Goal: Transaction & Acquisition: Purchase product/service

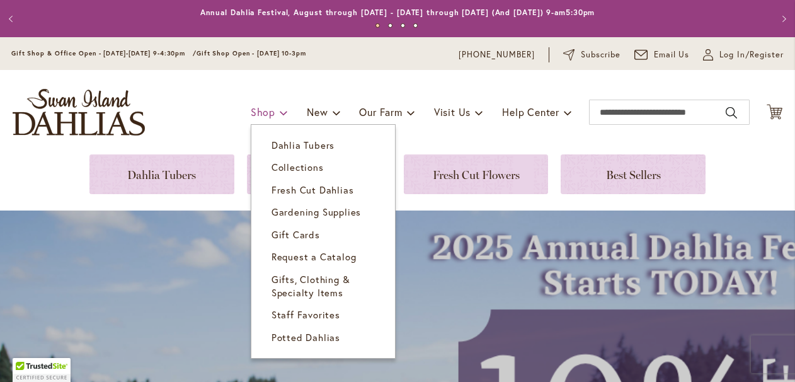
click at [264, 116] on span "Shop" at bounding box center [263, 111] width 25 height 13
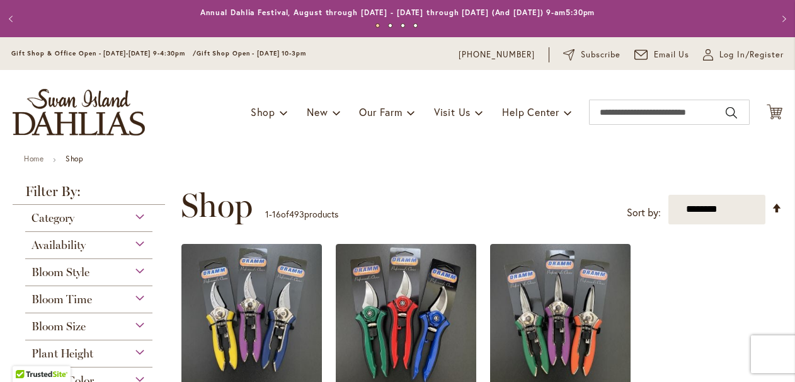
click at [109, 219] on div "Category" at bounding box center [88, 215] width 127 height 20
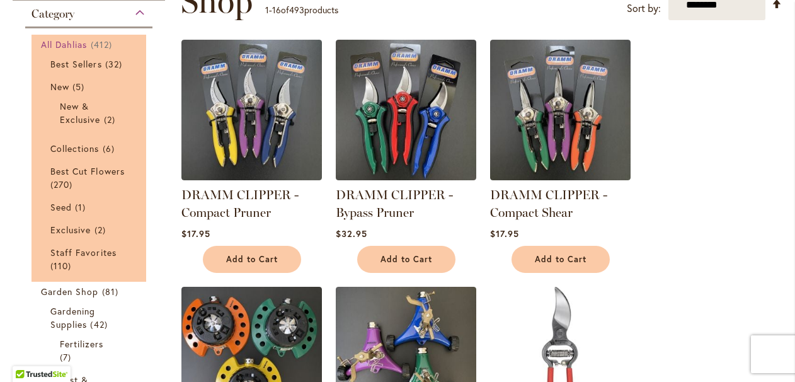
click at [67, 40] on span "All Dahlias" at bounding box center [64, 44] width 47 height 12
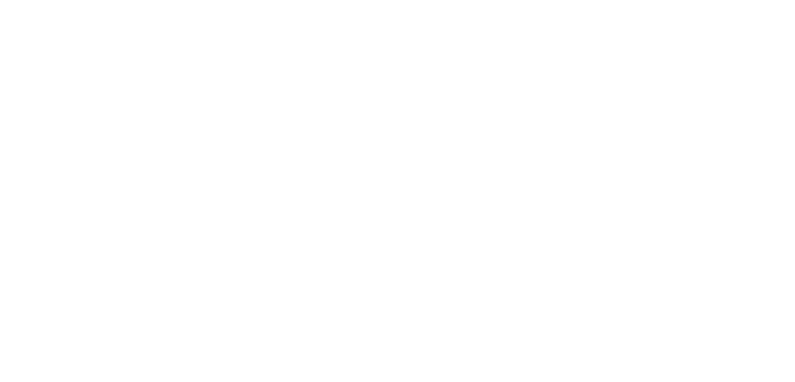
click at [103, 45] on div "Gift Shop & Office Open - Monday-Friday 9-4:30pm / Gift Shop Open - Saturday 10…" at bounding box center [397, 53] width 795 height 33
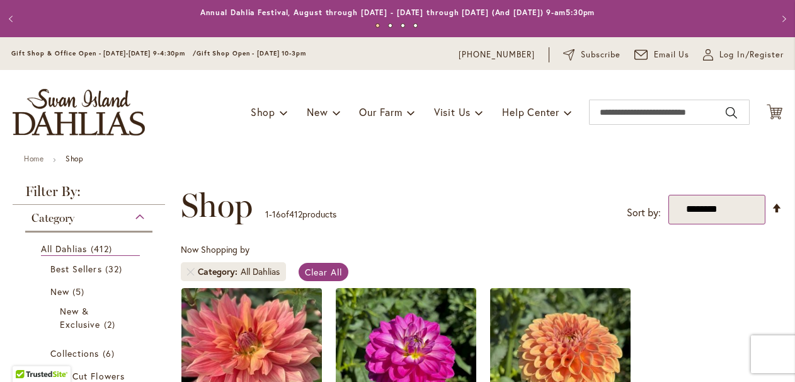
click at [729, 211] on select "**********" at bounding box center [717, 210] width 98 height 30
select select "*****"
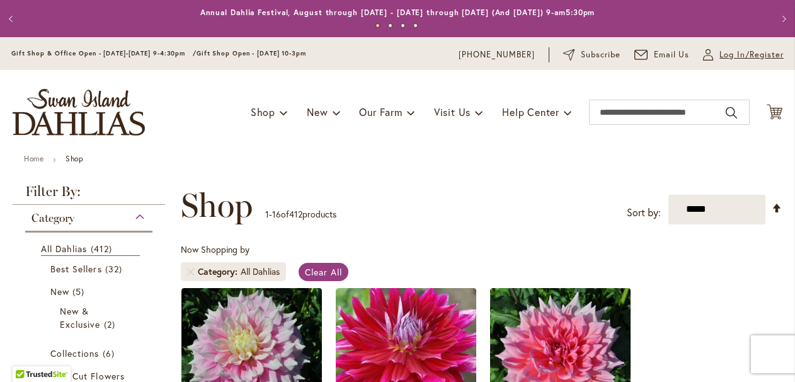
click at [742, 59] on span "Log In/Register" at bounding box center [751, 55] width 64 height 13
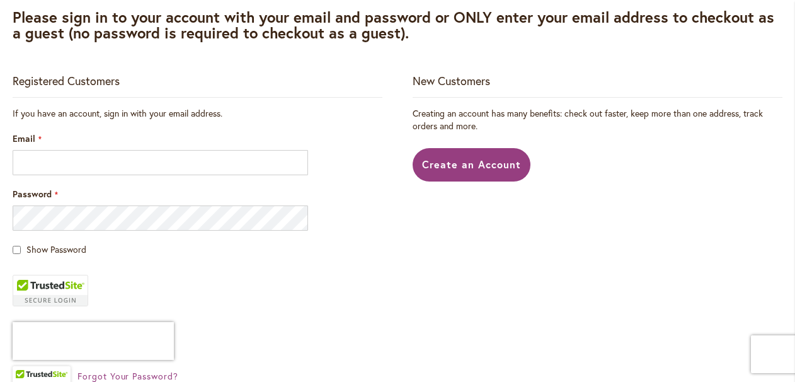
scroll to position [210, 0]
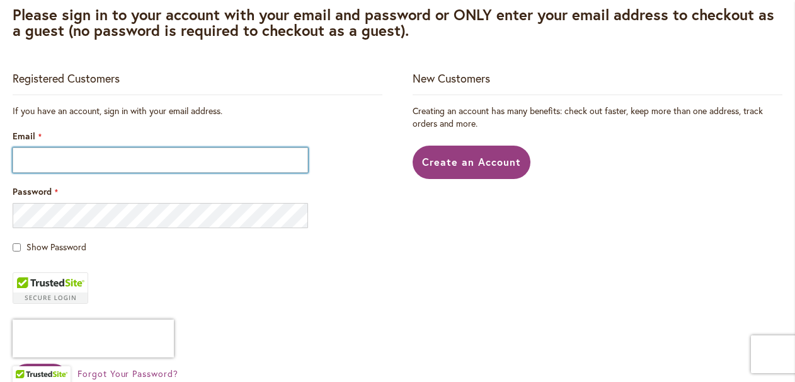
click at [151, 160] on input "Email" at bounding box center [160, 159] width 295 height 25
type input "**********"
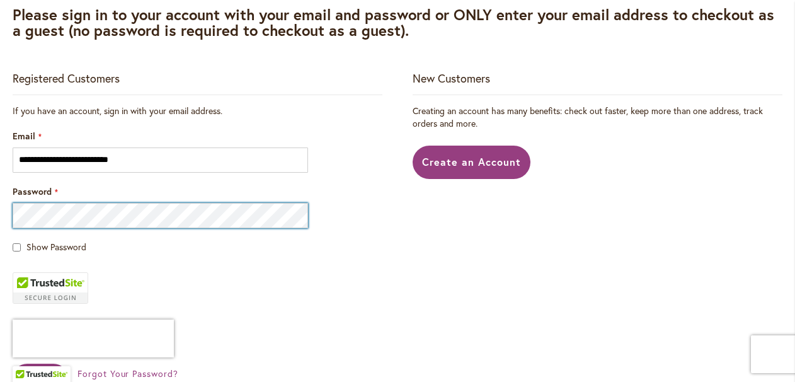
click at [13, 363] on button "Sign In" at bounding box center [40, 377] width 55 height 29
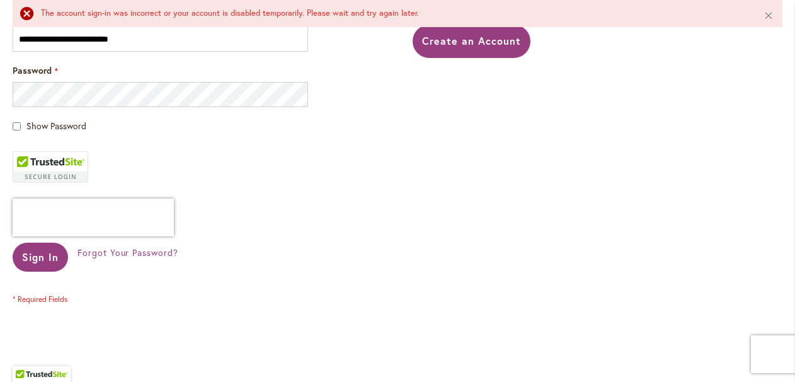
scroll to position [365, 0]
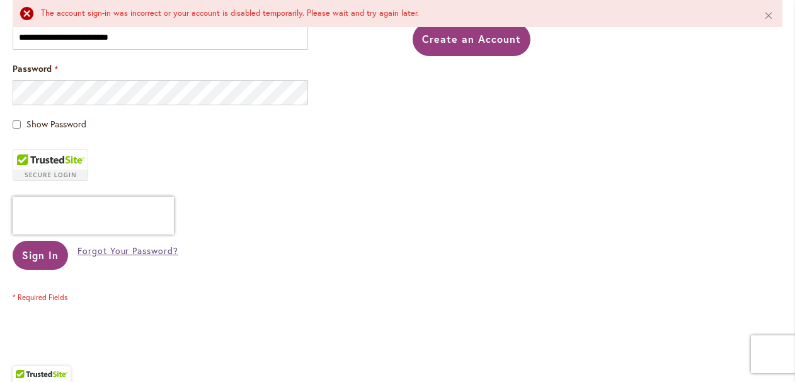
click at [98, 246] on span "Forgot Your Password?" at bounding box center [127, 250] width 101 height 12
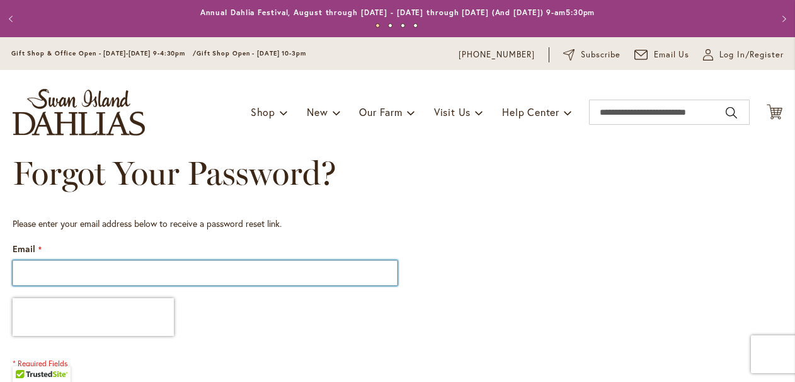
click at [182, 277] on input "Email" at bounding box center [205, 272] width 385 height 25
type input "**********"
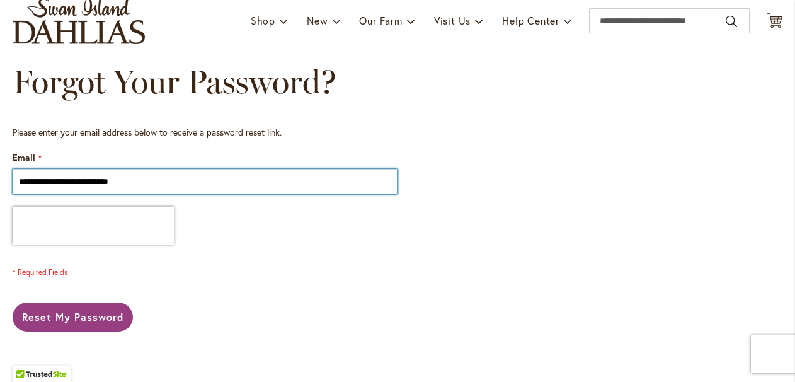
scroll to position [123, 0]
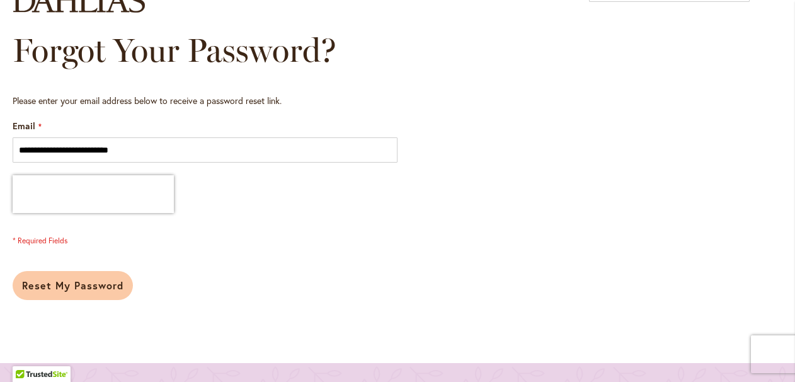
click at [82, 293] on button "Reset My Password" at bounding box center [73, 285] width 120 height 29
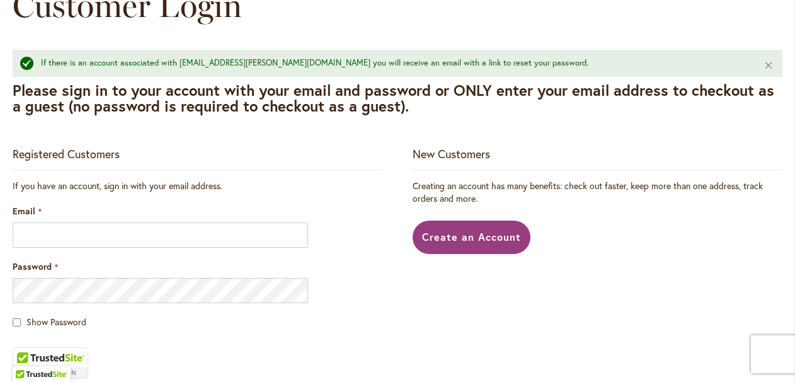
scroll to position [169, 0]
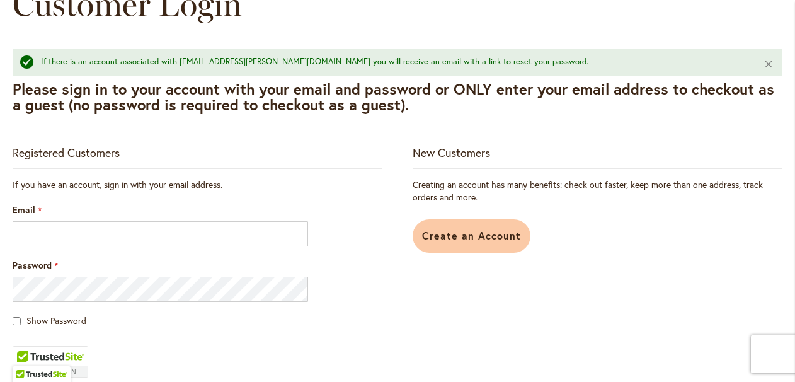
click at [479, 236] on span "Create an Account" at bounding box center [471, 235] width 99 height 13
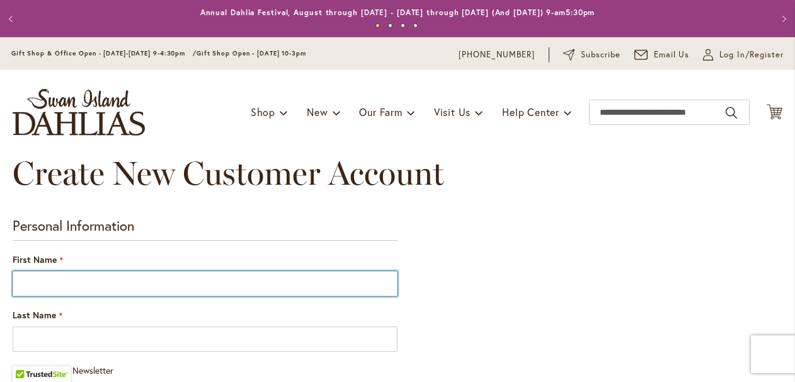
click at [292, 280] on input "First Name" at bounding box center [205, 283] width 385 height 25
type input "*****"
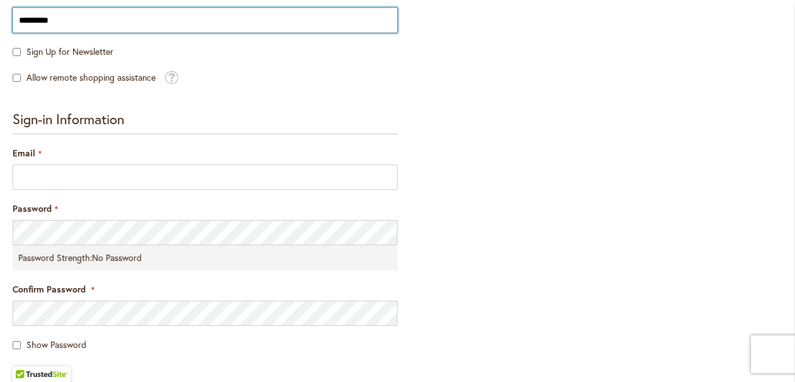
scroll to position [319, 0]
type input "*********"
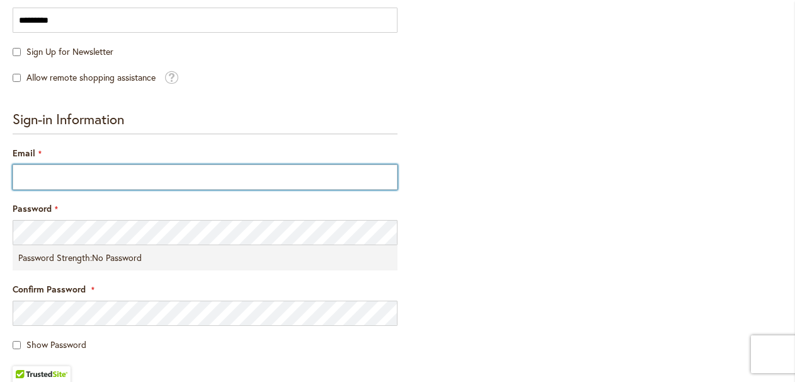
click at [71, 177] on input "Email" at bounding box center [205, 176] width 385 height 25
type input "**********"
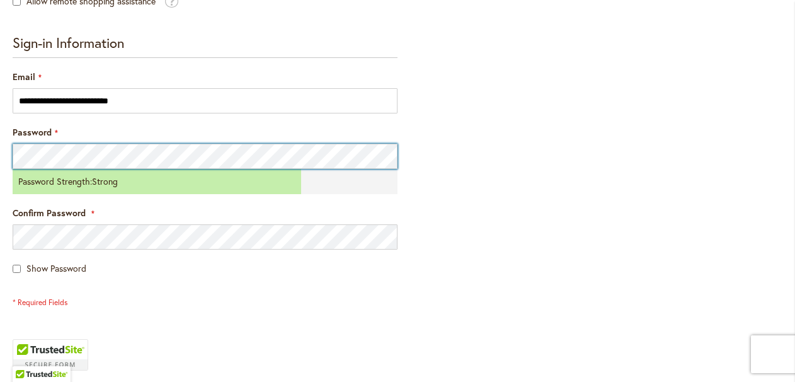
scroll to position [402, 0]
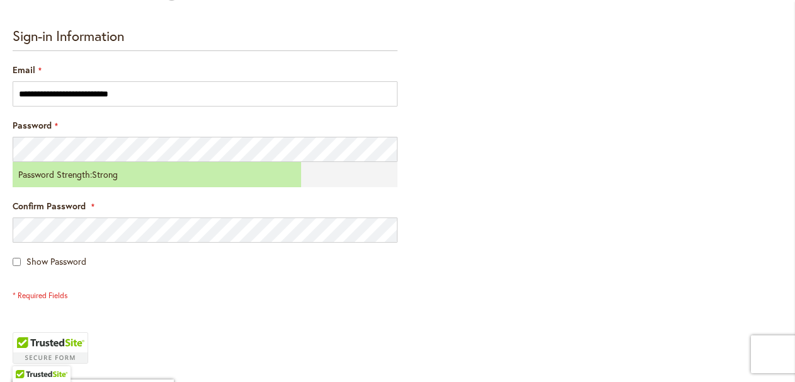
click at [122, 305] on form "**********" at bounding box center [205, 143] width 385 height 656
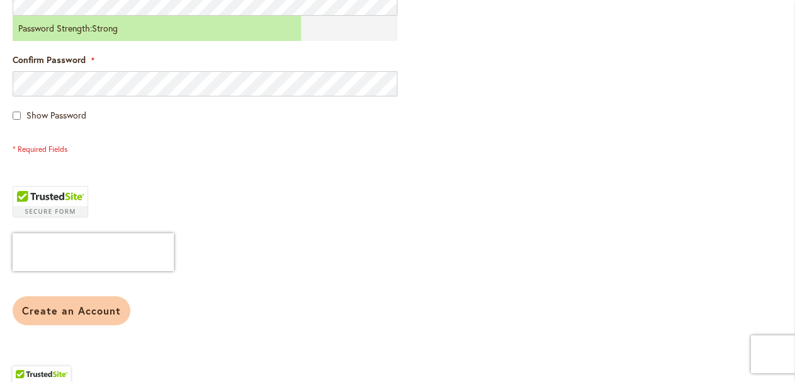
scroll to position [549, 0]
click at [93, 314] on span "Create an Account" at bounding box center [71, 309] width 99 height 13
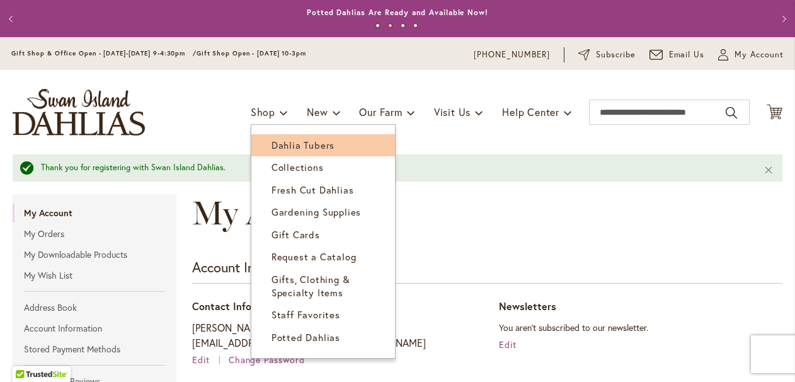
click at [267, 141] on link "Dahlia Tubers" at bounding box center [323, 145] width 144 height 22
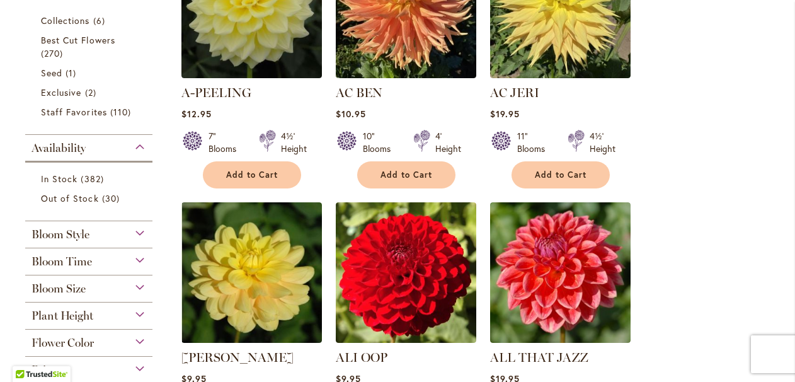
scroll to position [378, 0]
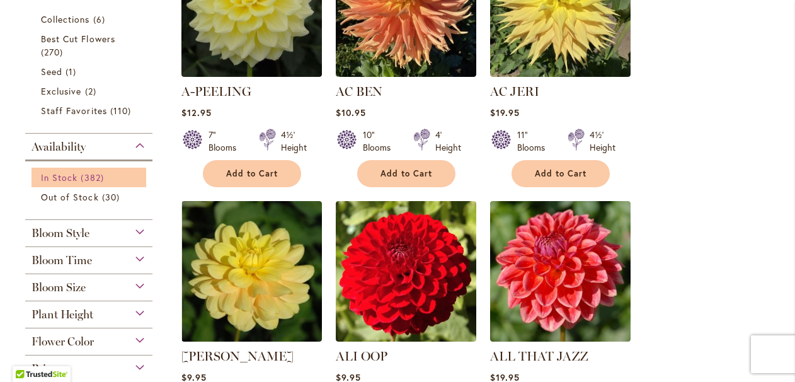
click at [96, 176] on span "382 items" at bounding box center [94, 177] width 26 height 13
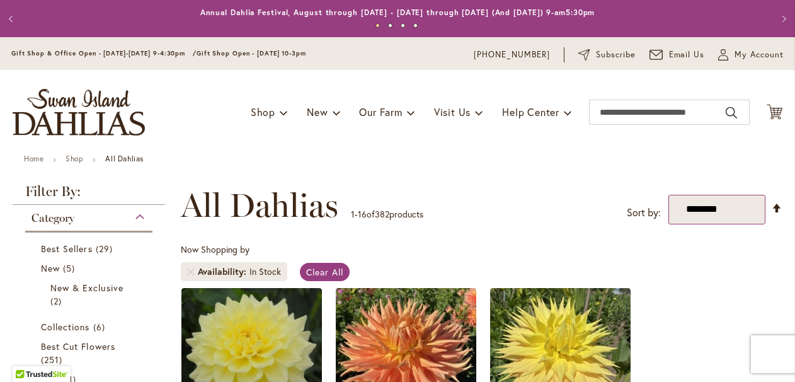
click at [700, 197] on select "**********" at bounding box center [717, 210] width 98 height 30
select select "*****"
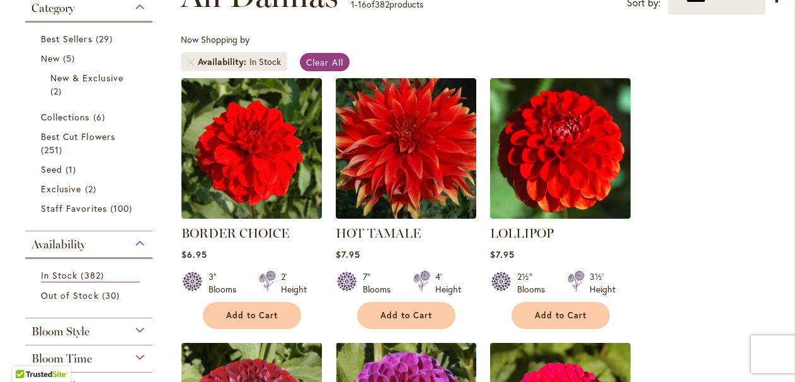
scroll to position [212, 0]
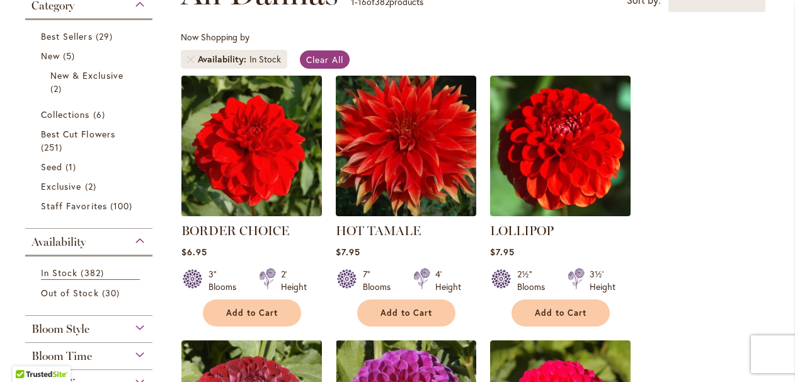
click at [228, 176] on img at bounding box center [251, 145] width 147 height 147
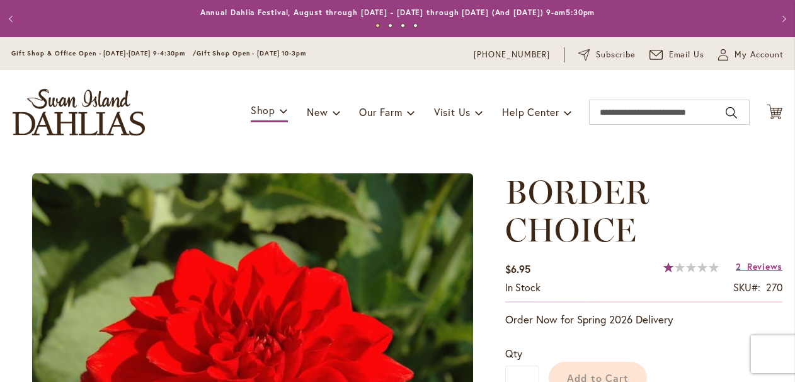
type input "*****"
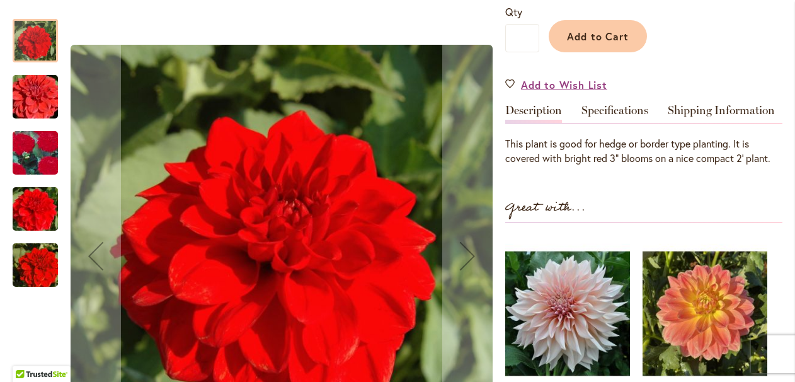
scroll to position [353, 0]
click at [47, 156] on img "BORDER CHOICE" at bounding box center [35, 153] width 89 height 87
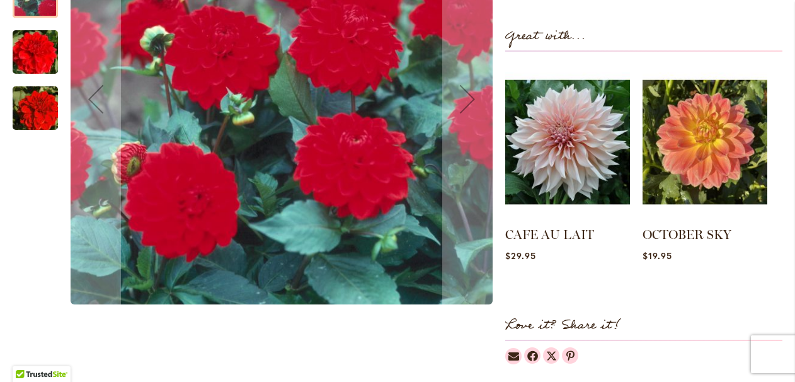
scroll to position [527, 0]
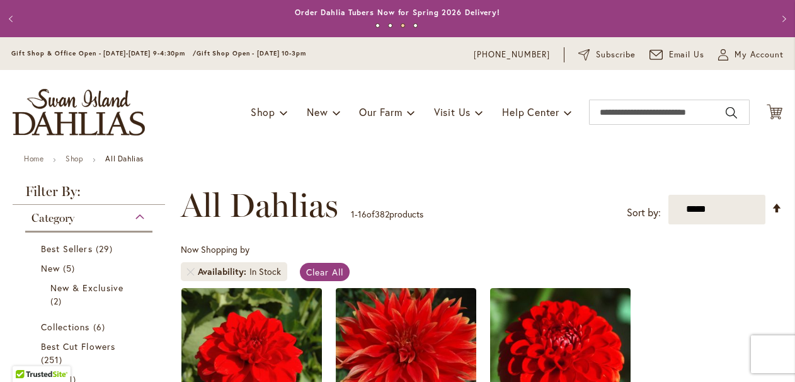
click at [253, 198] on span "All Dahlias" at bounding box center [259, 205] width 157 height 38
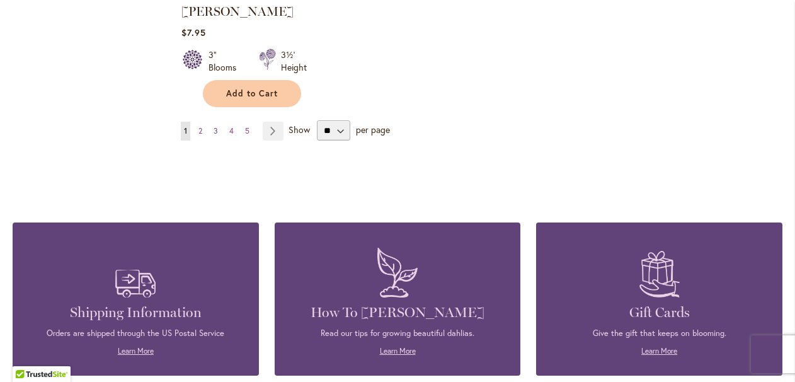
scroll to position [1773, 0]
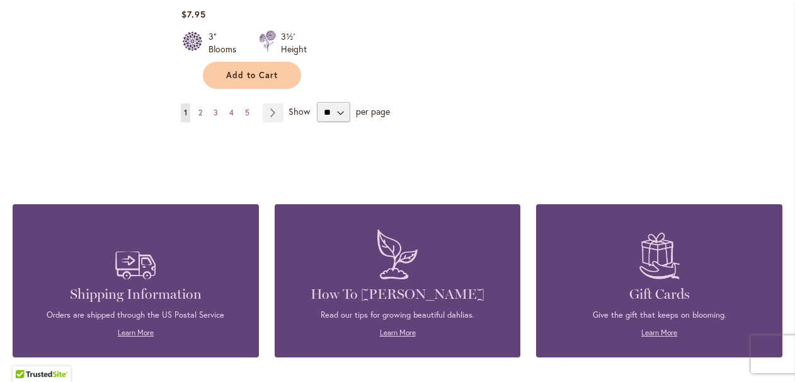
click at [202, 108] on link "Page 2" at bounding box center [200, 112] width 10 height 19
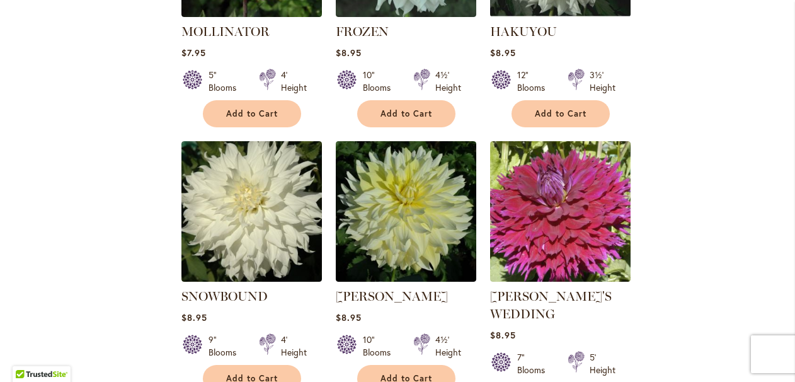
scroll to position [964, 0]
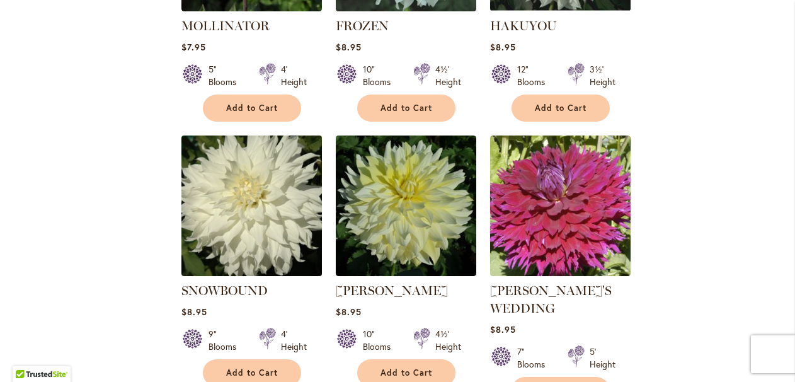
click at [208, 235] on img at bounding box center [251, 205] width 147 height 147
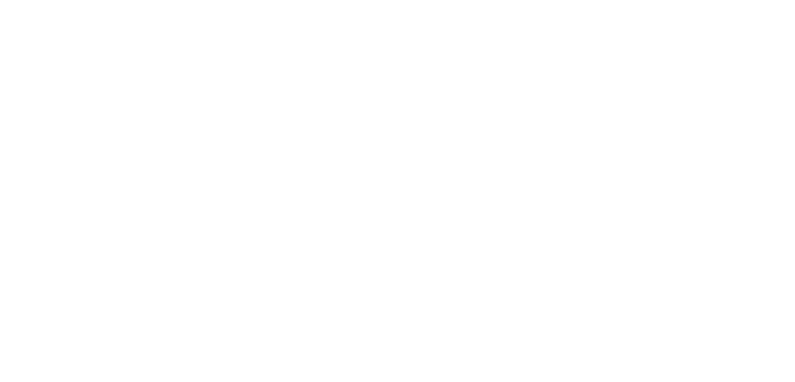
type input "*****"
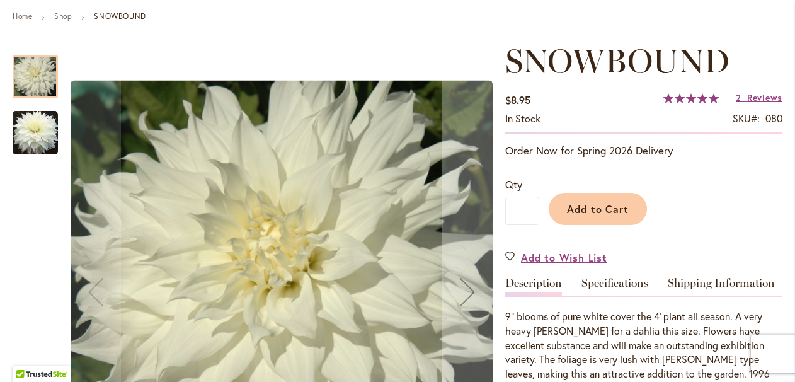
scroll to position [144, 0]
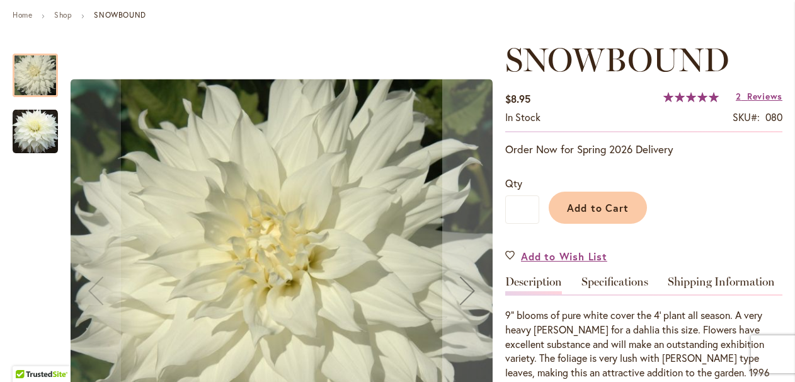
click at [28, 135] on img "Snowbound" at bounding box center [35, 131] width 45 height 45
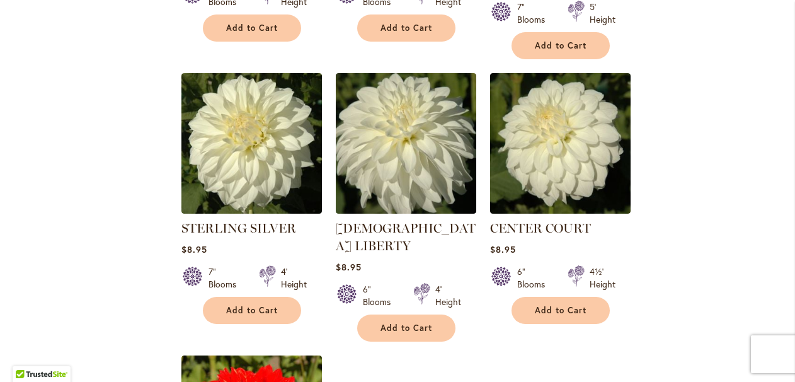
scroll to position [1311, 0]
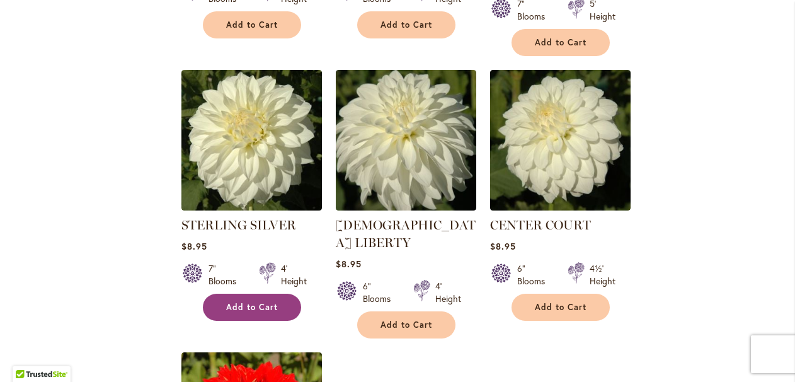
click at [253, 302] on span "Add to Cart" at bounding box center [252, 307] width 52 height 11
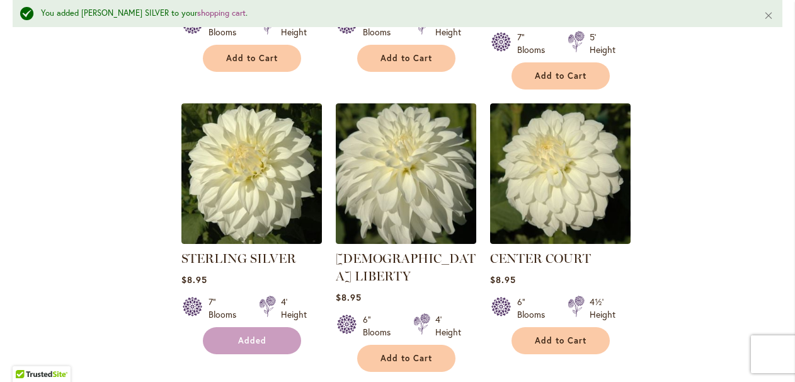
scroll to position [1344, 0]
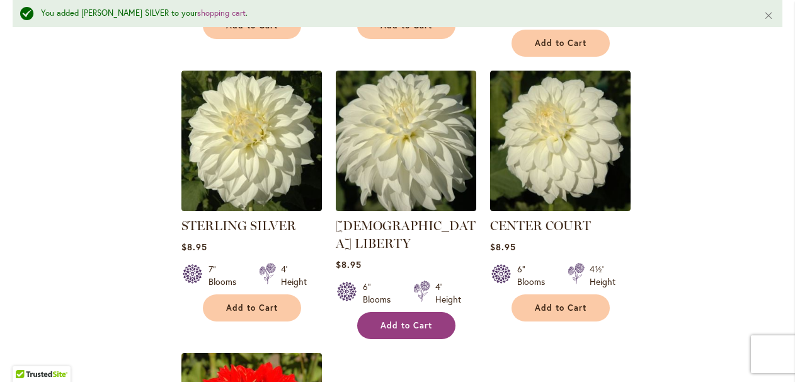
click at [389, 320] on span "Add to Cart" at bounding box center [406, 325] width 52 height 11
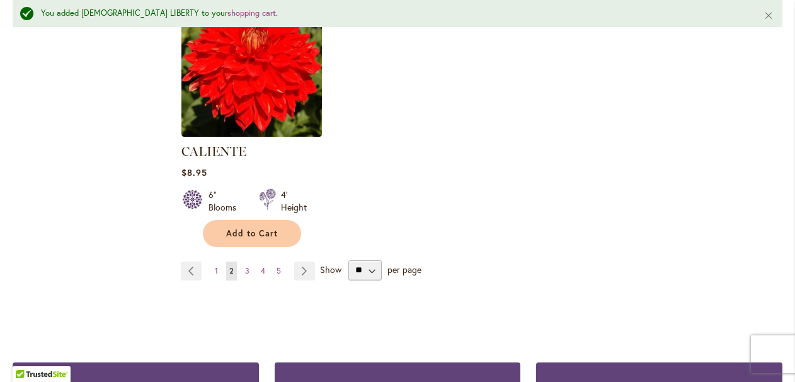
scroll to position [1738, 0]
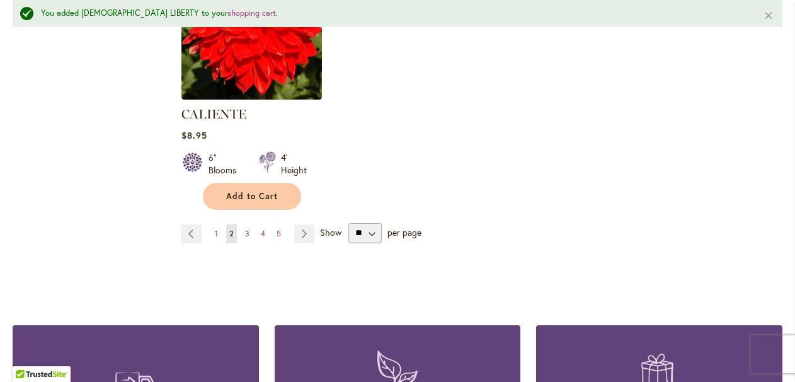
click at [248, 229] on span "3" at bounding box center [247, 233] width 4 height 9
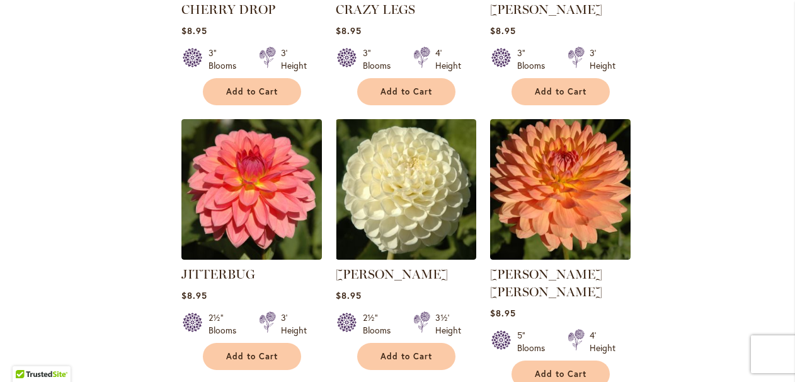
scroll to position [981, 0]
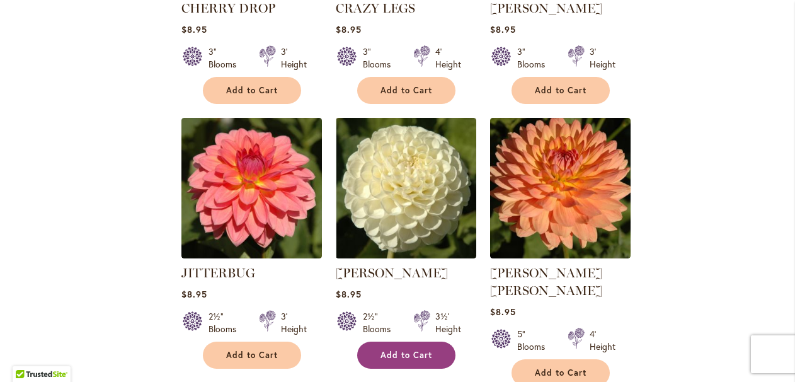
click at [435, 341] on button "Add to Cart" at bounding box center [406, 354] width 98 height 27
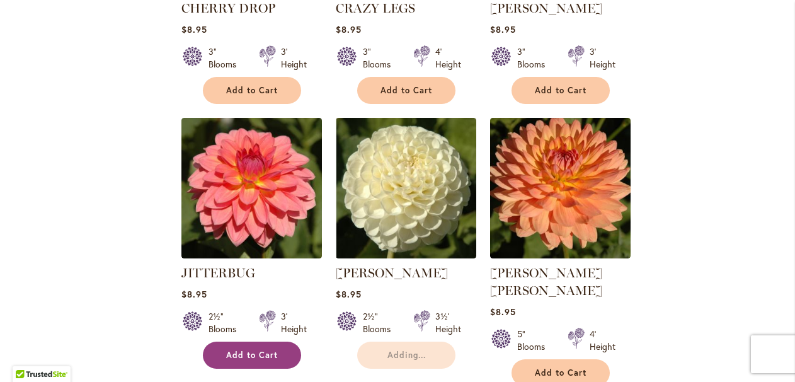
click at [276, 350] on span "Add to Cart" at bounding box center [252, 355] width 52 height 11
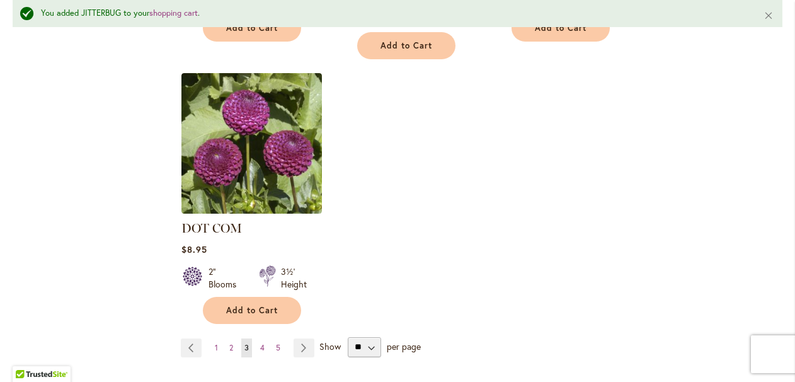
scroll to position [1625, 0]
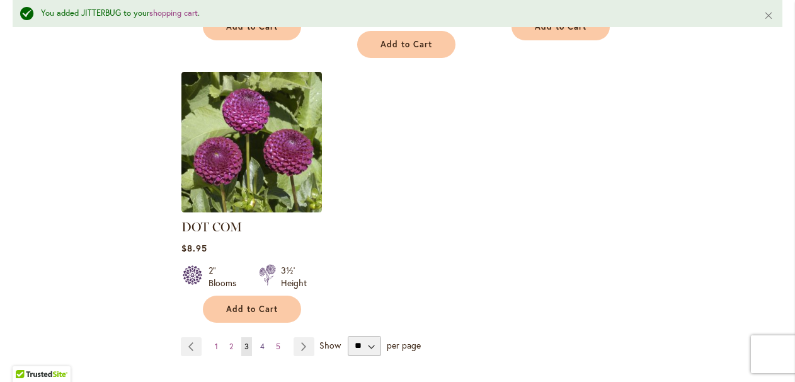
click at [261, 341] on span "4" at bounding box center [262, 345] width 4 height 9
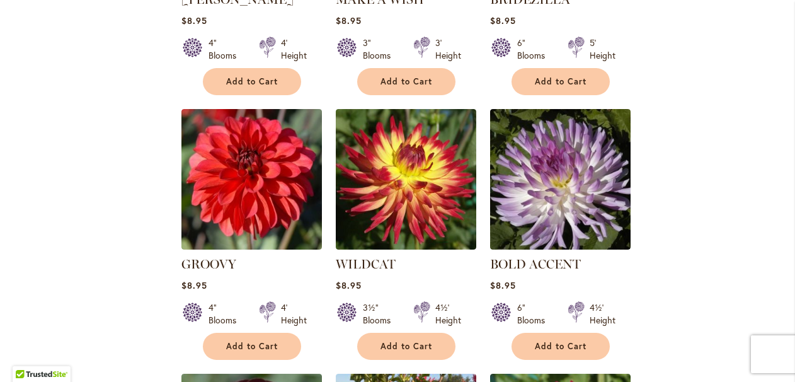
scroll to position [996, 0]
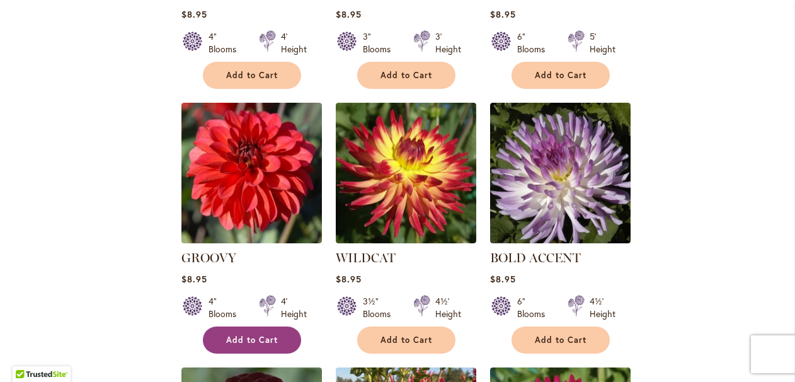
click at [254, 334] on span "Add to Cart" at bounding box center [252, 339] width 52 height 11
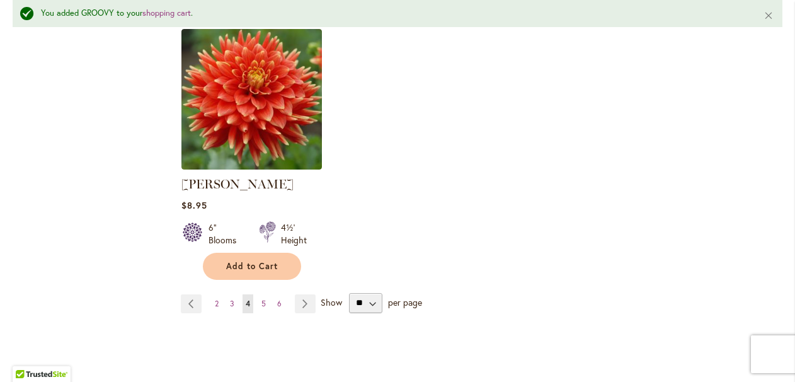
scroll to position [1659, 0]
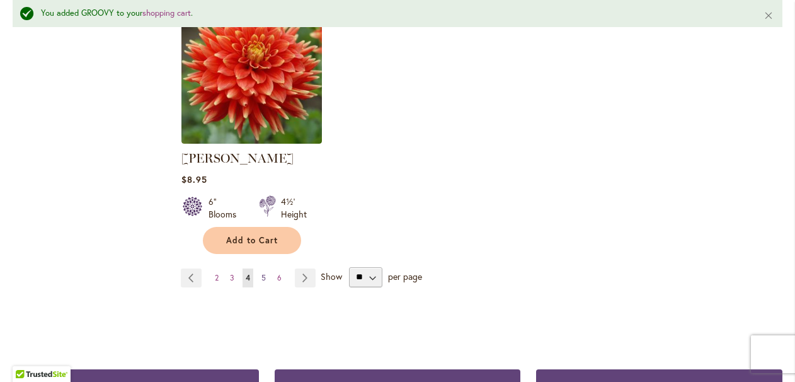
click at [261, 273] on span "5" at bounding box center [263, 277] width 4 height 9
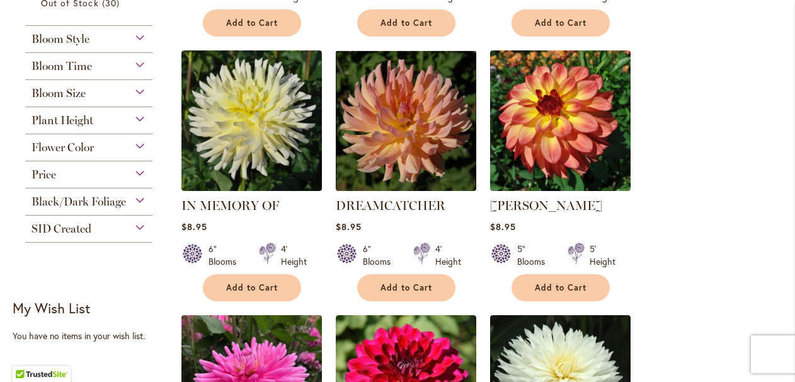
scroll to position [513, 0]
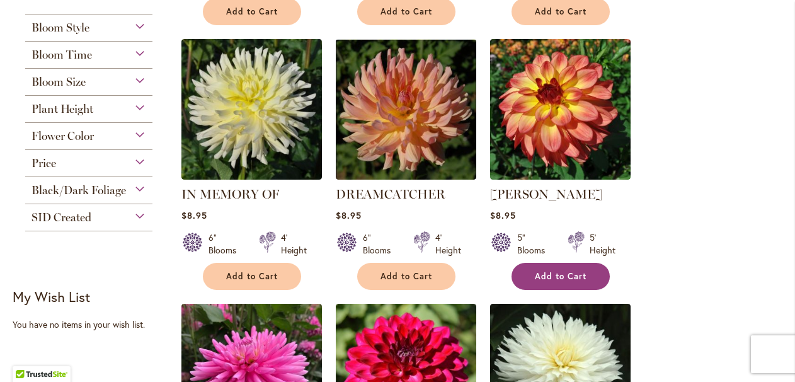
click at [567, 275] on span "Add to Cart" at bounding box center [561, 276] width 52 height 11
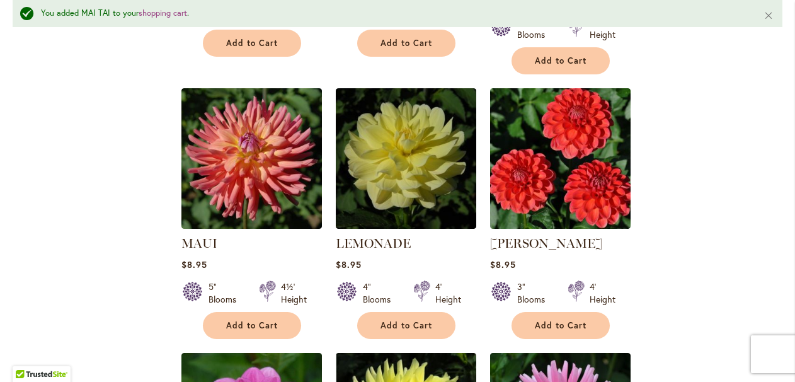
scroll to position [1047, 0]
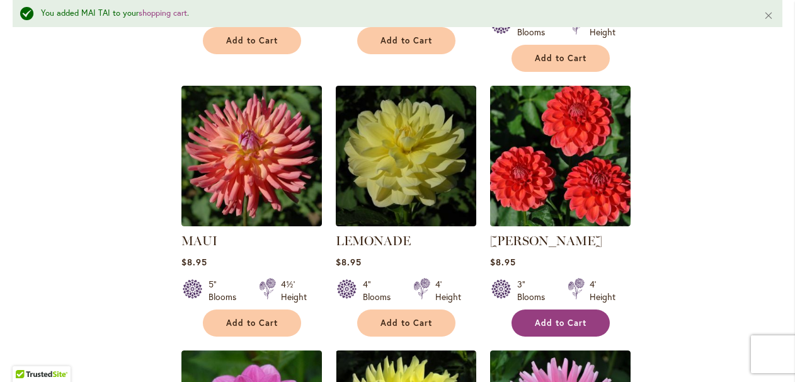
click at [572, 317] on span "Add to Cart" at bounding box center [561, 322] width 52 height 11
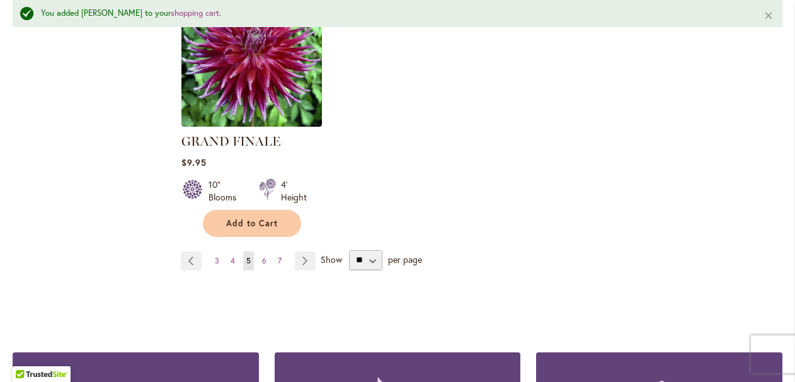
scroll to position [1687, 0]
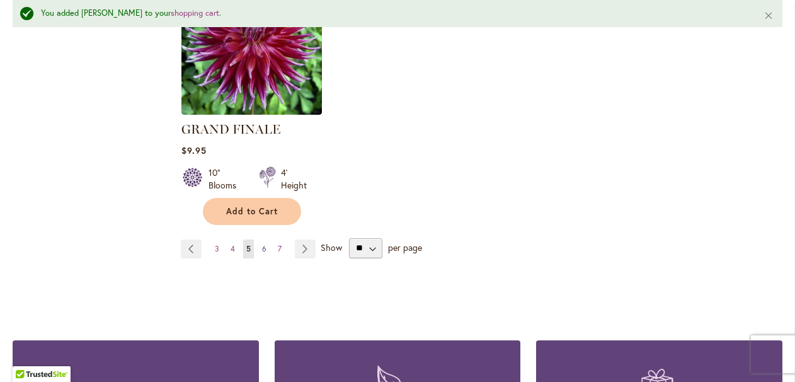
click at [265, 244] on span "6" at bounding box center [264, 248] width 4 height 9
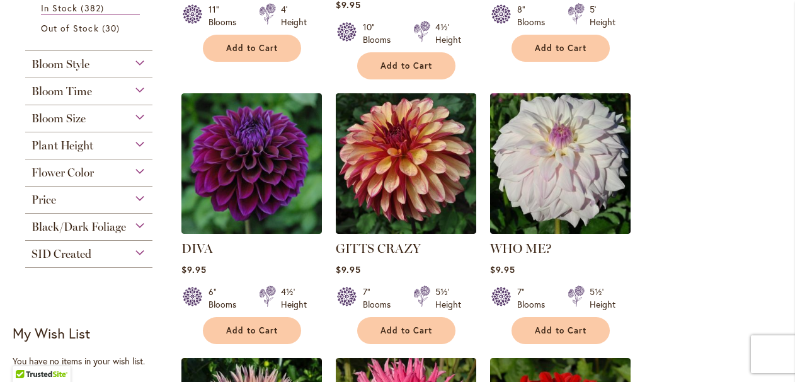
scroll to position [481, 0]
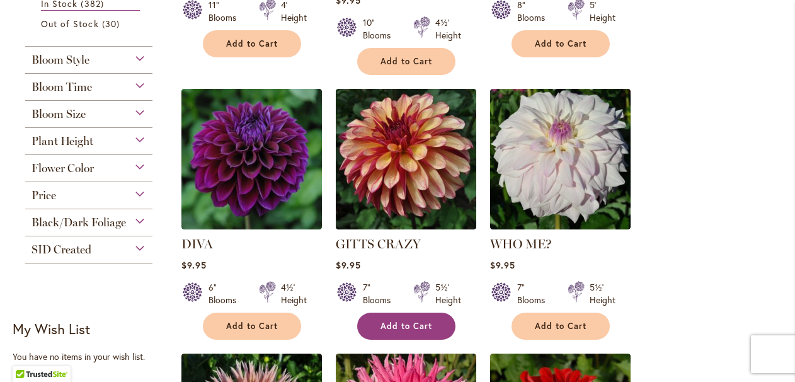
click at [430, 323] on span "Add to Cart" at bounding box center [406, 326] width 52 height 11
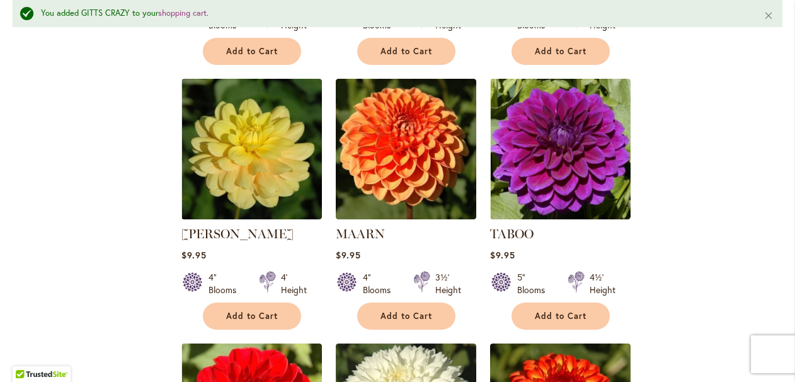
scroll to position [1058, 0]
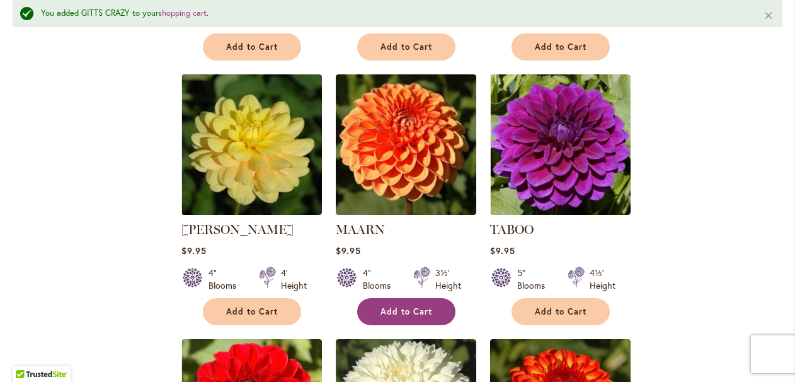
click at [421, 306] on span "Add to Cart" at bounding box center [406, 311] width 52 height 11
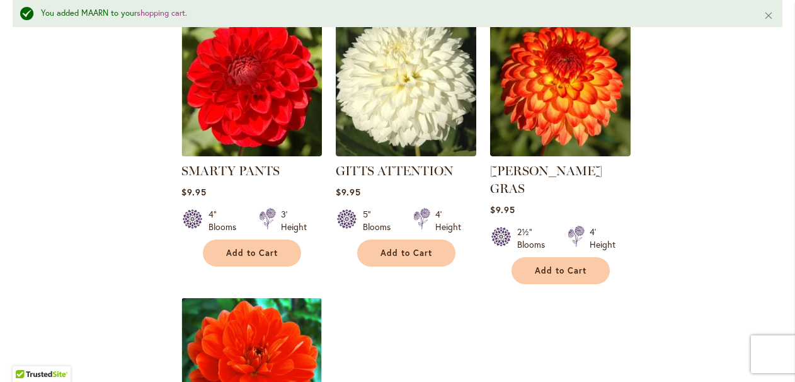
scroll to position [1384, 0]
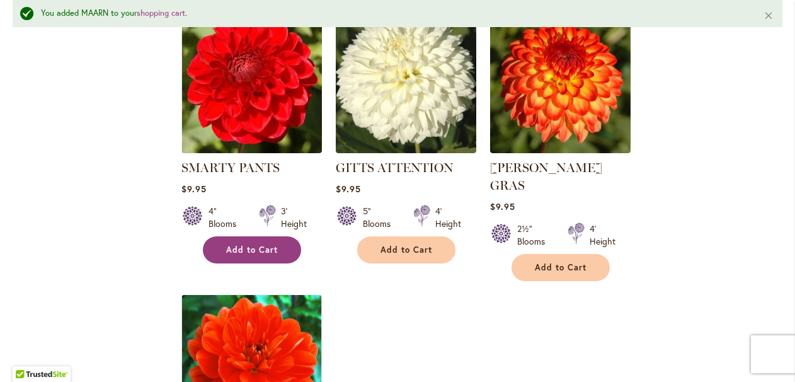
click at [283, 251] on button "Add to Cart" at bounding box center [252, 249] width 98 height 27
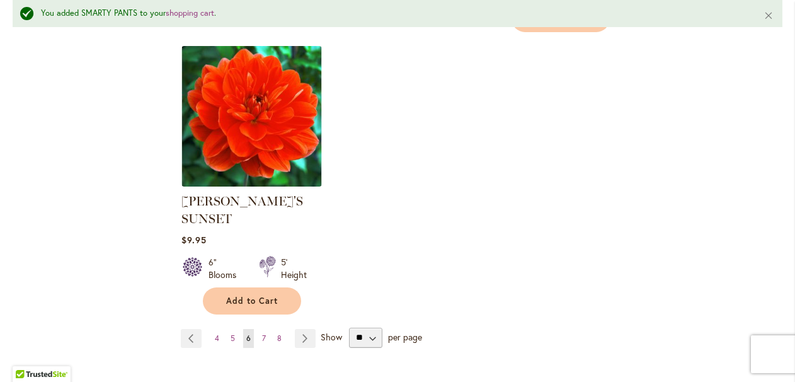
scroll to position [1639, 0]
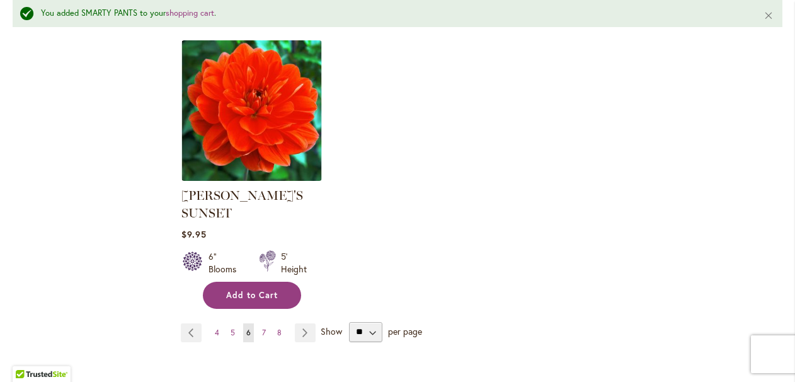
click at [277, 290] on span "Add to Cart" at bounding box center [252, 295] width 52 height 11
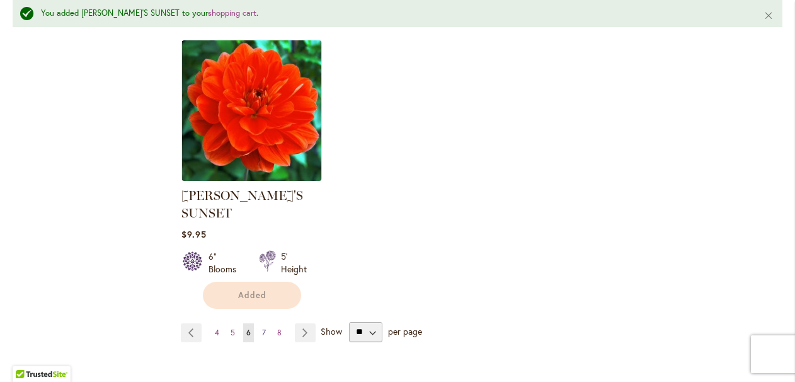
click at [264, 328] on span "7" at bounding box center [264, 332] width 4 height 9
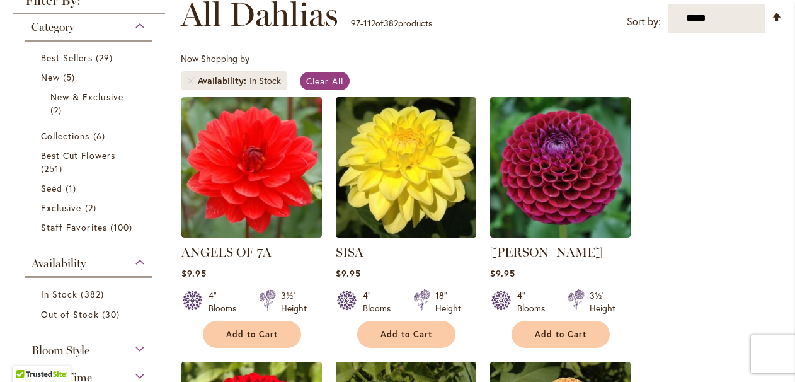
scroll to position [193, 0]
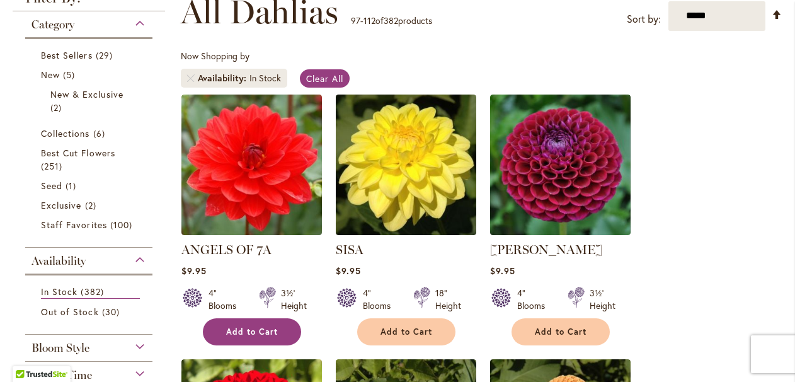
click at [266, 335] on span "Add to Cart" at bounding box center [252, 331] width 52 height 11
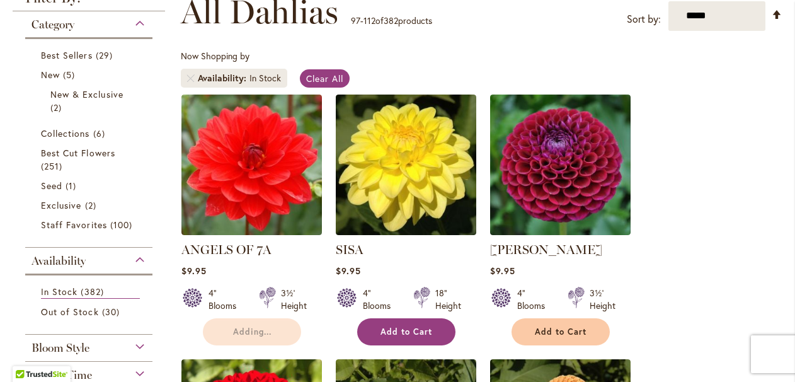
click at [404, 324] on button "Add to Cart" at bounding box center [406, 331] width 98 height 27
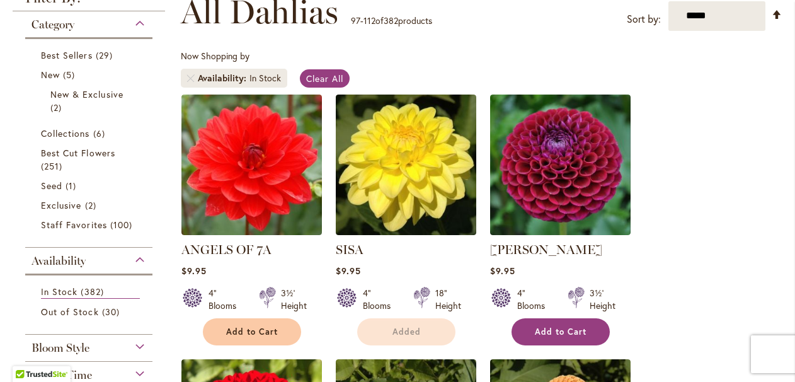
click at [541, 318] on button "Add to Cart" at bounding box center [560, 331] width 98 height 27
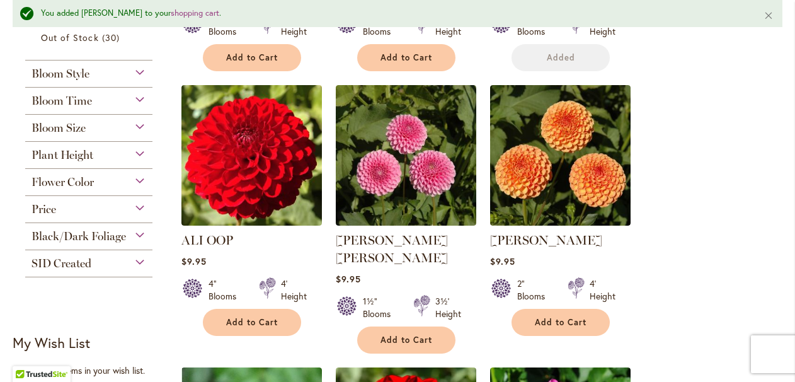
scroll to position [534, 0]
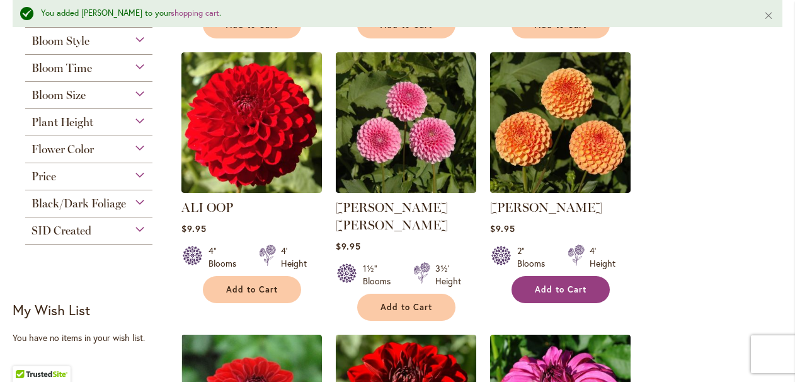
click at [540, 279] on button "Add to Cart" at bounding box center [560, 289] width 98 height 27
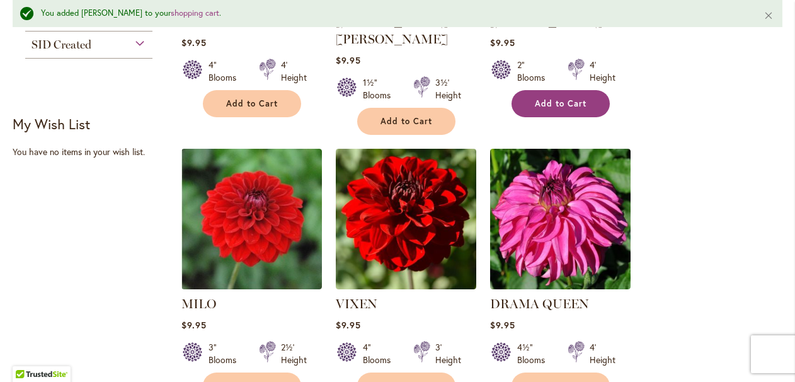
scroll to position [784, 0]
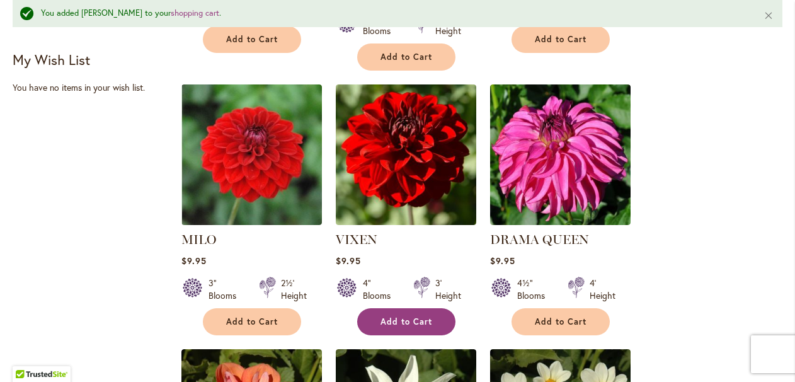
click at [423, 316] on span "Add to Cart" at bounding box center [406, 321] width 52 height 11
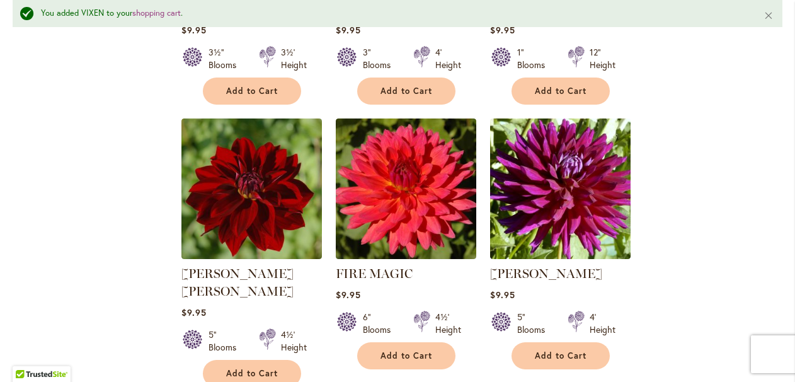
scroll to position [1287, 0]
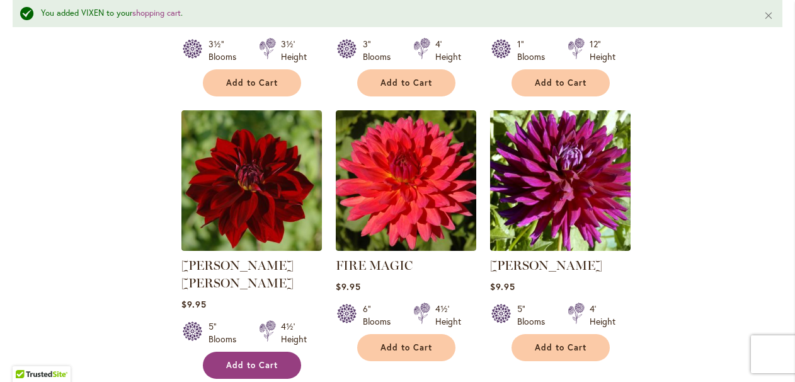
click at [267, 351] on button "Add to Cart" at bounding box center [252, 364] width 98 height 27
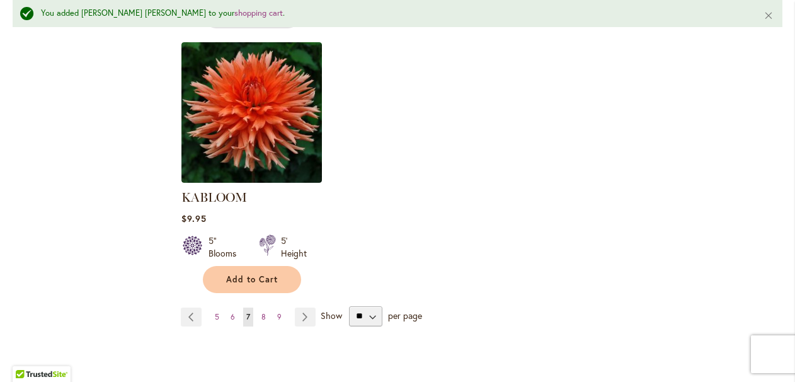
scroll to position [1638, 0]
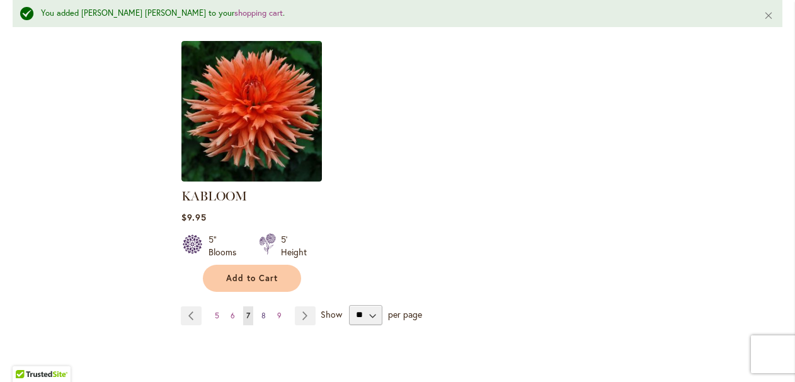
click at [264, 311] on span "8" at bounding box center [263, 315] width 4 height 9
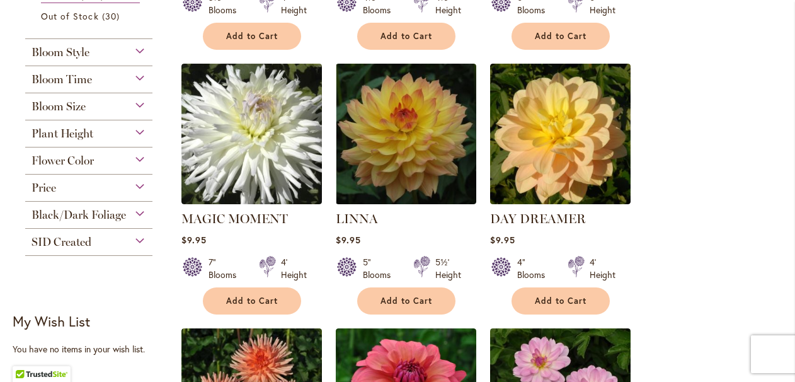
scroll to position [491, 0]
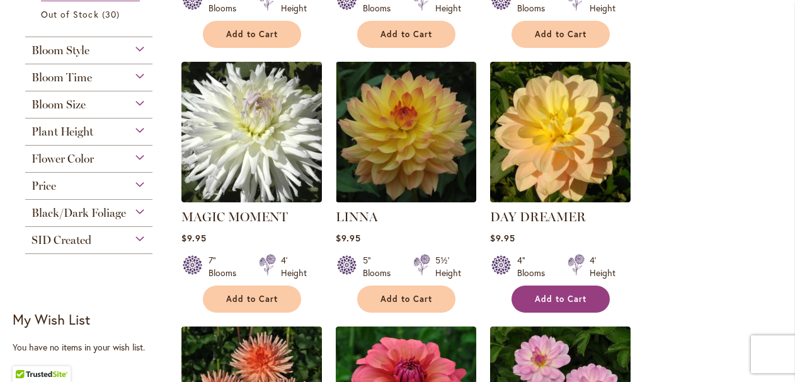
click at [586, 302] on button "Add to Cart" at bounding box center [560, 298] width 98 height 27
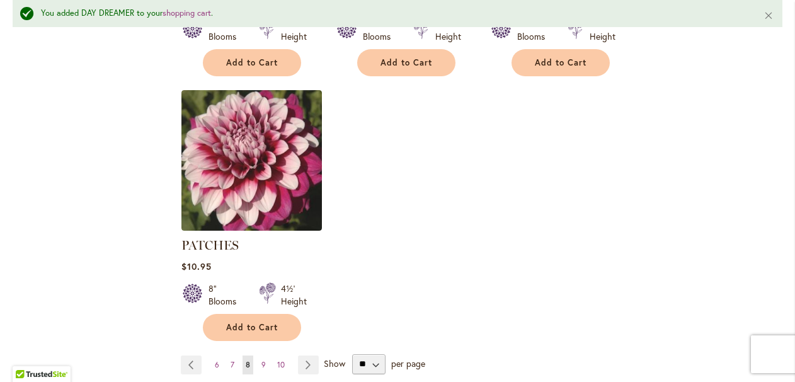
scroll to position [1575, 0]
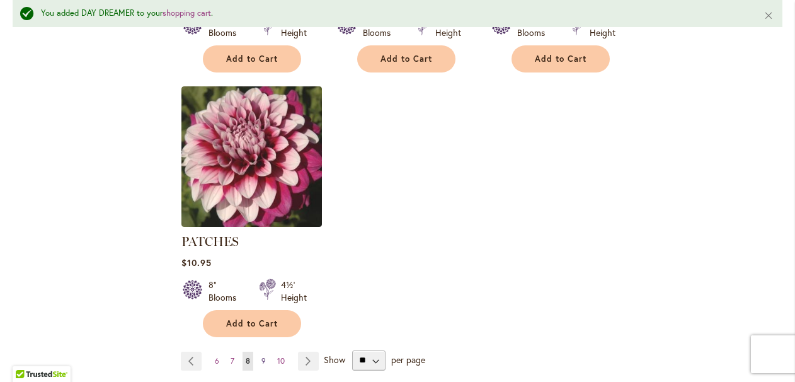
click at [266, 351] on link "Page 9" at bounding box center [263, 360] width 11 height 19
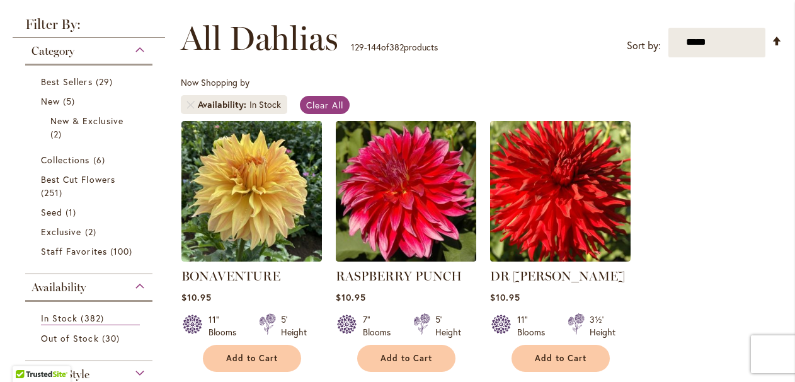
scroll to position [169, 0]
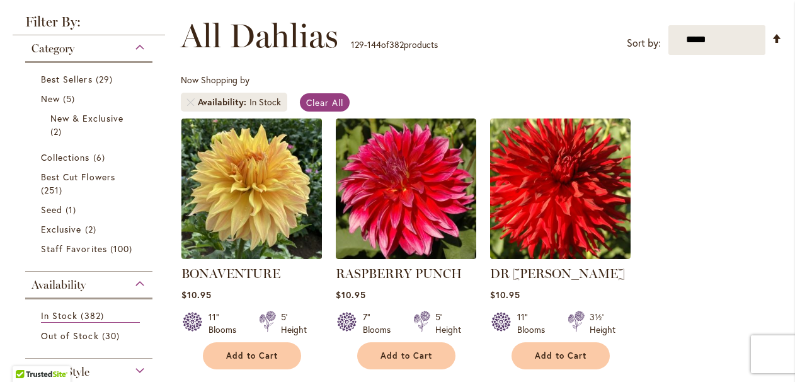
click at [265, 194] on img at bounding box center [251, 188] width 147 height 147
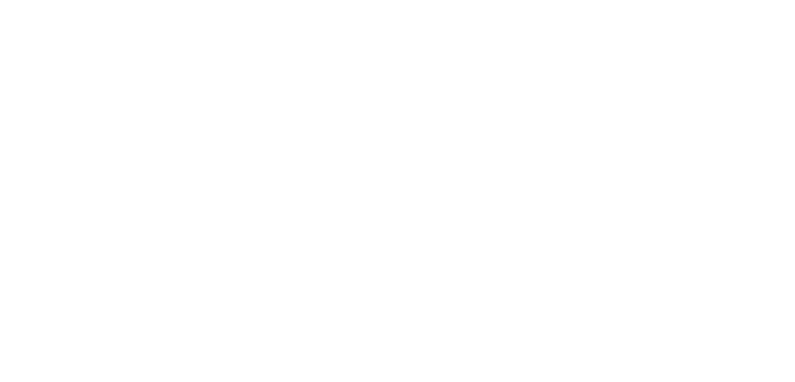
type input "*****"
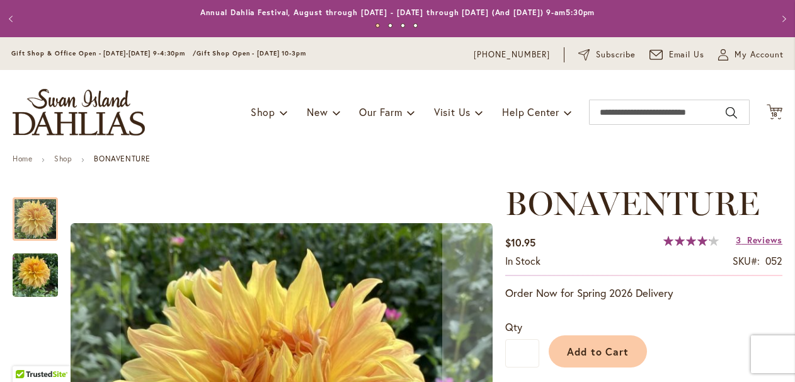
click at [34, 283] on img "Bonaventure" at bounding box center [35, 275] width 45 height 60
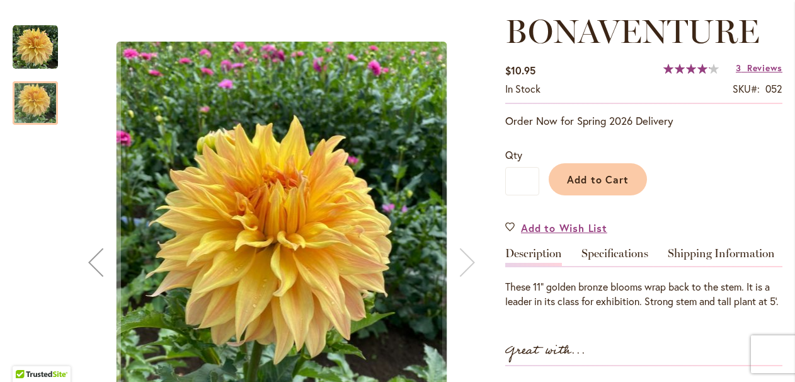
scroll to position [182, 0]
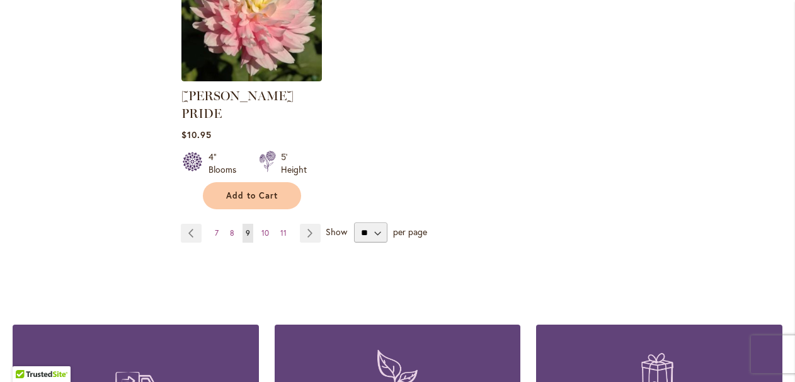
scroll to position [1689, 0]
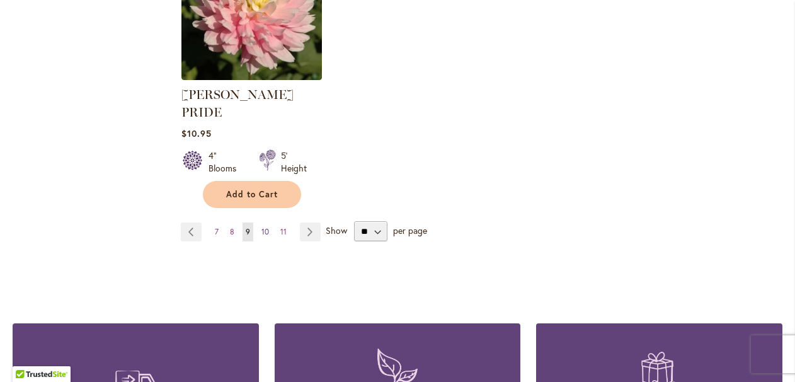
click at [264, 227] on span "10" at bounding box center [265, 231] width 8 height 9
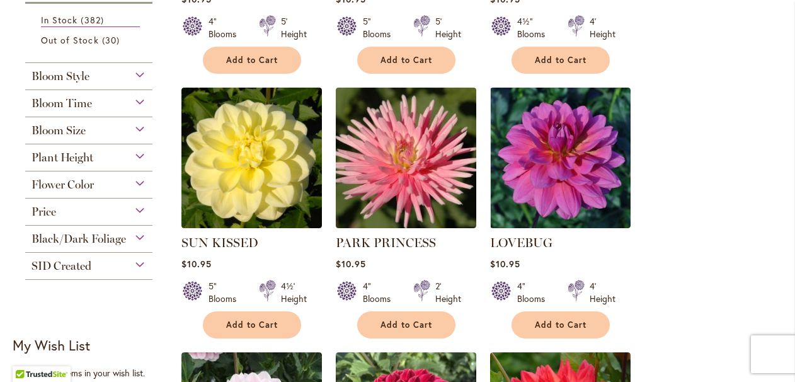
scroll to position [467, 0]
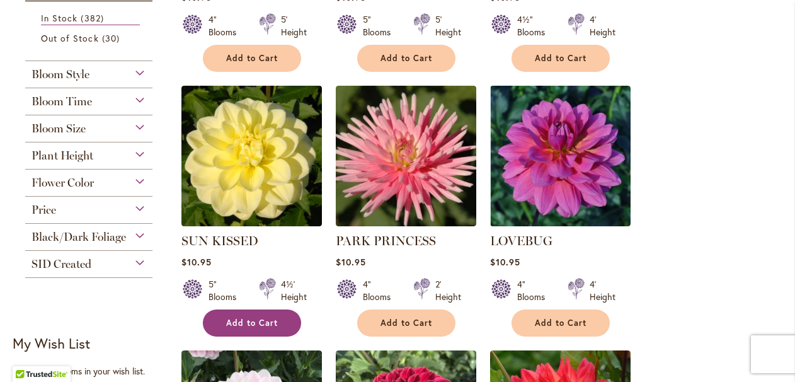
click at [258, 323] on span "Add to Cart" at bounding box center [252, 322] width 52 height 11
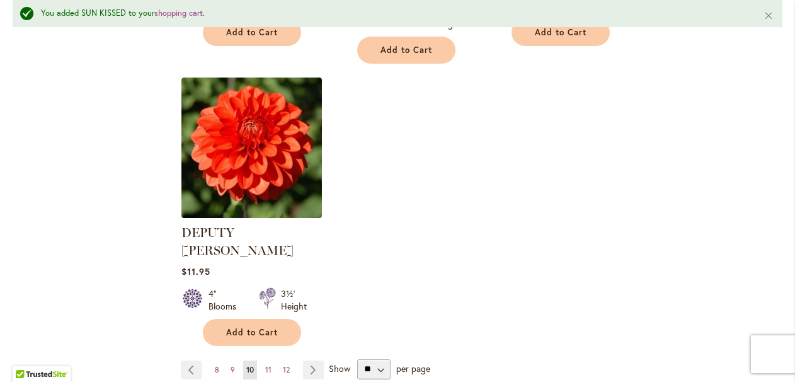
scroll to position [1602, 0]
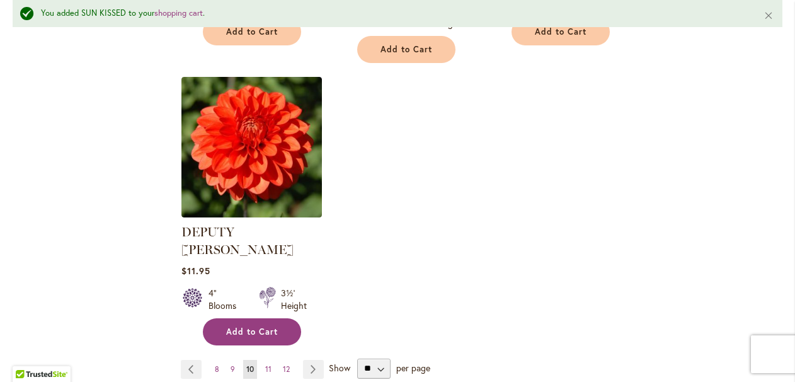
click at [273, 326] on span "Add to Cart" at bounding box center [252, 331] width 52 height 11
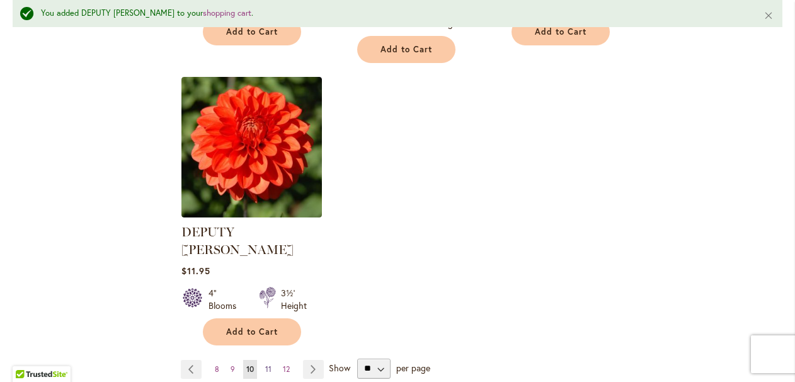
click at [268, 364] on span "11" at bounding box center [268, 368] width 6 height 9
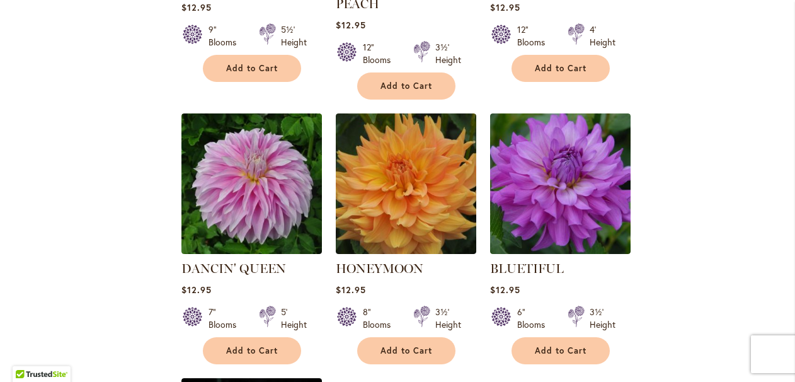
scroll to position [1284, 0]
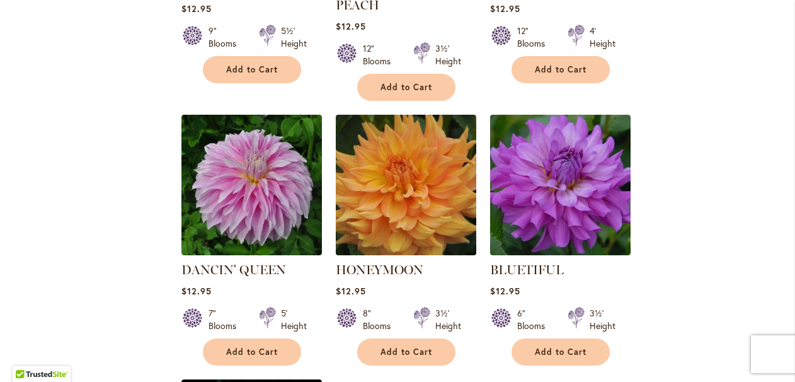
click at [433, 134] on img at bounding box center [405, 184] width 147 height 147
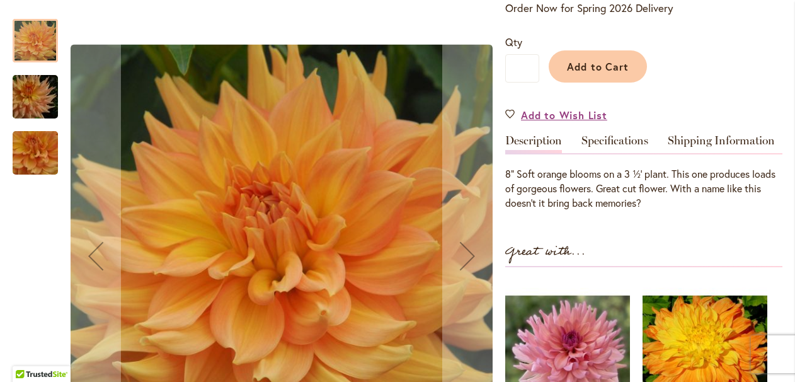
scroll to position [290, 0]
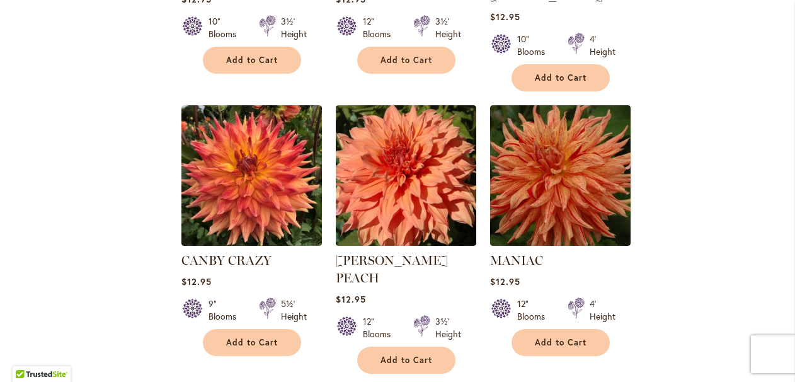
scroll to position [1018, 0]
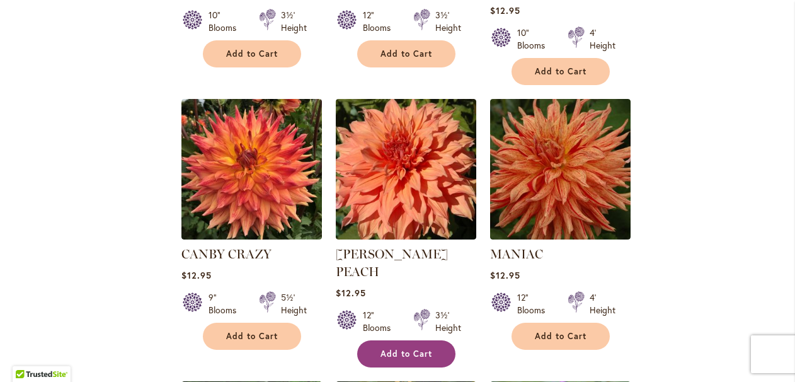
click at [411, 348] on span "Add to Cart" at bounding box center [406, 353] width 52 height 11
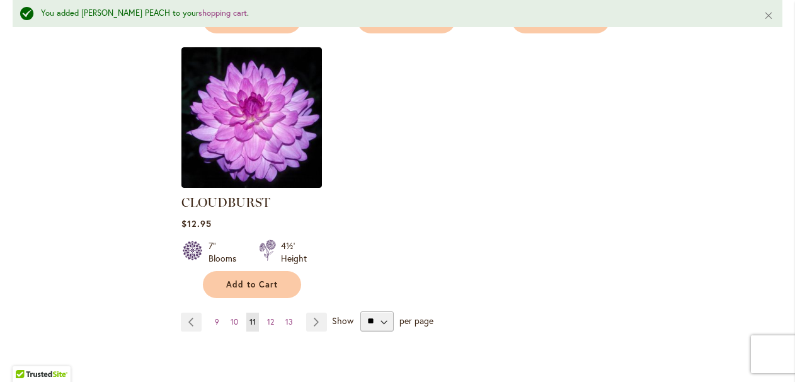
scroll to position [1655, 0]
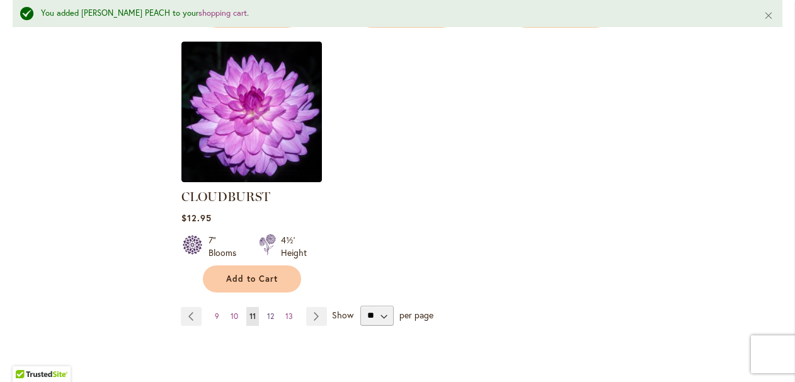
click at [271, 311] on span "12" at bounding box center [270, 315] width 7 height 9
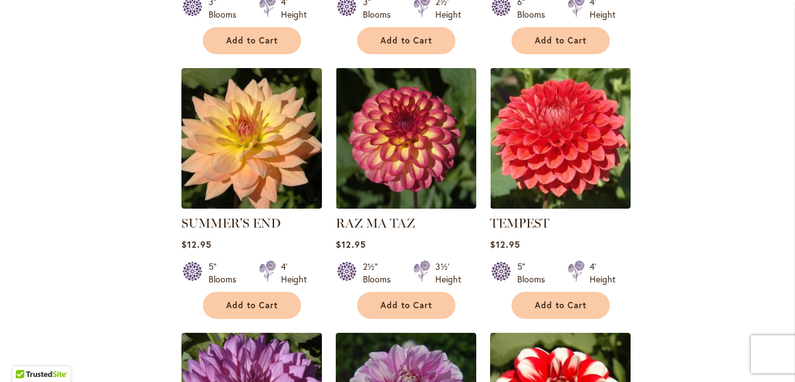
scroll to position [1014, 0]
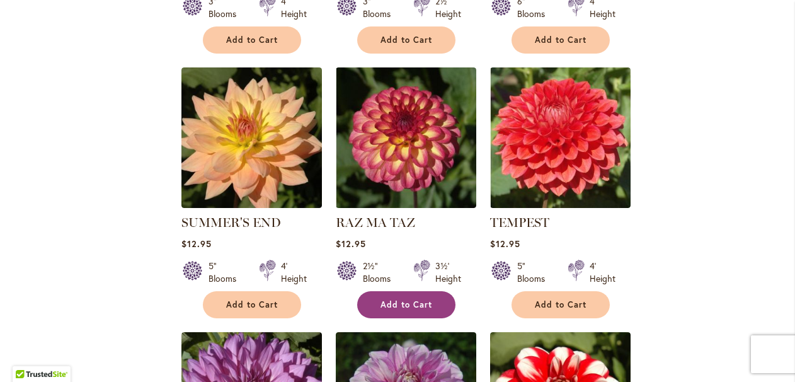
click at [382, 300] on span "Add to Cart" at bounding box center [406, 304] width 52 height 11
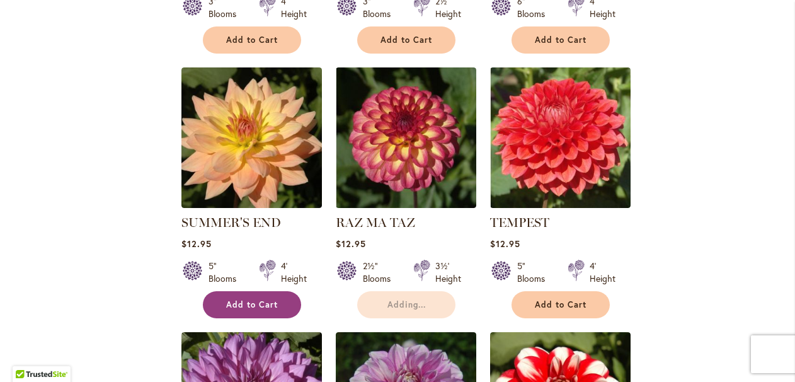
click at [236, 306] on span "Add to Cart" at bounding box center [252, 304] width 52 height 11
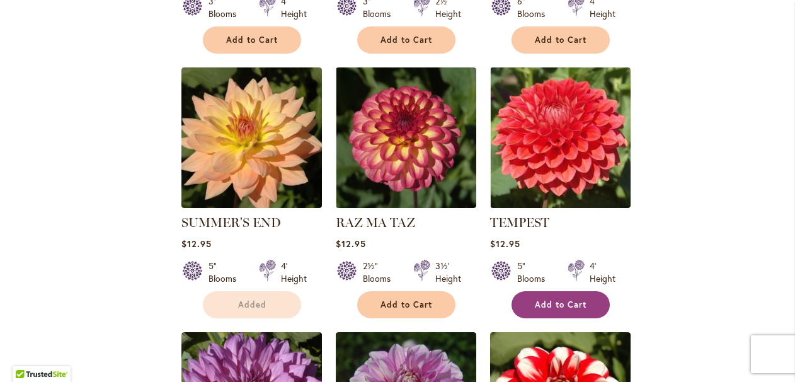
click at [559, 305] on span "Add to Cart" at bounding box center [561, 304] width 52 height 11
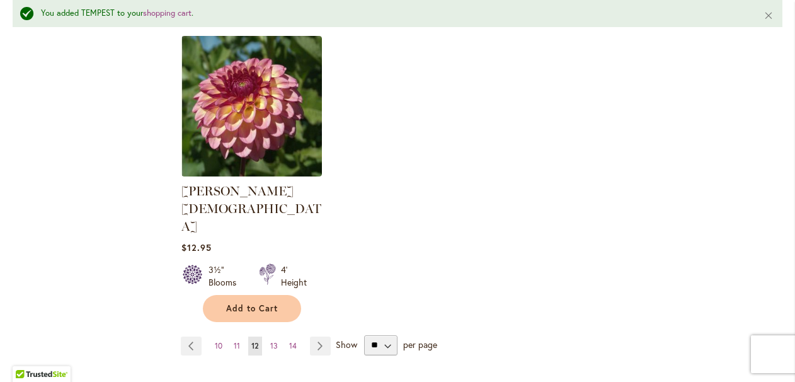
scroll to position [1624, 0]
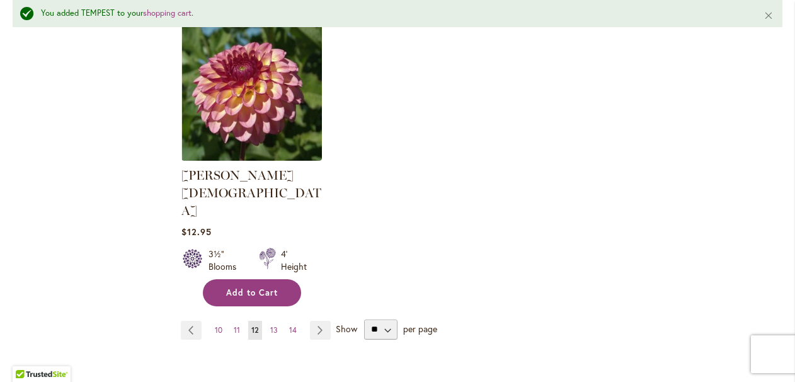
click at [268, 279] on button "Add to Cart" at bounding box center [252, 292] width 98 height 27
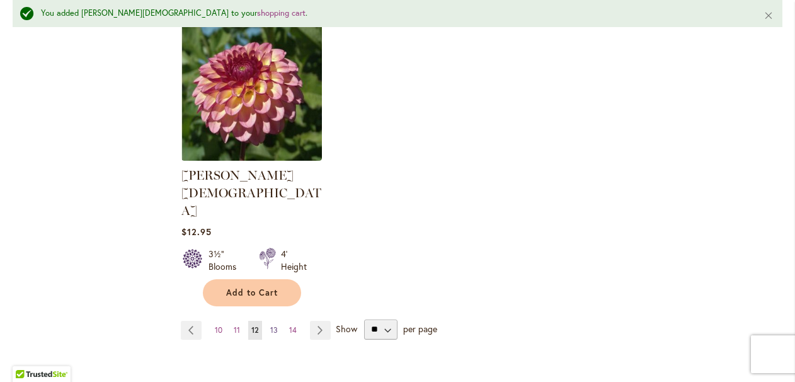
click at [273, 325] on span "13" at bounding box center [274, 329] width 8 height 9
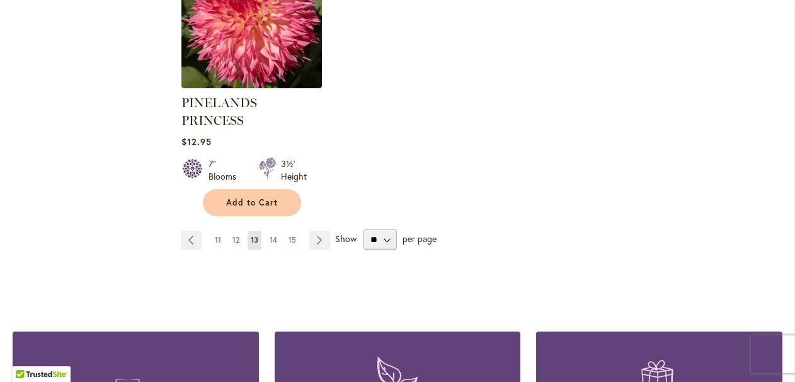
scroll to position [1664, 0]
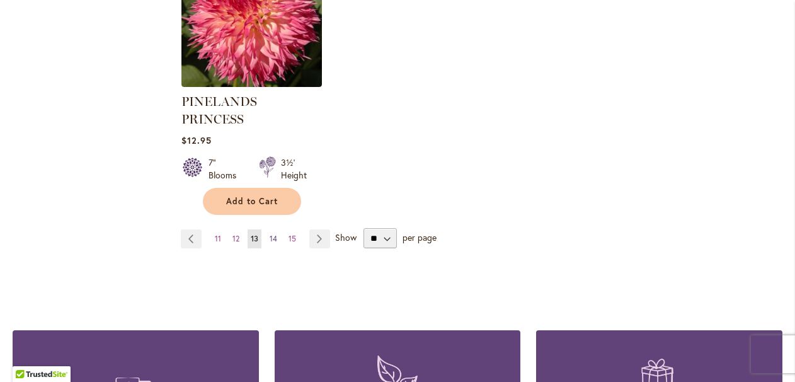
click at [273, 234] on span "14" at bounding box center [274, 238] width 8 height 9
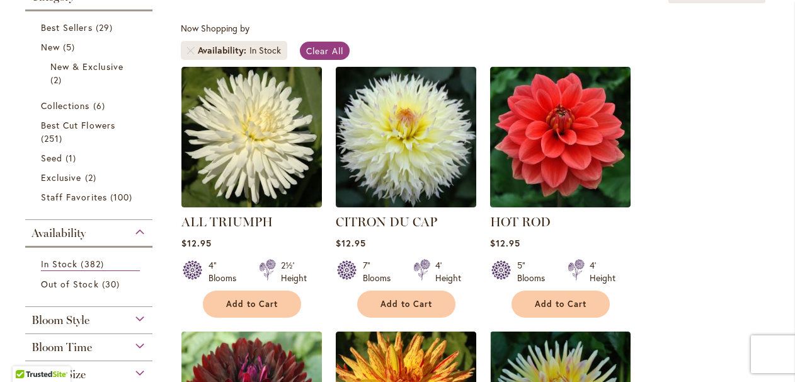
scroll to position [226, 0]
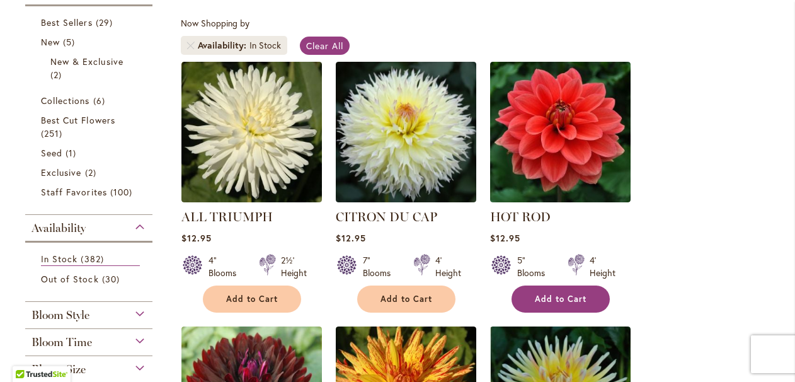
click at [563, 301] on span "Add to Cart" at bounding box center [561, 299] width 52 height 11
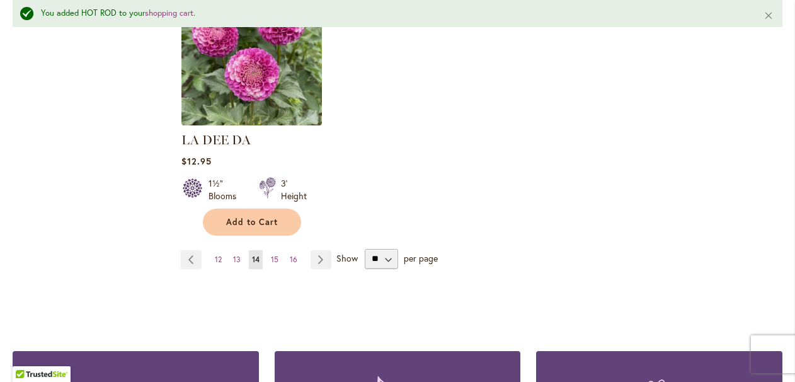
scroll to position [1713, 0]
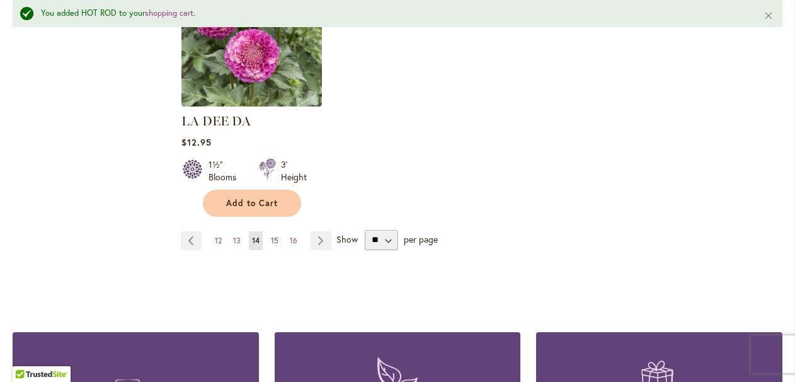
click at [277, 236] on span "15" at bounding box center [275, 240] width 8 height 9
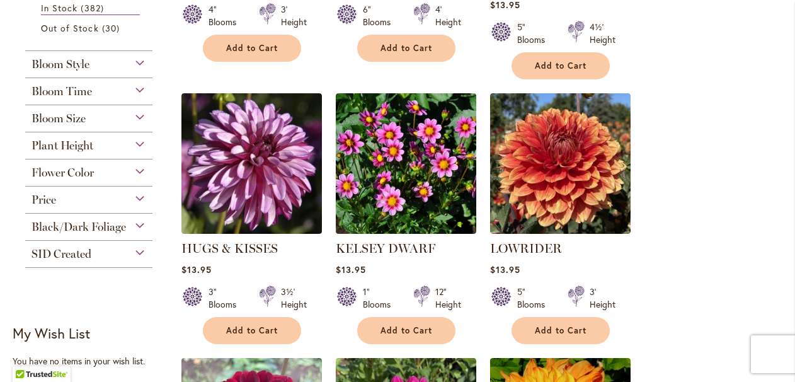
scroll to position [479, 0]
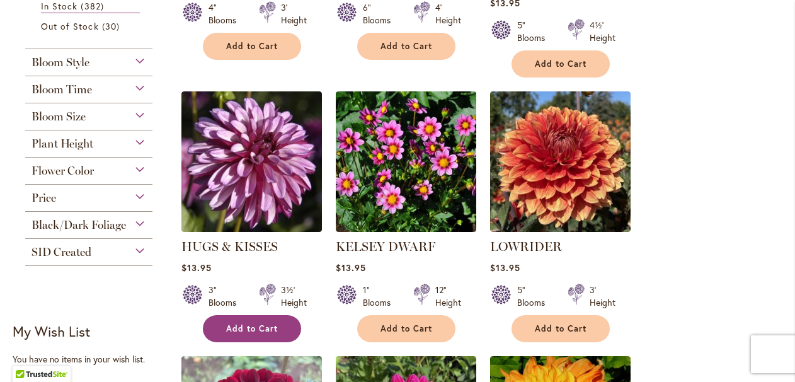
click at [288, 331] on button "Add to Cart" at bounding box center [252, 328] width 98 height 27
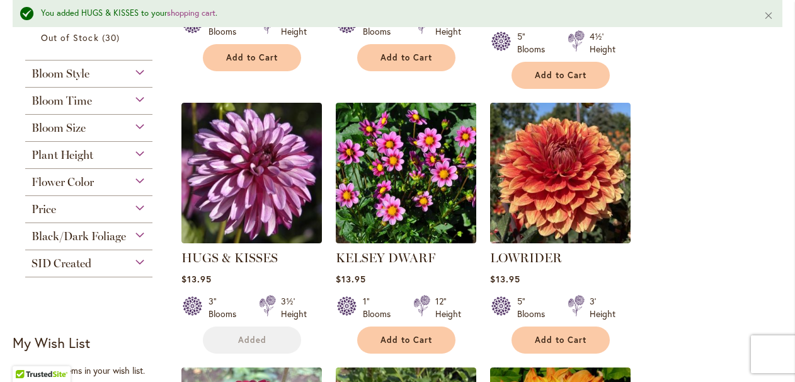
scroll to position [548, 0]
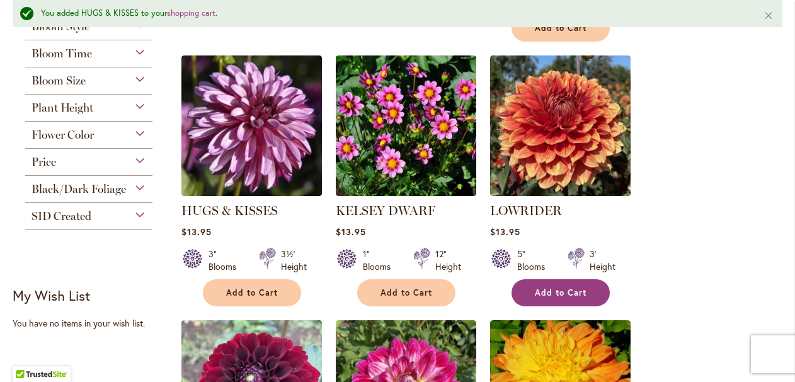
click at [572, 293] on span "Add to Cart" at bounding box center [561, 292] width 52 height 11
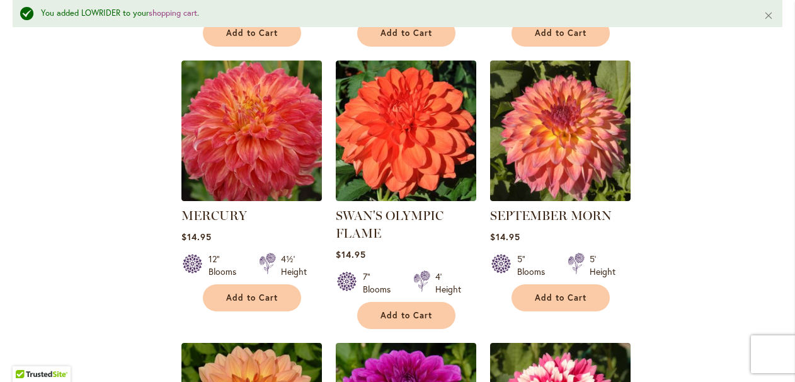
scroll to position [1079, 0]
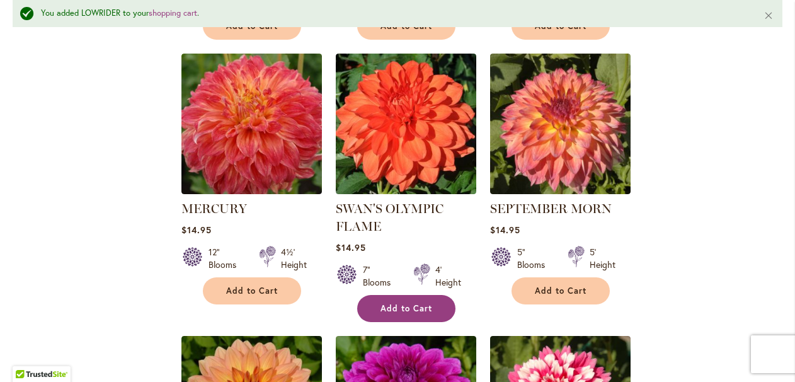
click at [428, 297] on button "Add to Cart" at bounding box center [406, 308] width 98 height 27
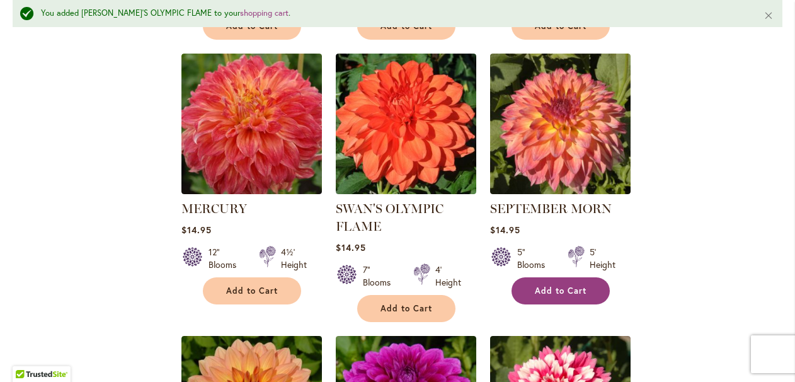
click at [548, 285] on span "Add to Cart" at bounding box center [561, 290] width 52 height 11
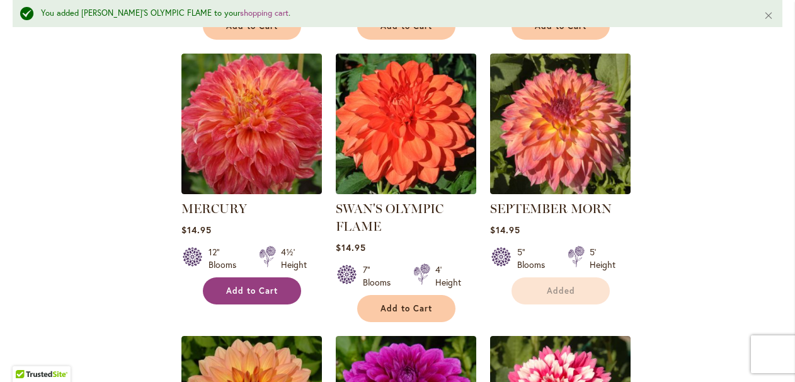
click at [295, 294] on button "Add to Cart" at bounding box center [252, 290] width 98 height 27
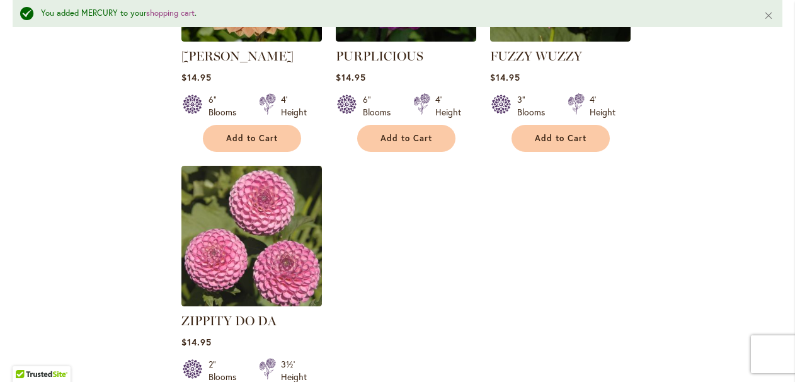
scroll to position [1524, 0]
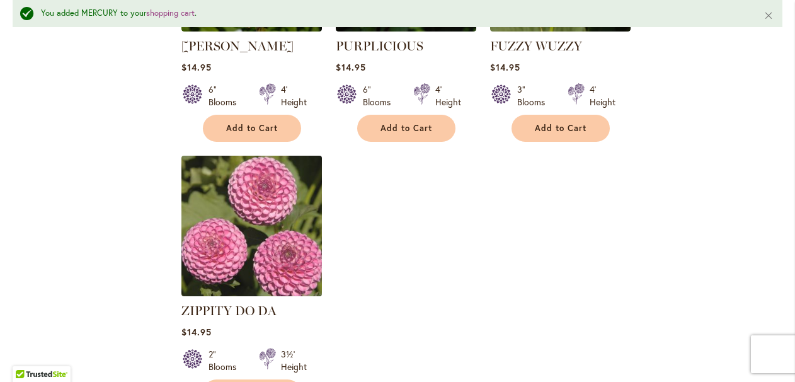
click at [275, 243] on img at bounding box center [251, 225] width 147 height 147
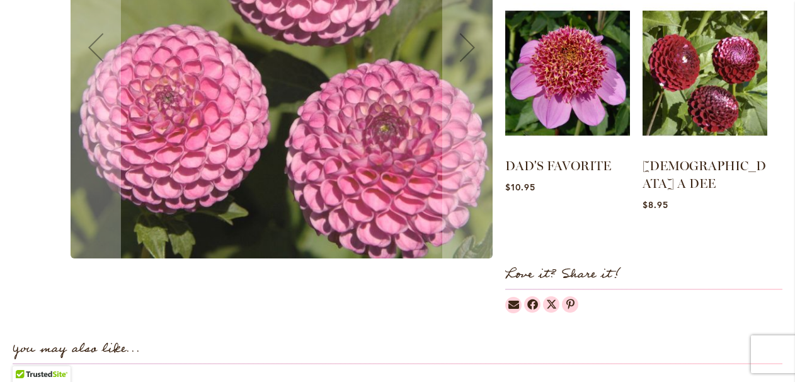
scroll to position [600, 0]
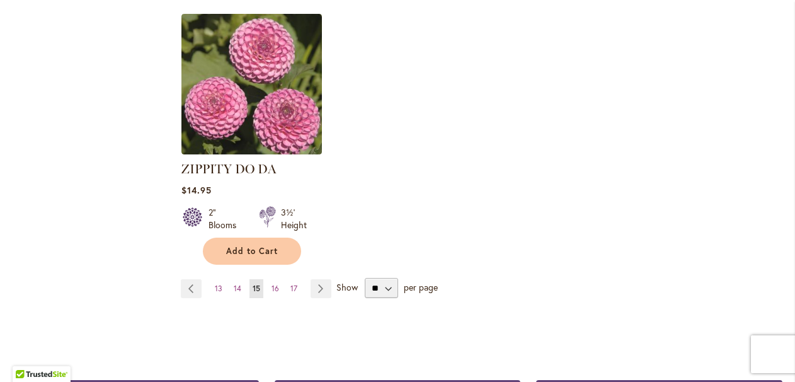
scroll to position [1641, 0]
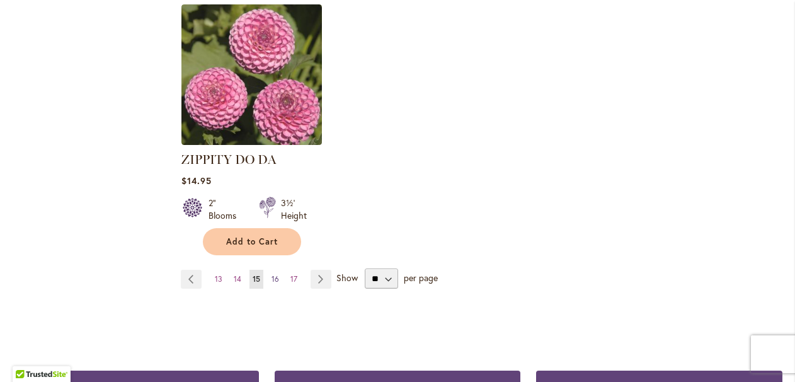
click at [275, 274] on span "16" at bounding box center [275, 278] width 8 height 9
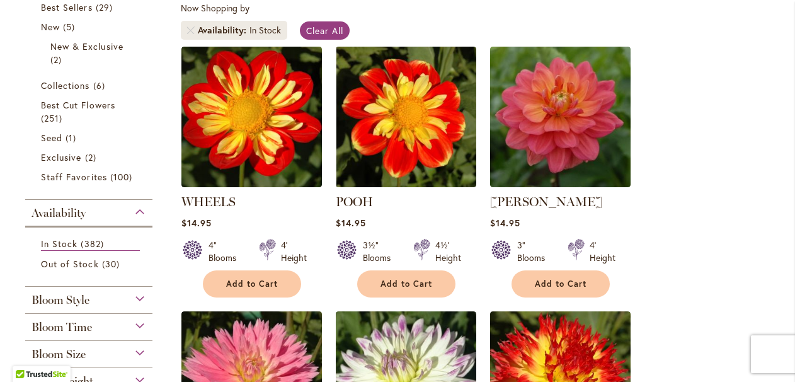
scroll to position [245, 0]
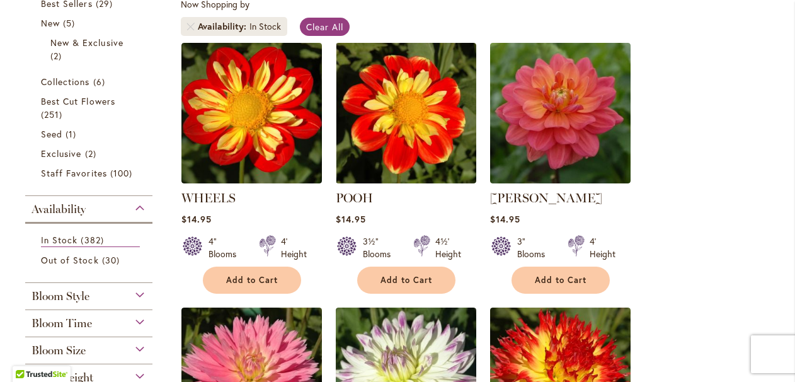
click at [568, 277] on span "Add to Cart" at bounding box center [561, 280] width 52 height 11
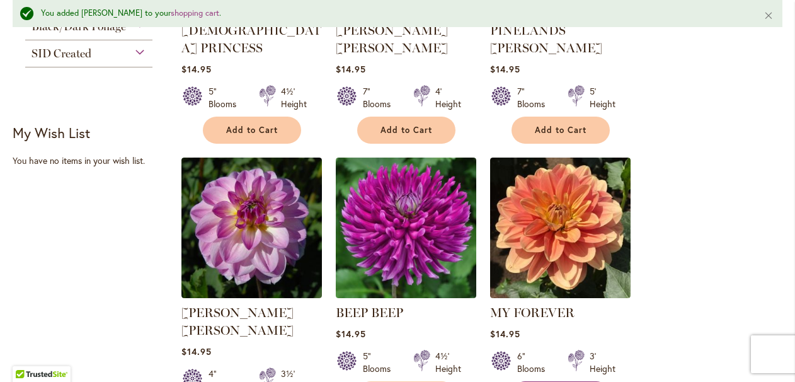
scroll to position [753, 0]
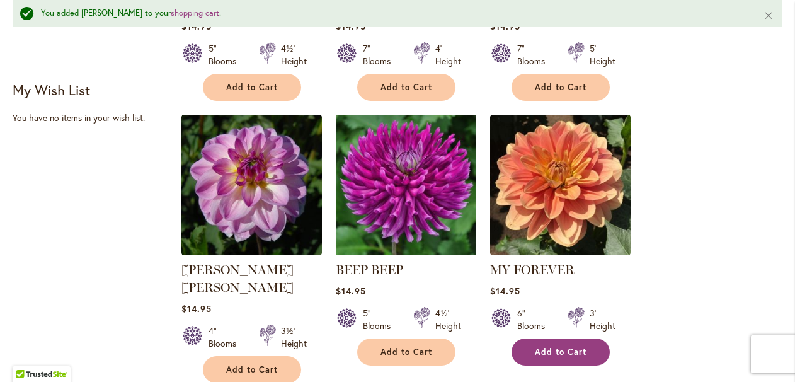
click at [561, 346] on span "Add to Cart" at bounding box center [561, 351] width 52 height 11
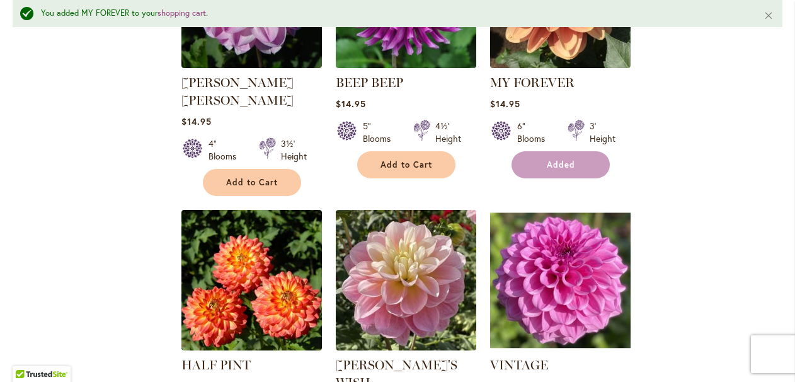
scroll to position [1029, 0]
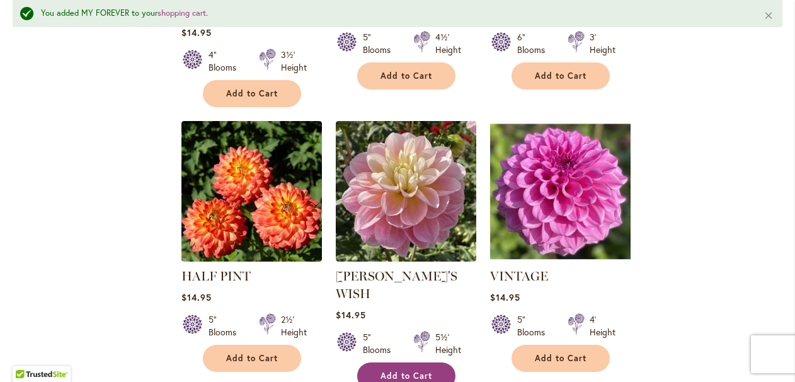
click at [412, 370] on span "Add to Cart" at bounding box center [406, 375] width 52 height 11
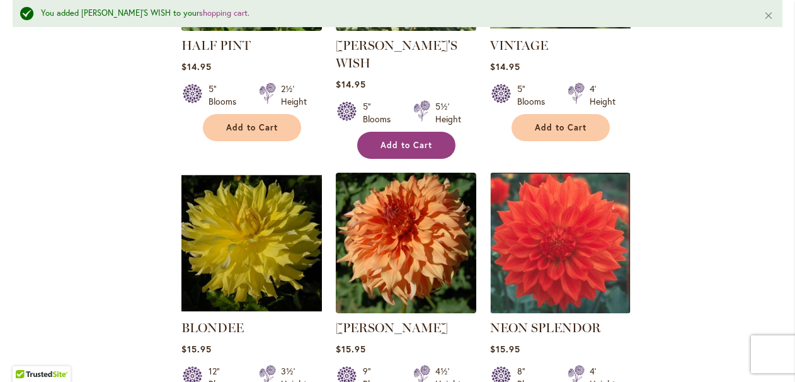
scroll to position [1265, 0]
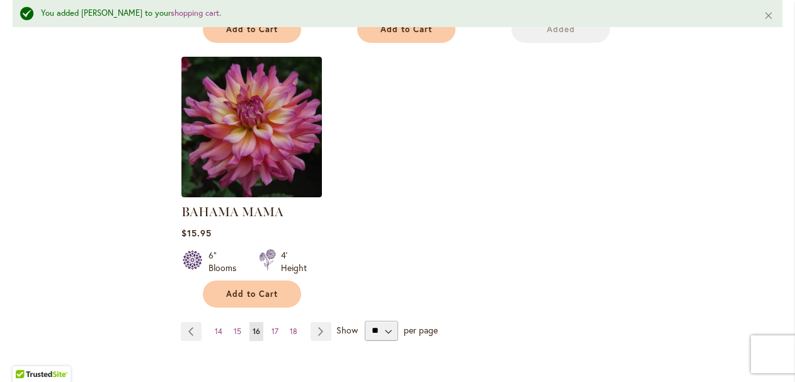
scroll to position [1641, 0]
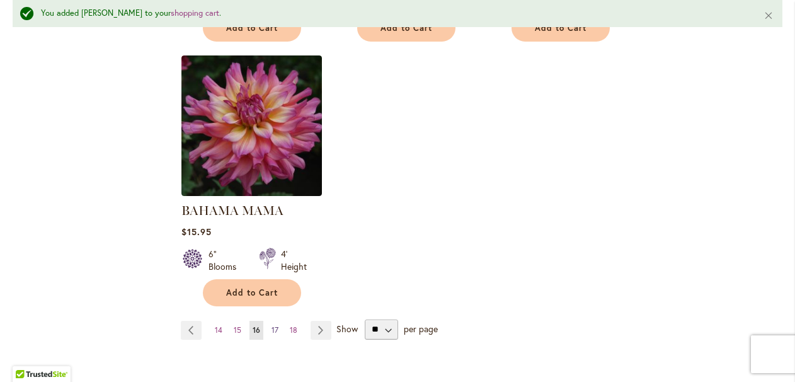
click at [275, 325] on span "17" at bounding box center [274, 329] width 7 height 9
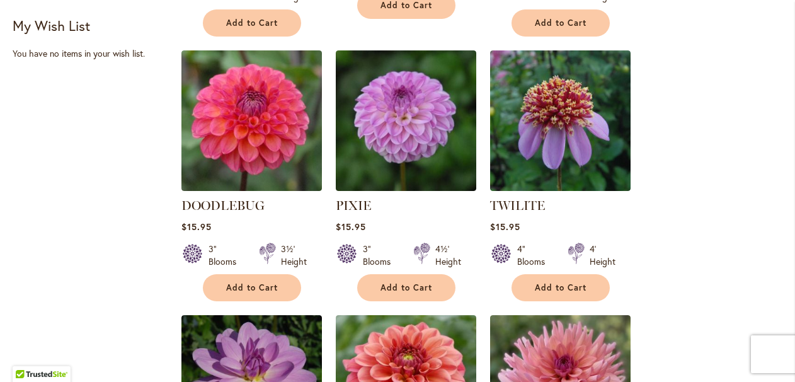
scroll to position [795, 0]
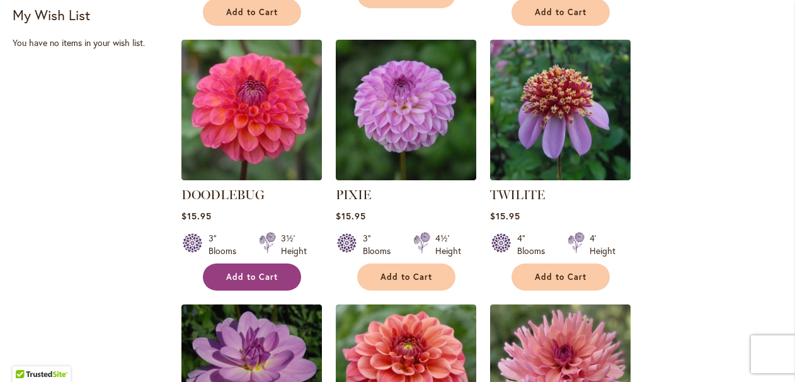
click at [268, 275] on span "Add to Cart" at bounding box center [252, 276] width 52 height 11
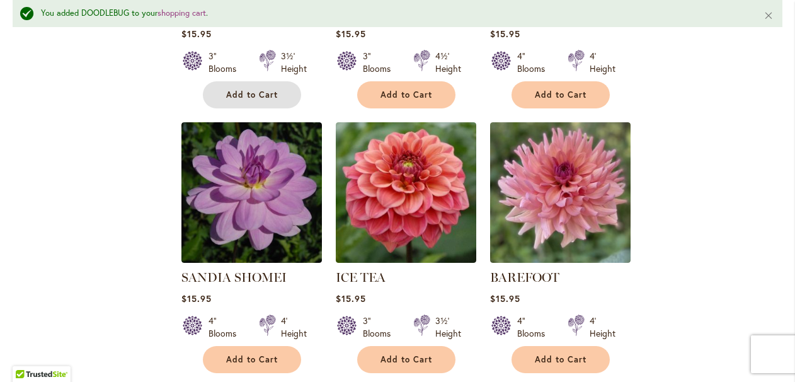
scroll to position [1020, 0]
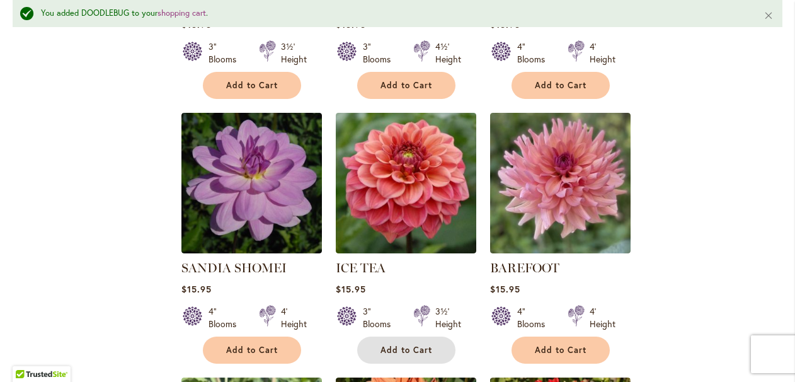
click at [404, 340] on button "Add to Cart" at bounding box center [406, 349] width 98 height 27
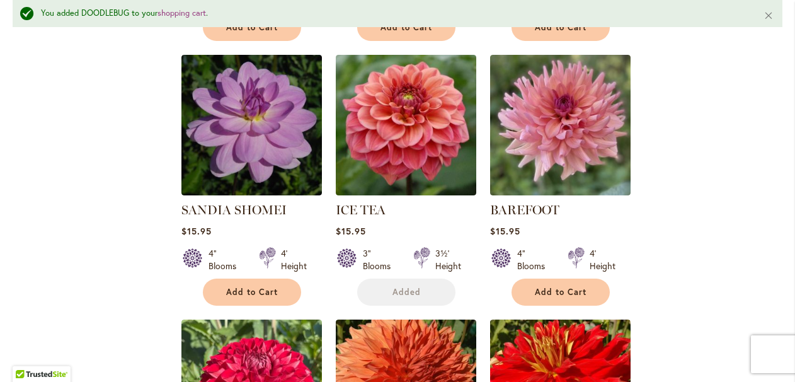
scroll to position [1083, 0]
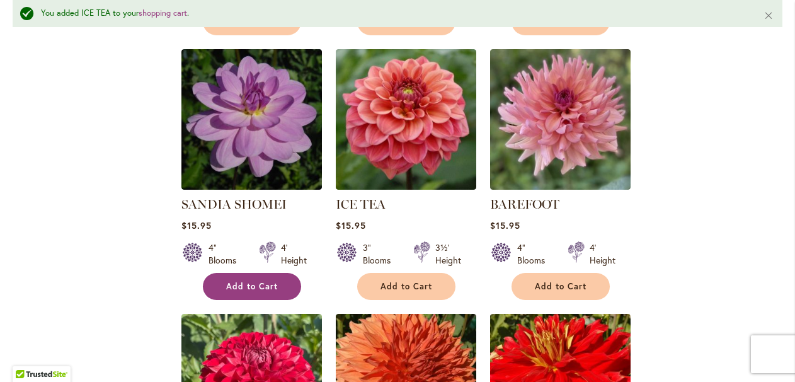
click at [275, 288] on button "Add to Cart" at bounding box center [252, 286] width 98 height 27
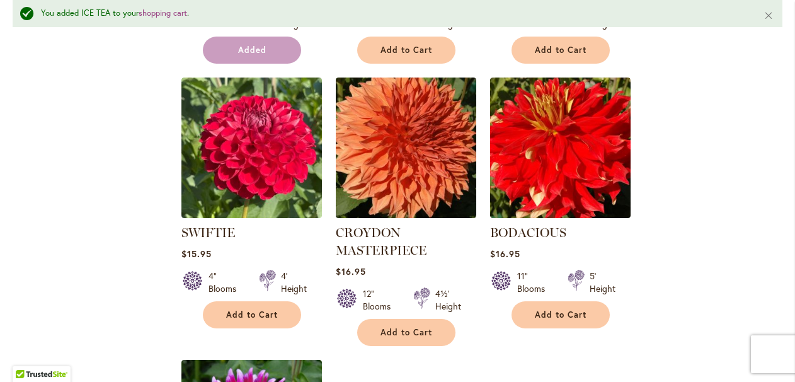
scroll to position [1321, 0]
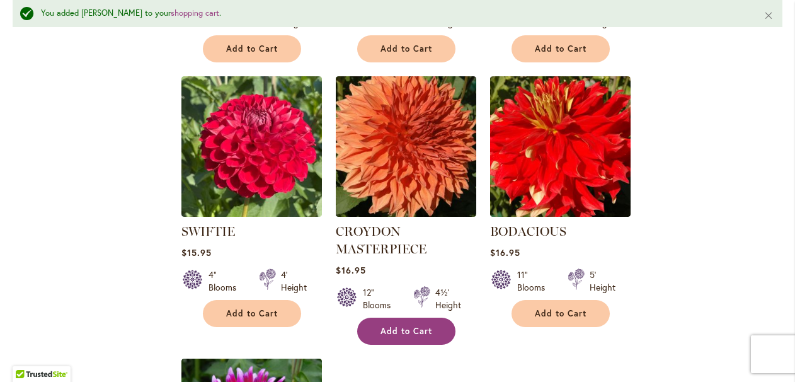
click at [402, 326] on span "Add to Cart" at bounding box center [406, 331] width 52 height 11
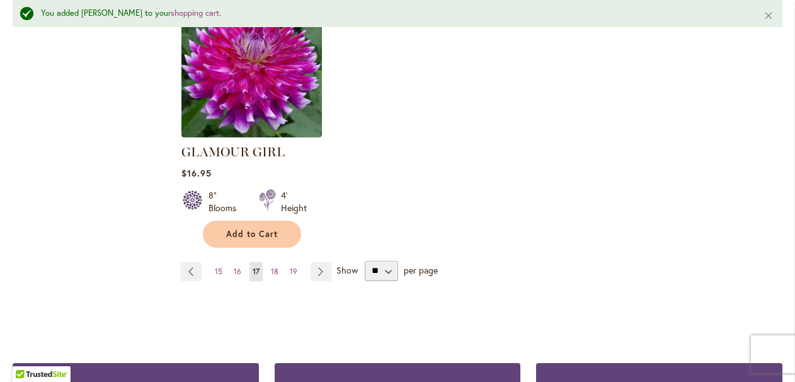
scroll to position [1684, 0]
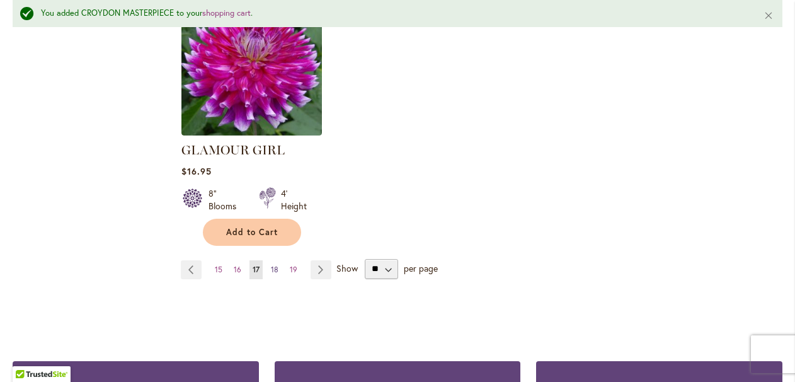
click at [274, 267] on span "18" at bounding box center [275, 269] width 8 height 9
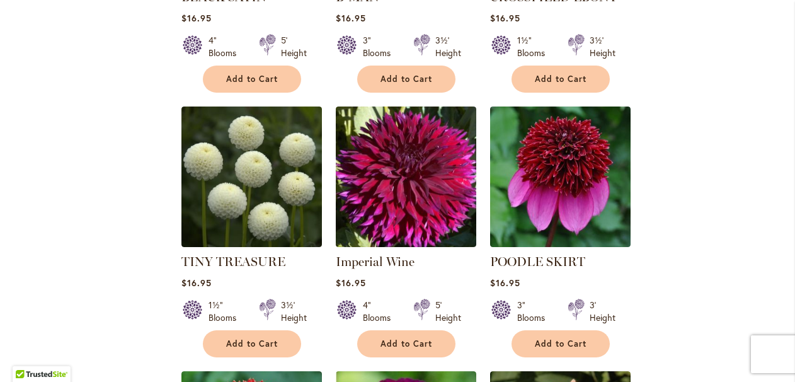
scroll to position [1001, 0]
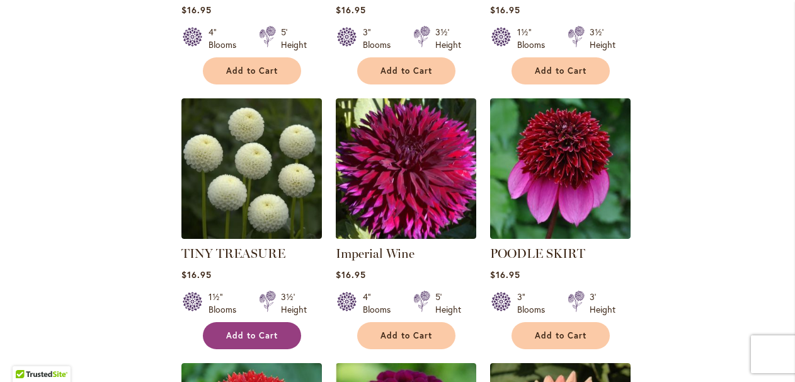
click at [268, 330] on span "Add to Cart" at bounding box center [252, 335] width 52 height 11
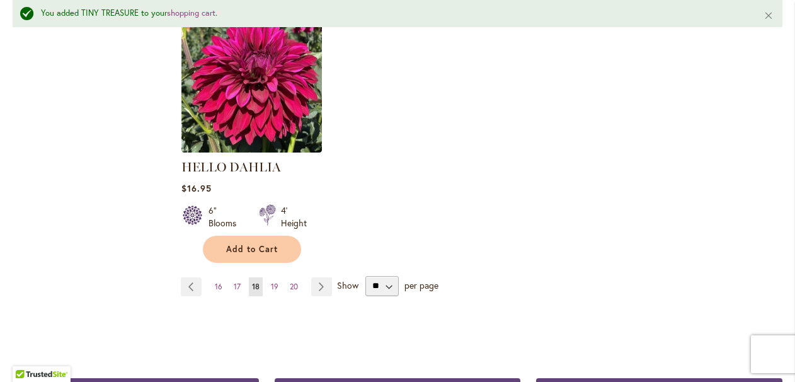
scroll to position [1676, 0]
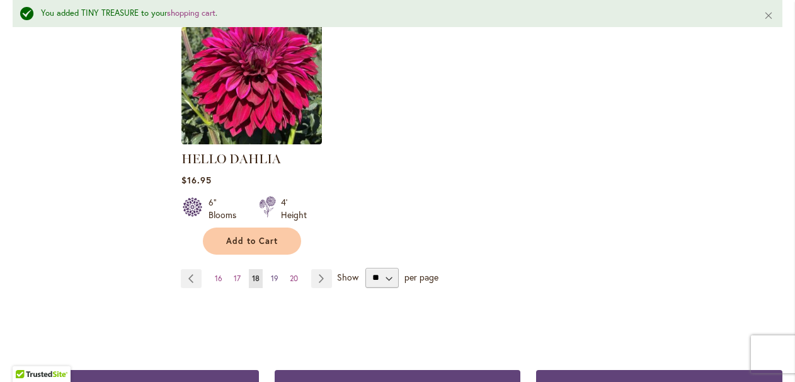
click at [277, 273] on span "19" at bounding box center [275, 277] width 8 height 9
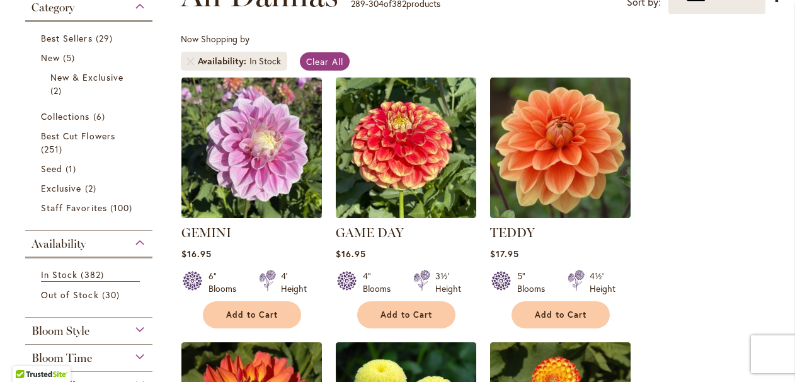
scroll to position [211, 0]
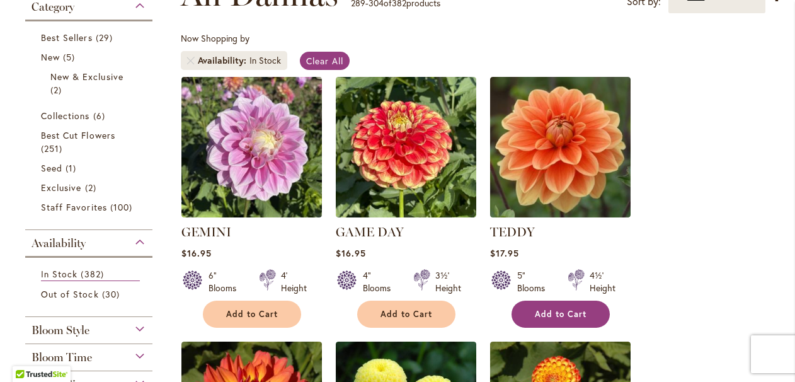
click at [561, 311] on span "Add to Cart" at bounding box center [561, 314] width 52 height 11
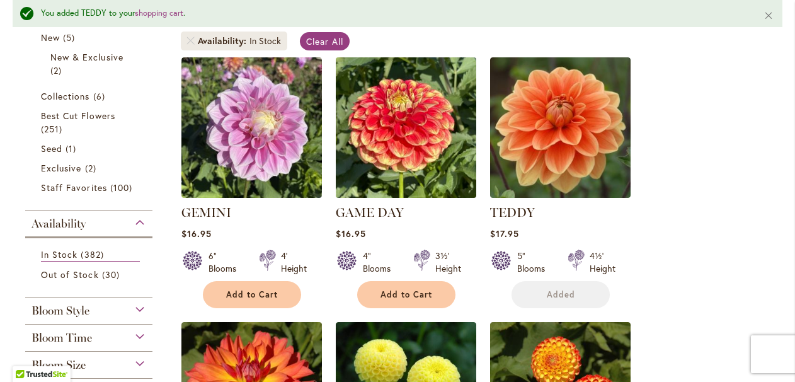
scroll to position [336, 0]
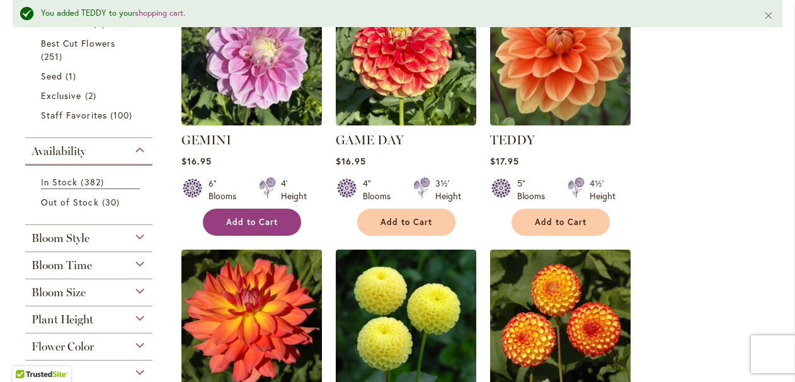
click at [278, 226] on button "Add to Cart" at bounding box center [252, 221] width 98 height 27
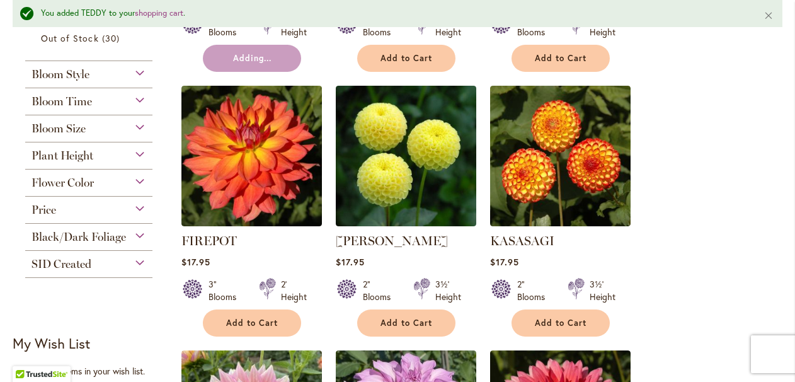
scroll to position [501, 0]
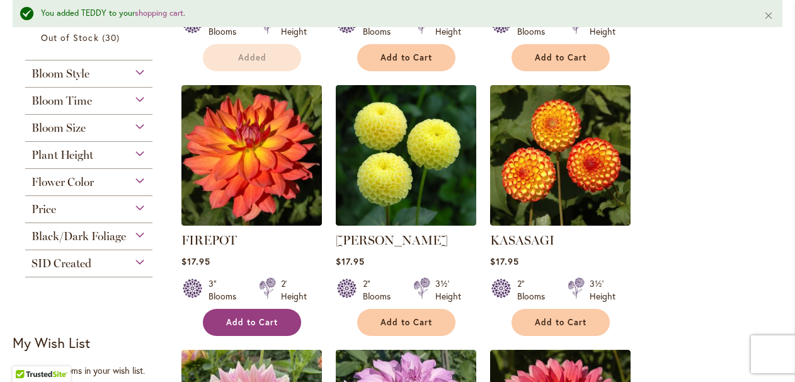
click at [263, 321] on span "Add to Cart" at bounding box center [252, 322] width 52 height 11
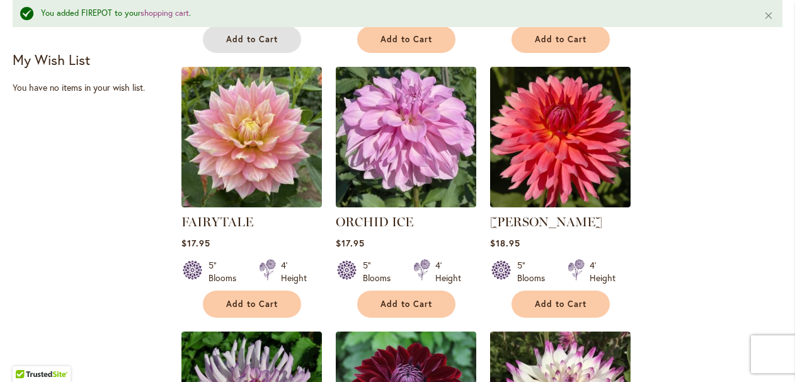
scroll to position [784, 0]
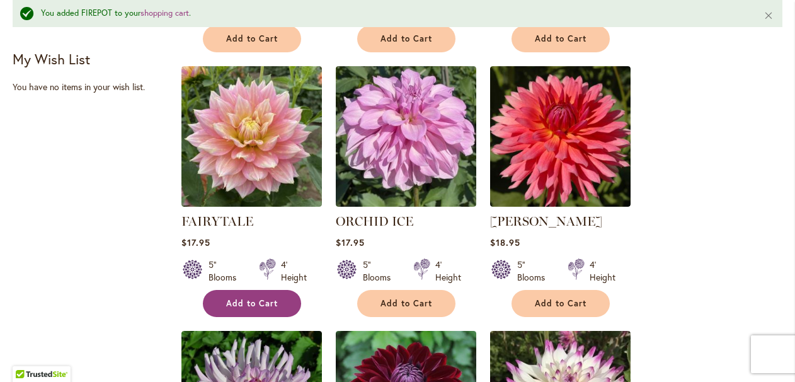
click at [250, 294] on button "Add to Cart" at bounding box center [252, 303] width 98 height 27
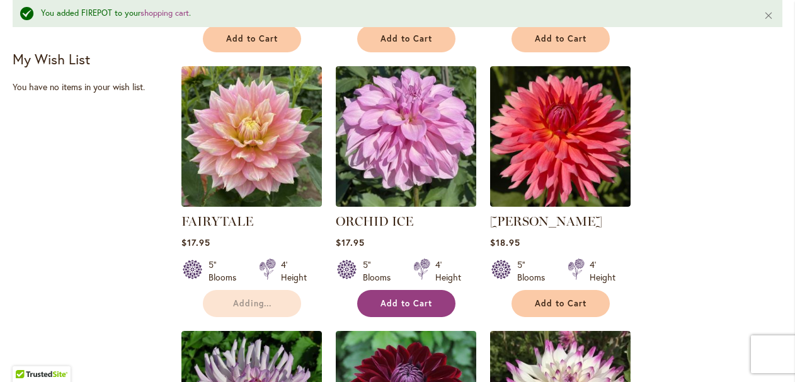
click at [404, 298] on span "Add to Cart" at bounding box center [406, 303] width 52 height 11
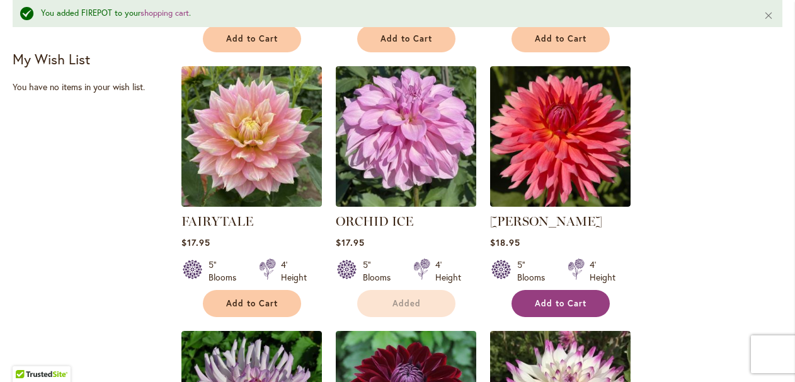
click at [529, 302] on button "Add to Cart" at bounding box center [560, 303] width 98 height 27
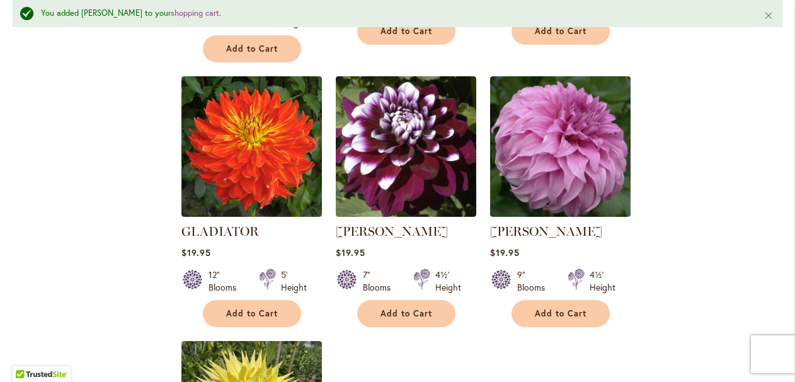
scroll to position [1322, 0]
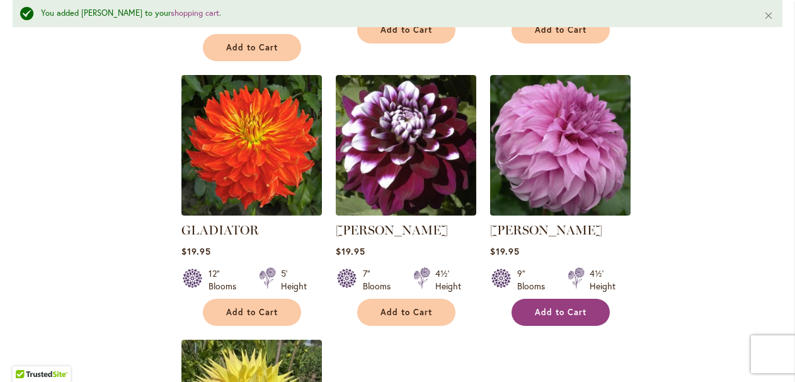
click at [532, 299] on button "Add to Cart" at bounding box center [560, 312] width 98 height 27
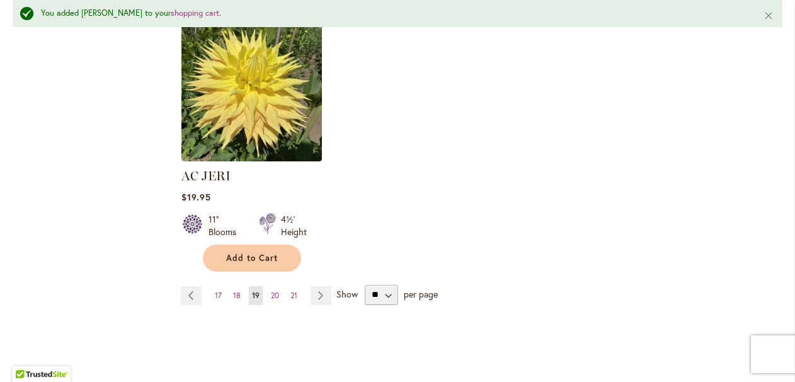
scroll to position [1650, 0]
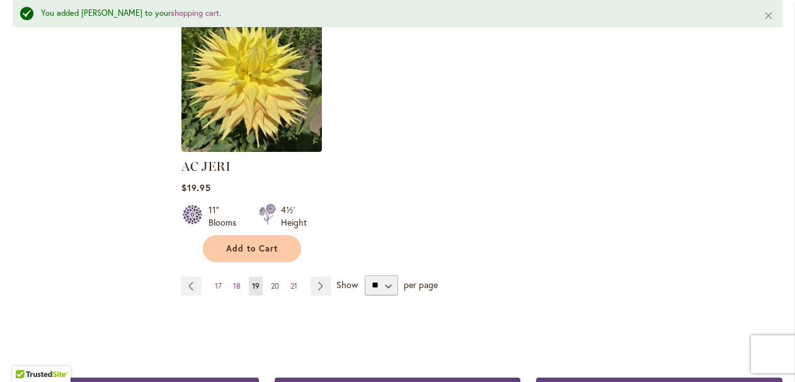
click at [275, 281] on span "20" at bounding box center [275, 285] width 8 height 9
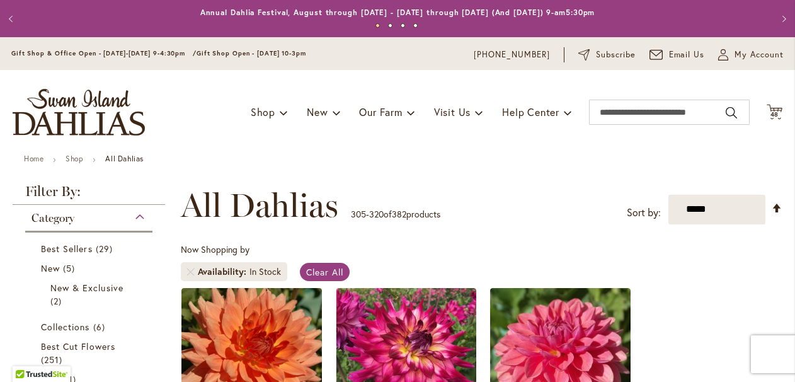
scroll to position [182, 0]
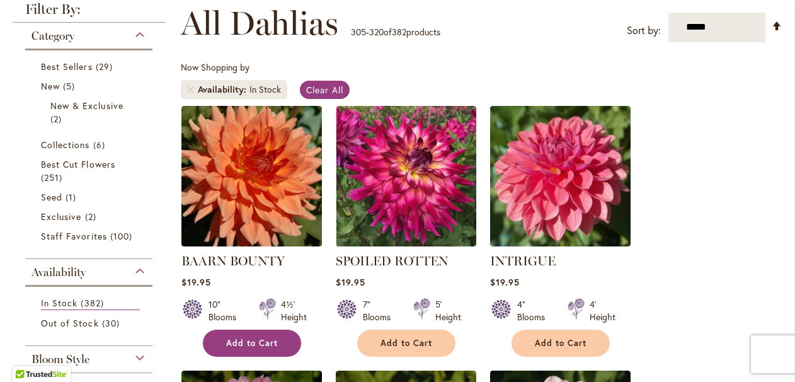
click at [264, 340] on span "Add to Cart" at bounding box center [252, 343] width 52 height 11
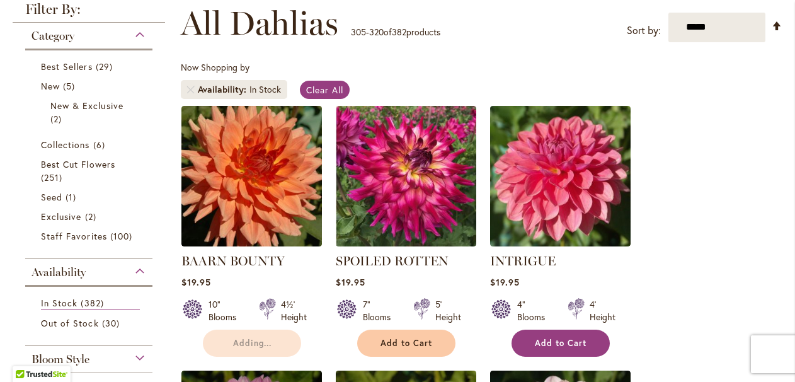
click at [544, 342] on span "Add to Cart" at bounding box center [561, 343] width 52 height 11
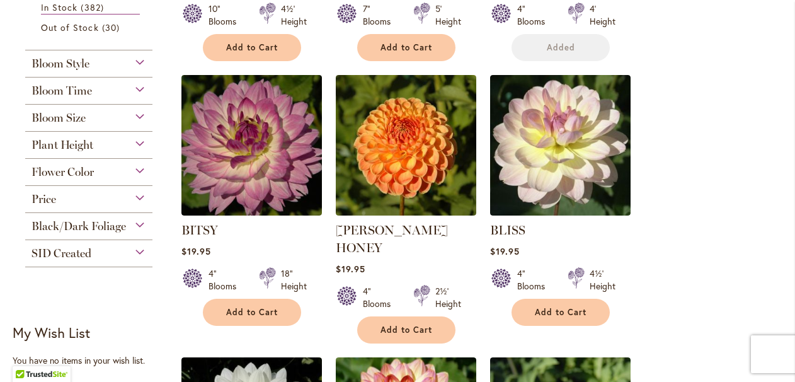
scroll to position [478, 0]
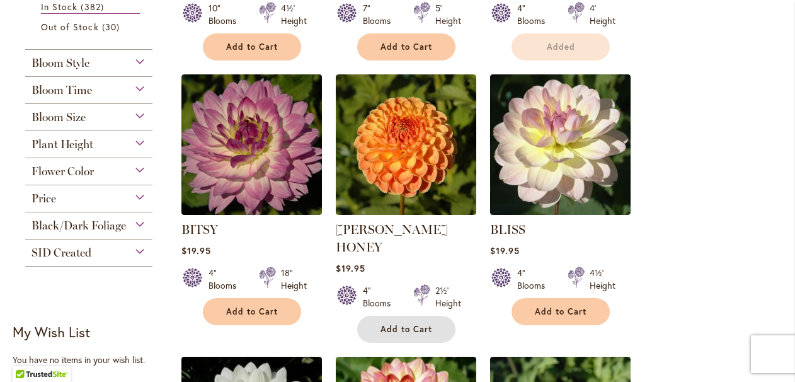
click at [423, 324] on span "Add to Cart" at bounding box center [406, 329] width 52 height 11
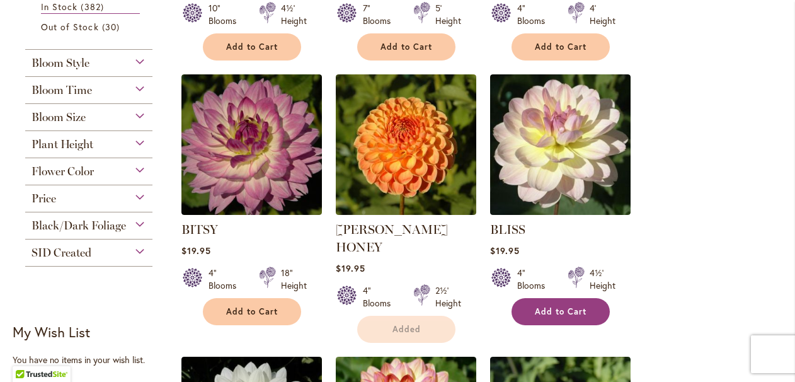
click at [564, 307] on span "Add to Cart" at bounding box center [561, 311] width 52 height 11
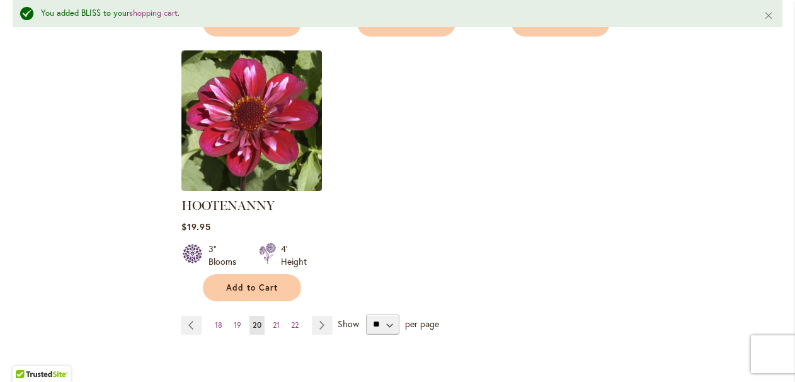
scroll to position [1616, 0]
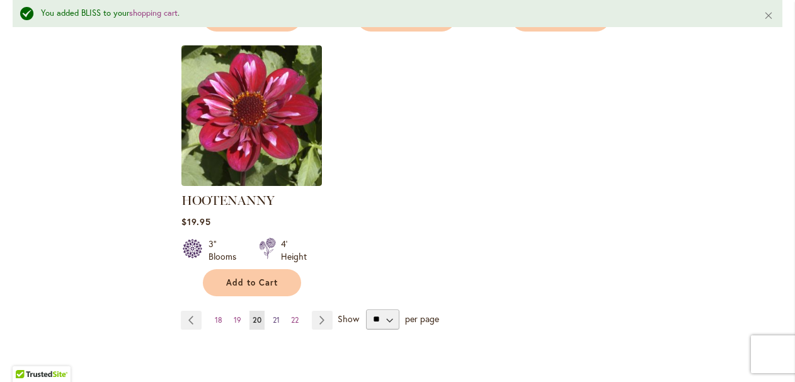
click at [278, 315] on span "21" at bounding box center [276, 319] width 7 height 9
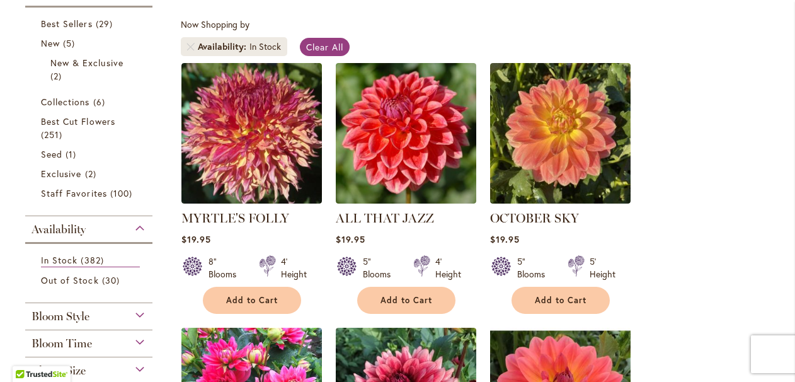
scroll to position [226, 0]
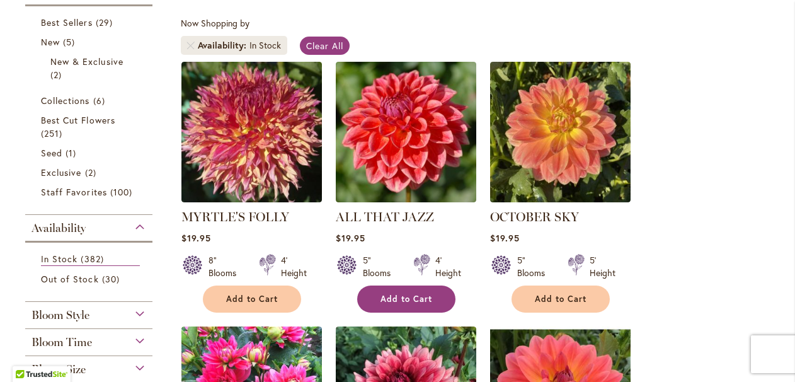
click at [409, 296] on span "Add to Cart" at bounding box center [406, 299] width 52 height 11
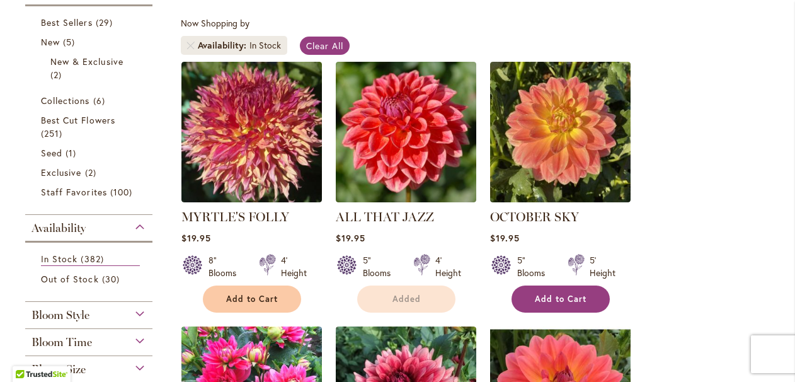
click at [534, 293] on button "Add to Cart" at bounding box center [560, 298] width 98 height 27
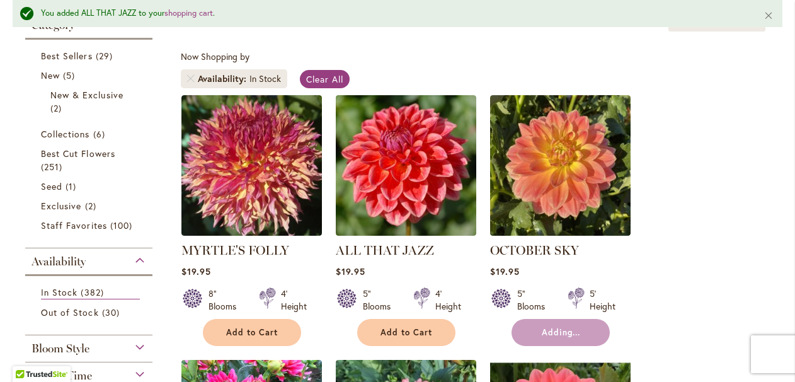
scroll to position [504, 0]
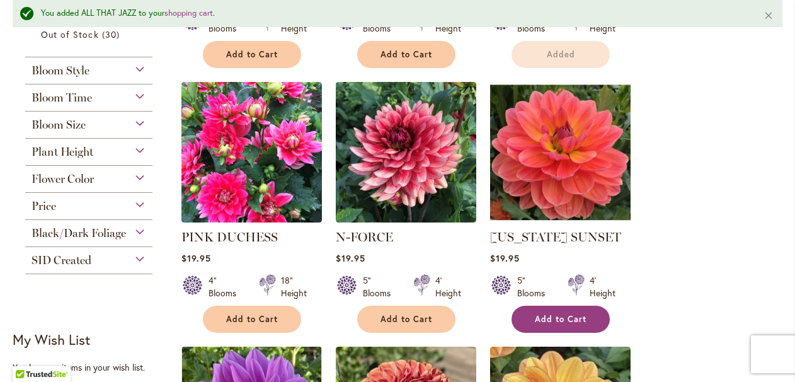
click at [540, 315] on span "Add to Cart" at bounding box center [561, 319] width 52 height 11
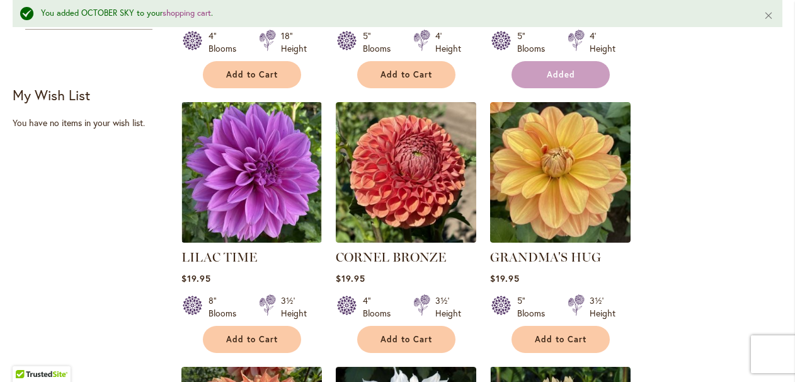
scroll to position [758, 0]
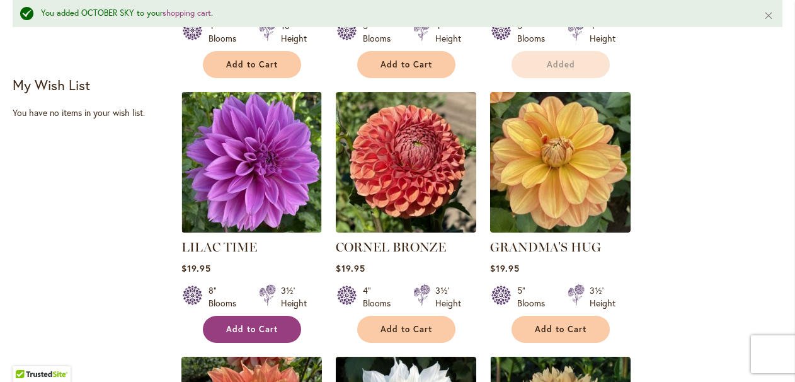
click at [254, 333] on button "Add to Cart" at bounding box center [252, 329] width 98 height 27
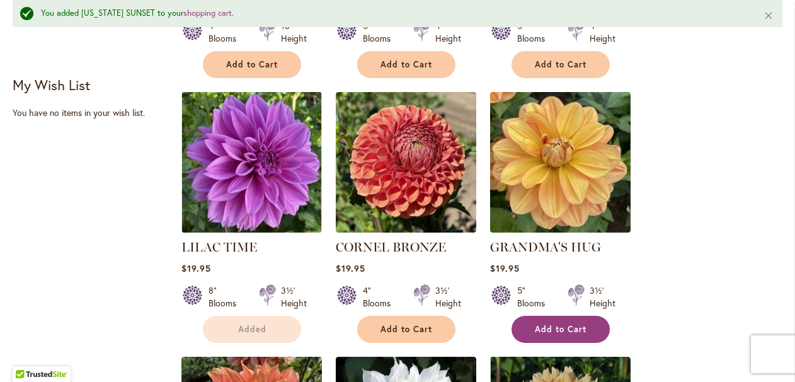
click at [552, 317] on button "Add to Cart" at bounding box center [560, 329] width 98 height 27
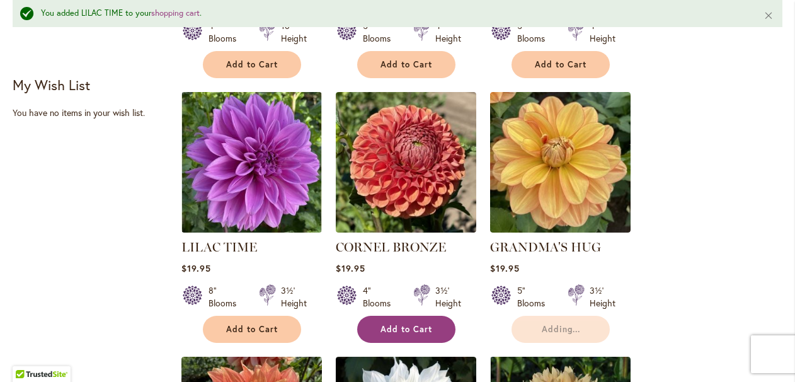
click at [426, 326] on span "Add to Cart" at bounding box center [406, 329] width 52 height 11
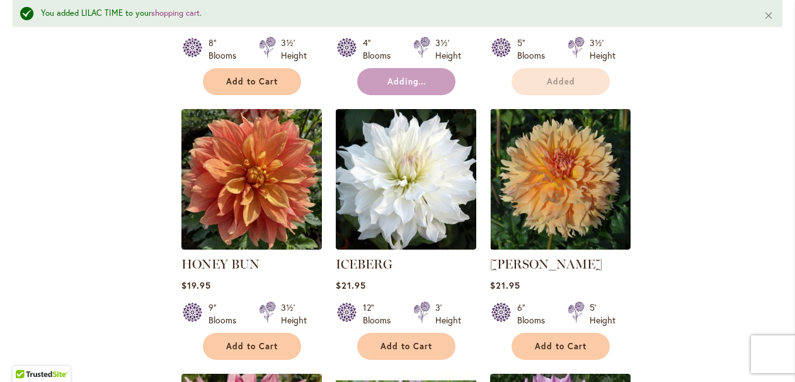
scroll to position [1007, 0]
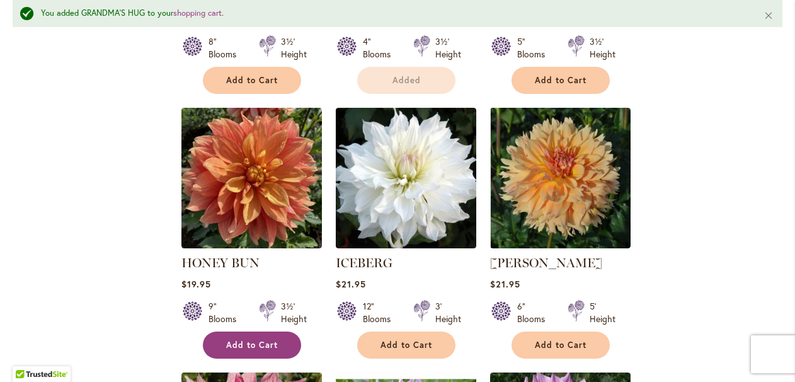
click at [268, 345] on span "Add to Cart" at bounding box center [252, 345] width 52 height 11
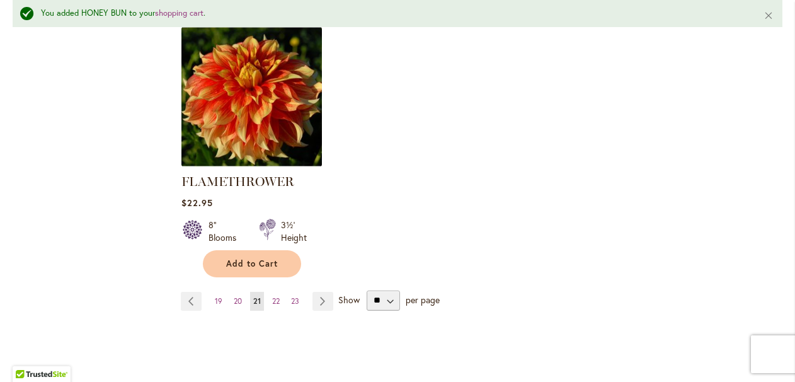
scroll to position [1623, 0]
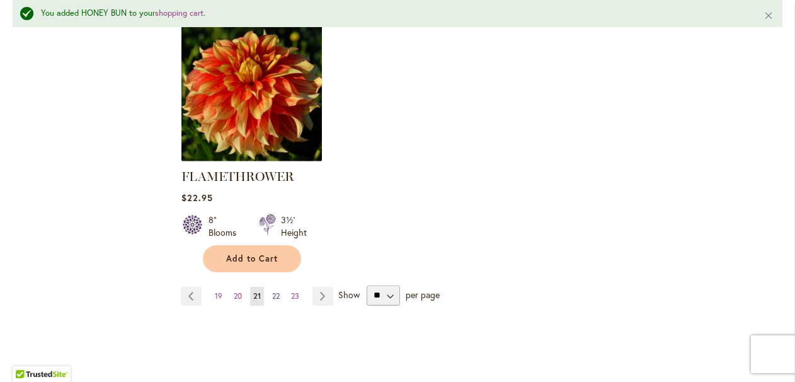
click at [276, 293] on span "22" at bounding box center [276, 295] width 8 height 9
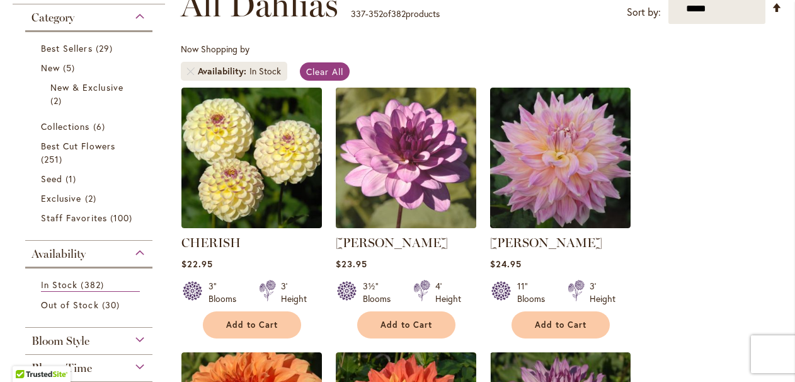
scroll to position [201, 0]
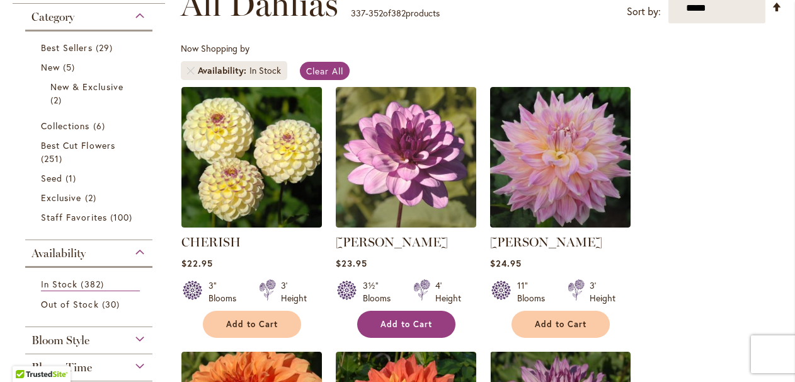
click at [418, 326] on span "Add to Cart" at bounding box center [406, 324] width 52 height 11
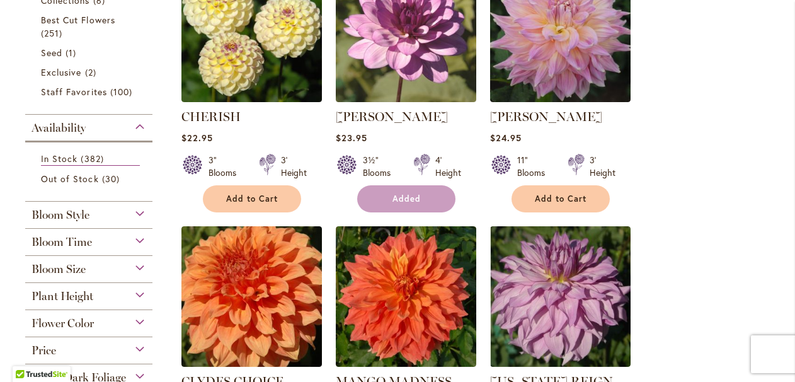
scroll to position [347, 0]
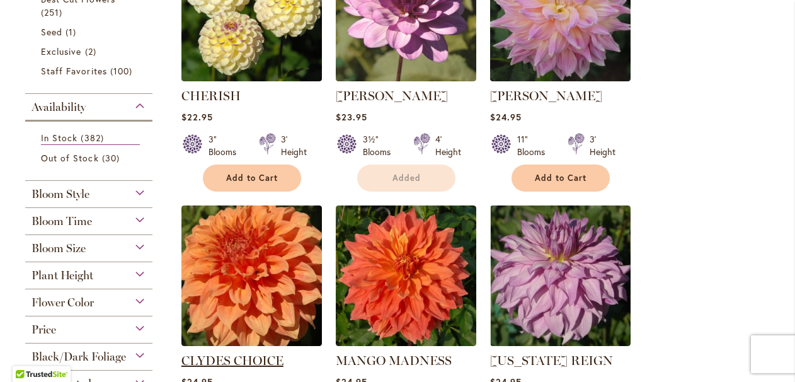
click at [272, 360] on link "CLYDES CHOICE" at bounding box center [232, 360] width 102 height 15
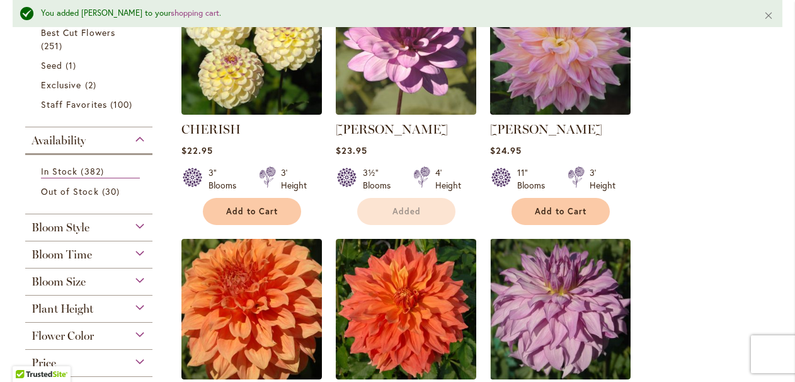
scroll to position [462, 0]
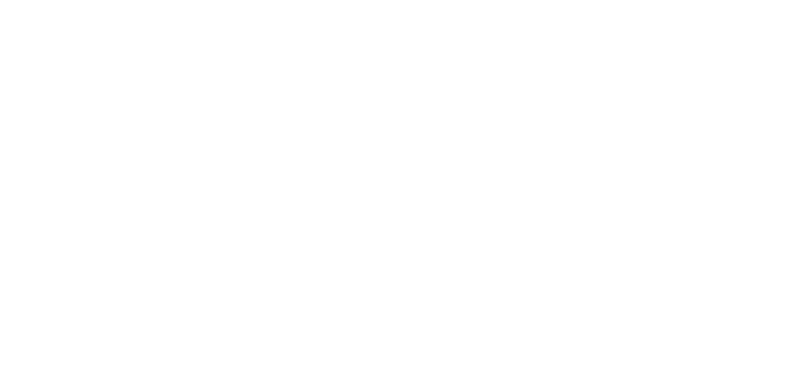
type input "*****"
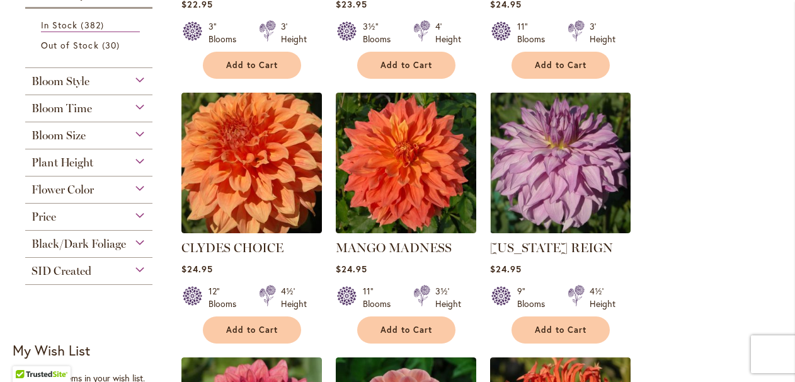
scroll to position [498, 0]
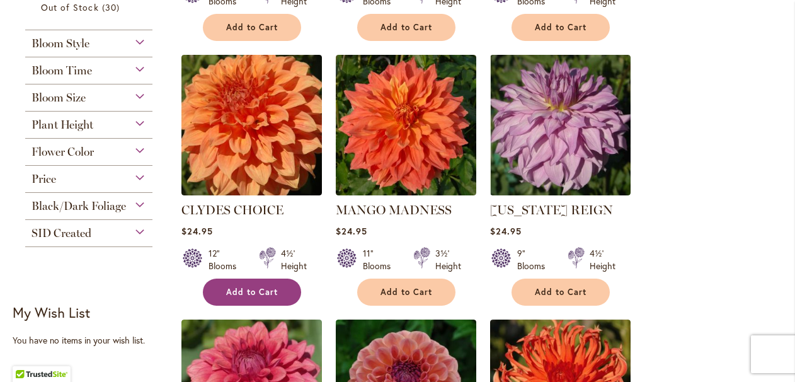
click at [255, 287] on span "Add to Cart" at bounding box center [252, 292] width 52 height 11
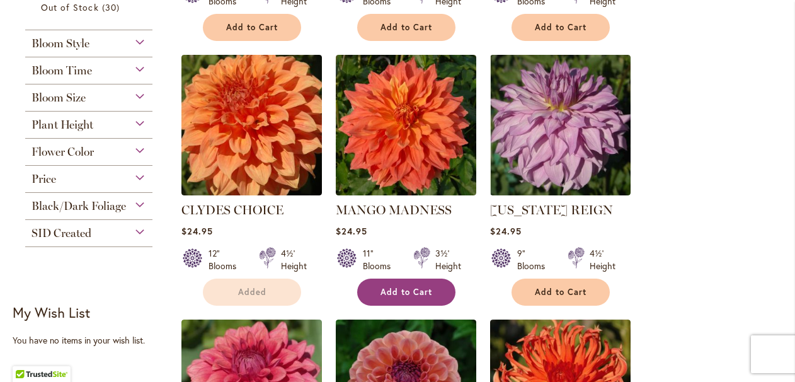
click at [404, 289] on span "Add to Cart" at bounding box center [406, 292] width 52 height 11
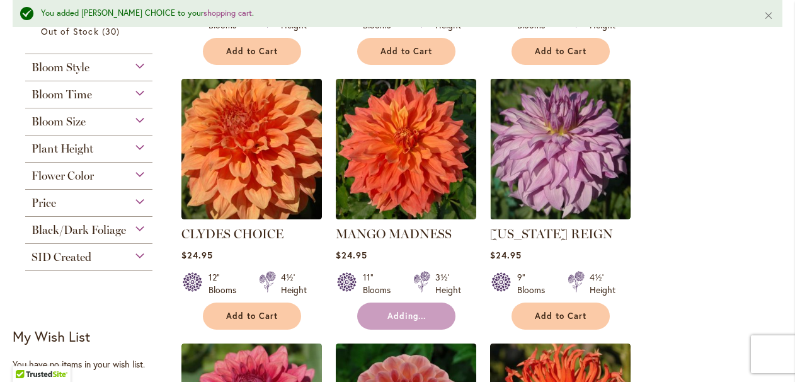
scroll to position [515, 0]
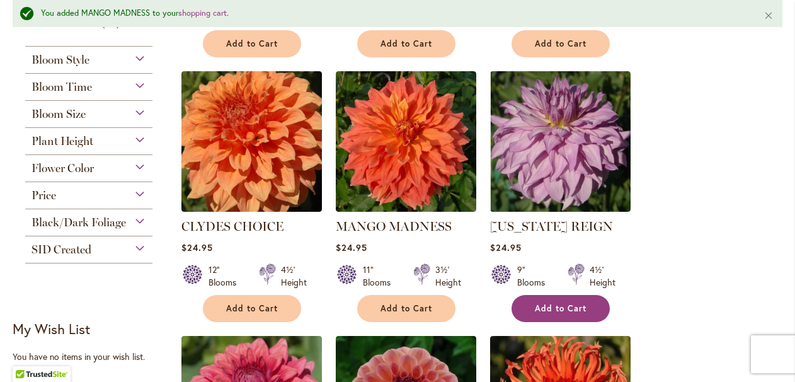
click at [564, 303] on span "Add to Cart" at bounding box center [561, 308] width 52 height 11
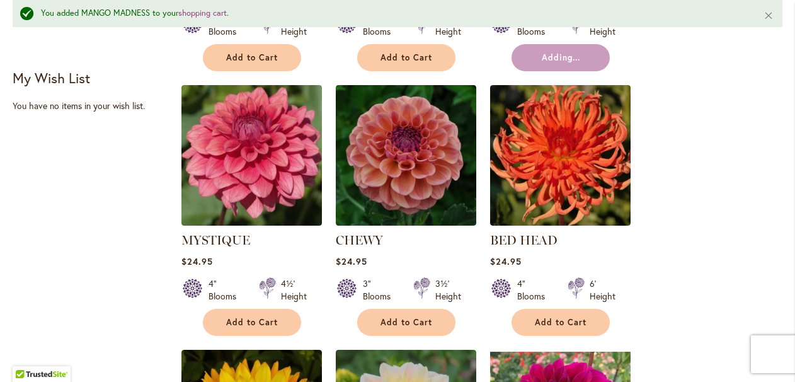
scroll to position [767, 0]
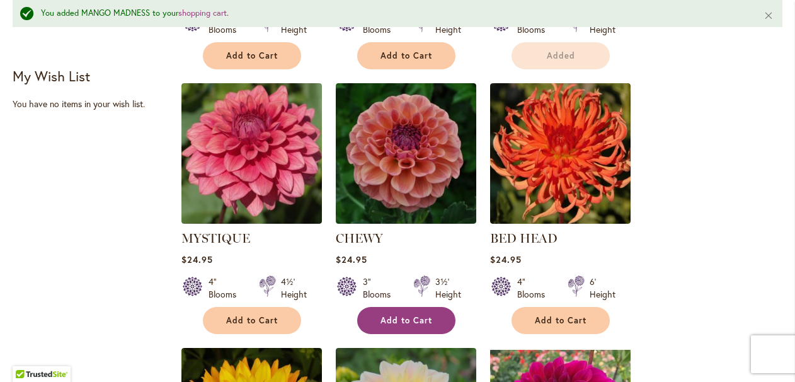
click at [422, 311] on button "Add to Cart" at bounding box center [406, 320] width 98 height 27
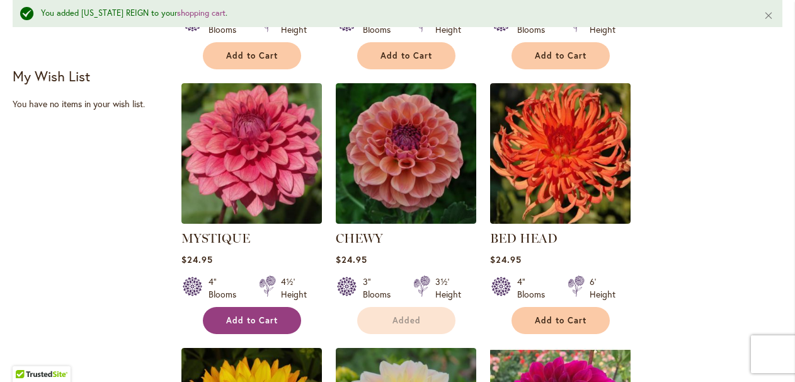
click at [239, 316] on span "Add to Cart" at bounding box center [252, 320] width 52 height 11
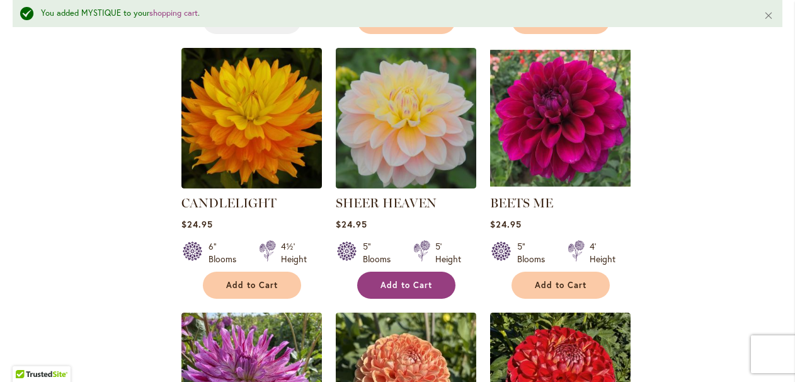
scroll to position [1071, 0]
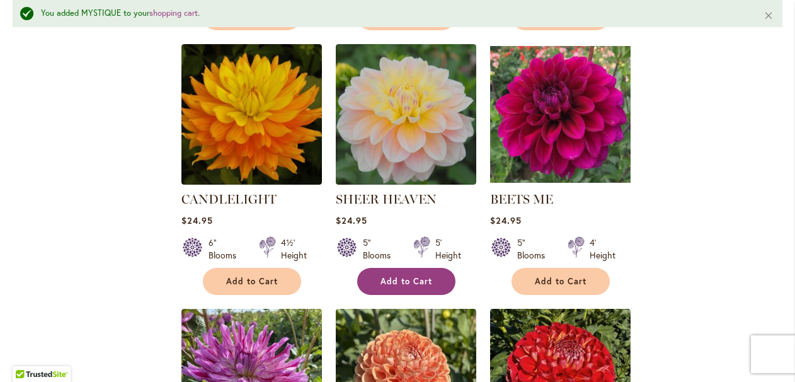
click at [392, 278] on span "Add to Cart" at bounding box center [406, 281] width 52 height 11
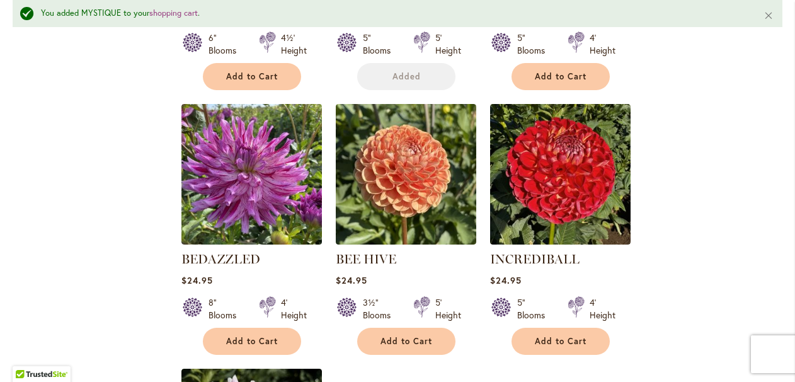
scroll to position [1293, 0]
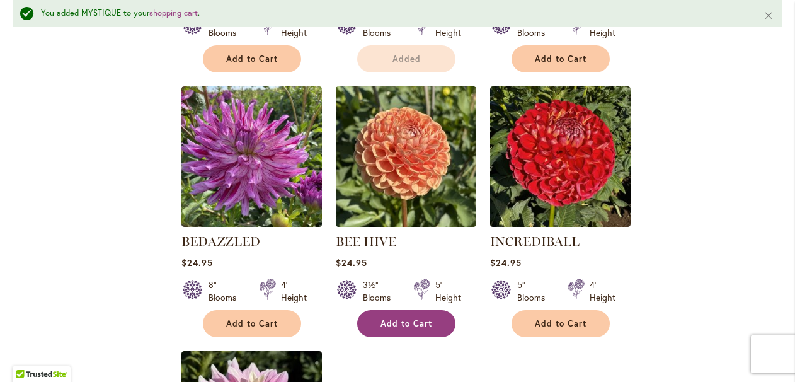
click at [401, 318] on span "Add to Cart" at bounding box center [406, 323] width 52 height 11
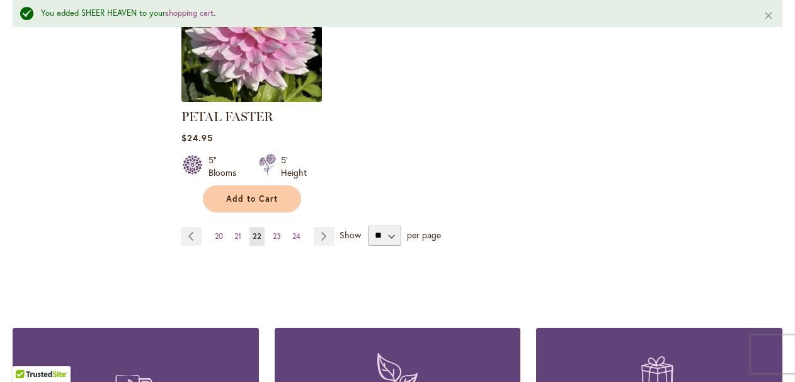
scroll to position [1685, 0]
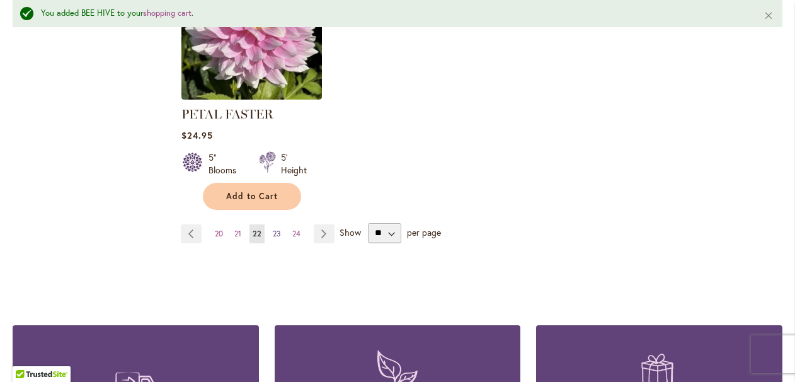
click at [275, 229] on span "23" at bounding box center [277, 233] width 8 height 9
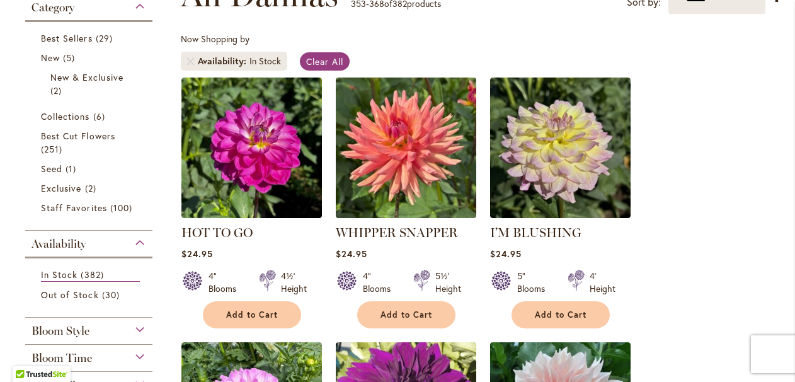
scroll to position [224, 0]
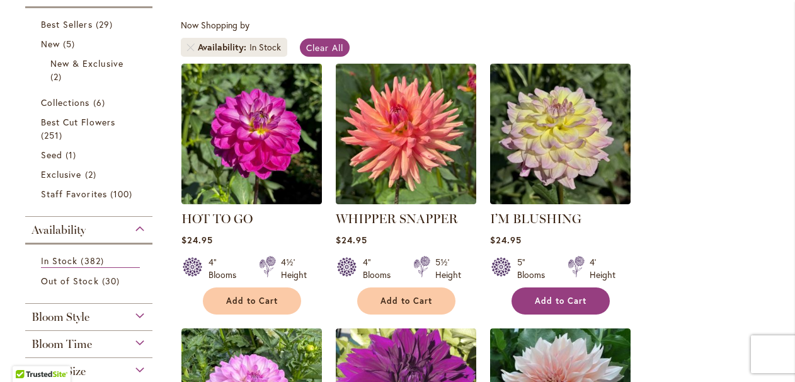
click at [525, 303] on button "Add to Cart" at bounding box center [560, 300] width 98 height 27
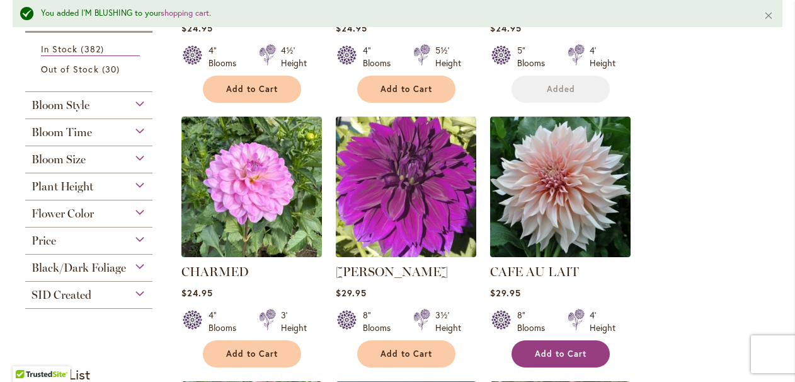
scroll to position [502, 0]
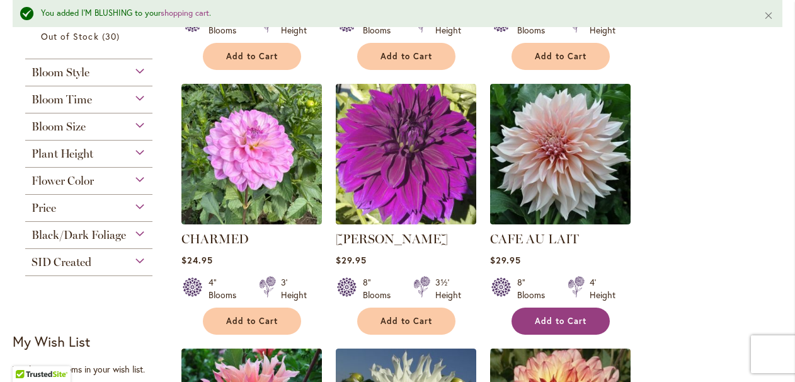
click at [545, 317] on span "Add to Cart" at bounding box center [561, 321] width 52 height 11
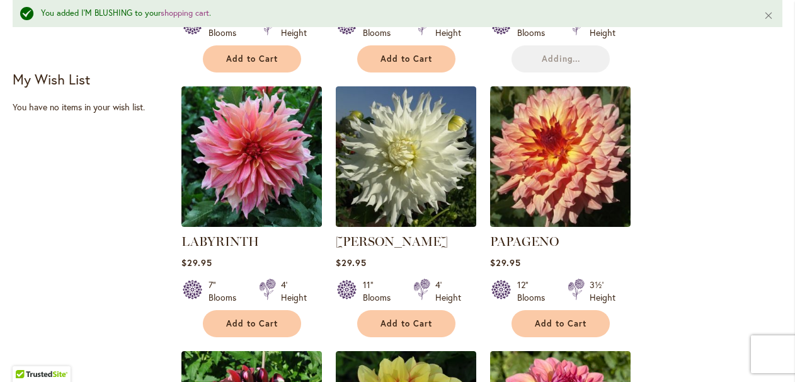
scroll to position [767, 0]
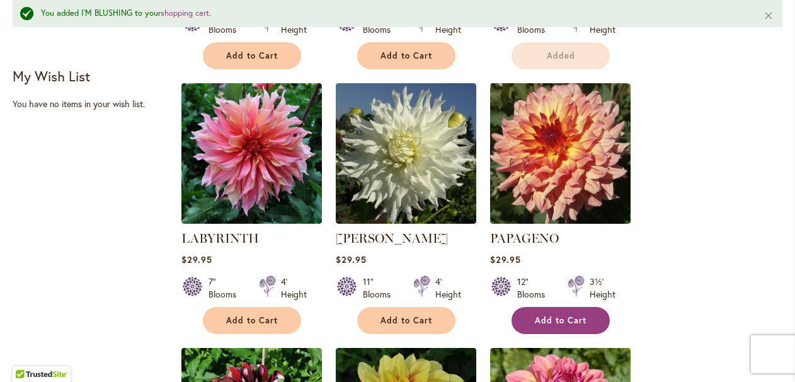
click at [549, 311] on button "Add to Cart" at bounding box center [560, 320] width 98 height 27
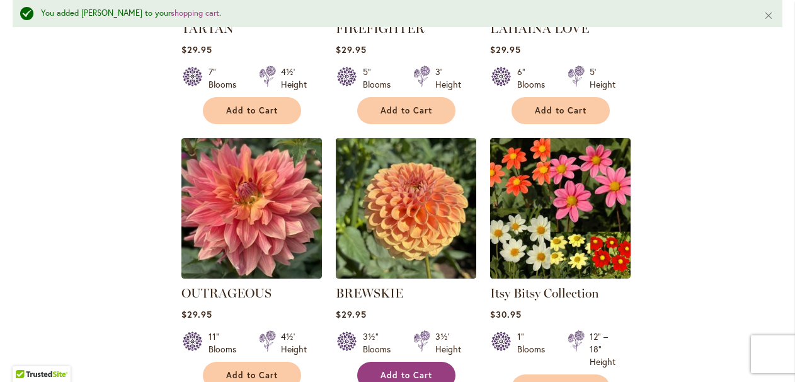
scroll to position [1310, 0]
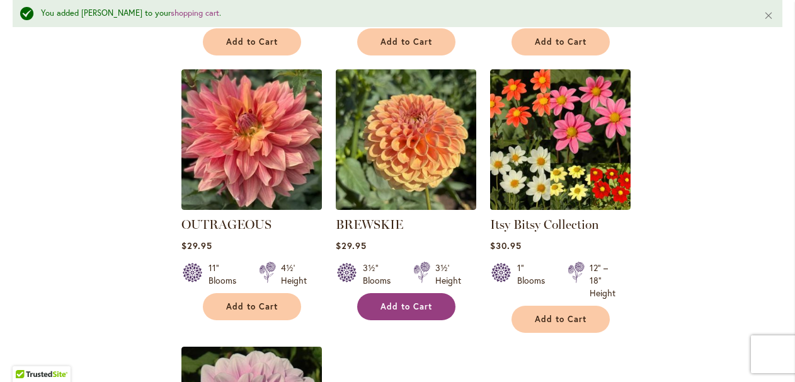
click at [406, 303] on span "Add to Cart" at bounding box center [406, 306] width 52 height 11
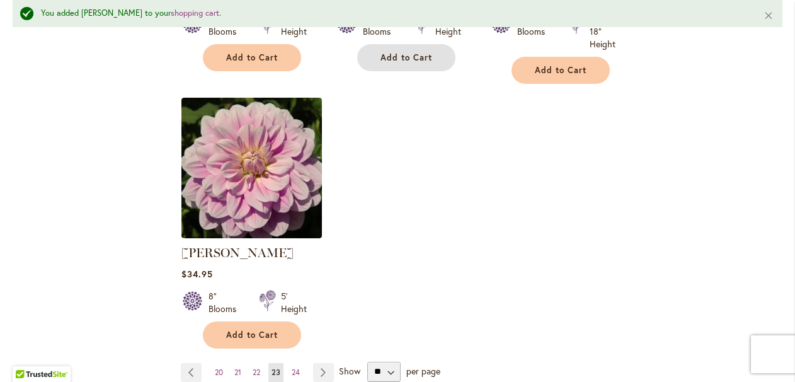
scroll to position [1667, 0]
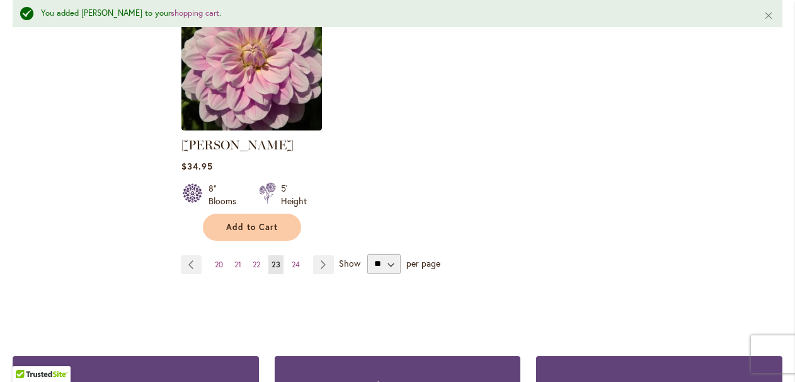
click at [296, 260] on span "24" at bounding box center [296, 264] width 8 height 9
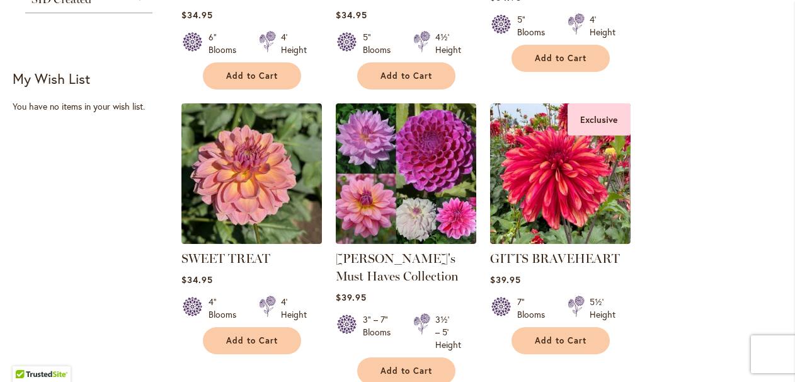
scroll to position [740, 0]
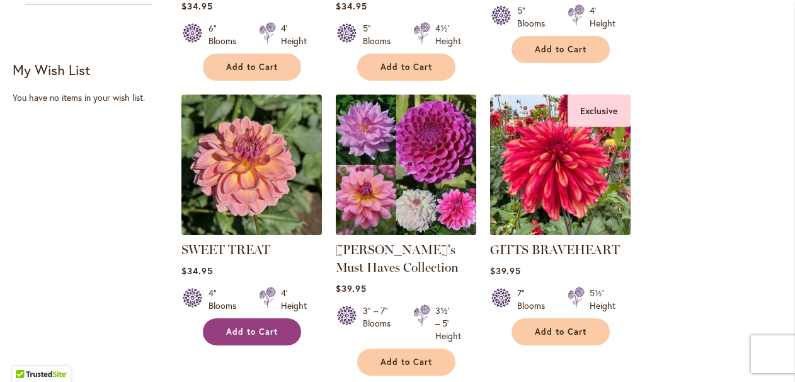
click at [254, 334] on span "Add to Cart" at bounding box center [252, 331] width 52 height 11
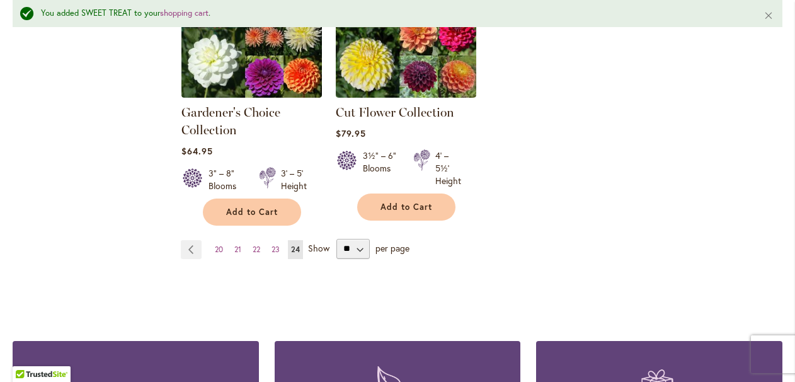
scroll to position [0, 0]
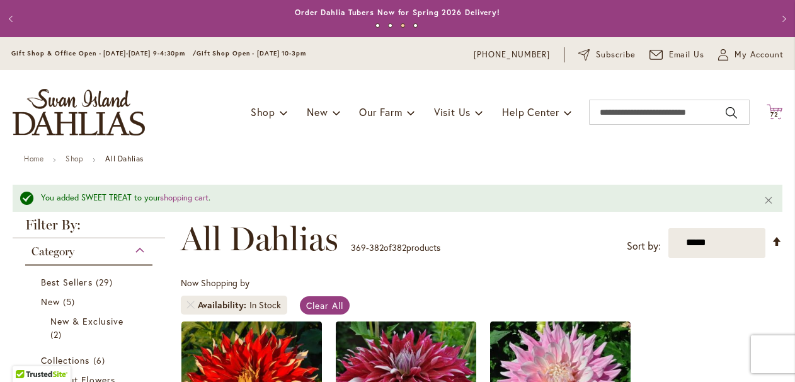
click at [778, 113] on span "72 72 items" at bounding box center [774, 114] width 13 height 6
